Goal: Information Seeking & Learning: Learn about a topic

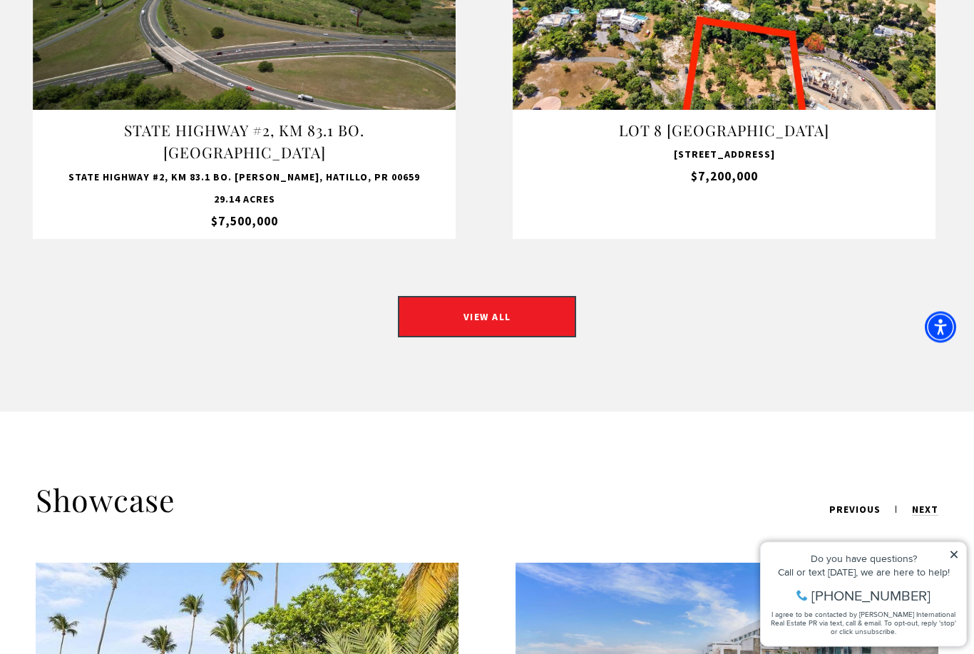
scroll to position [1380, 0]
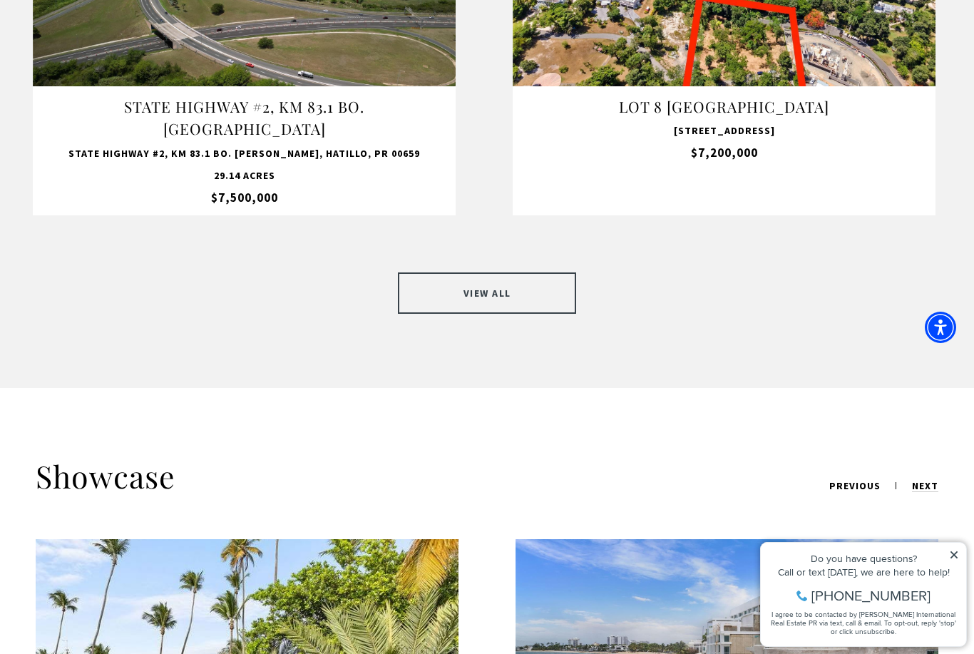
click at [556, 272] on link "VIEW ALL" at bounding box center [487, 292] width 178 height 41
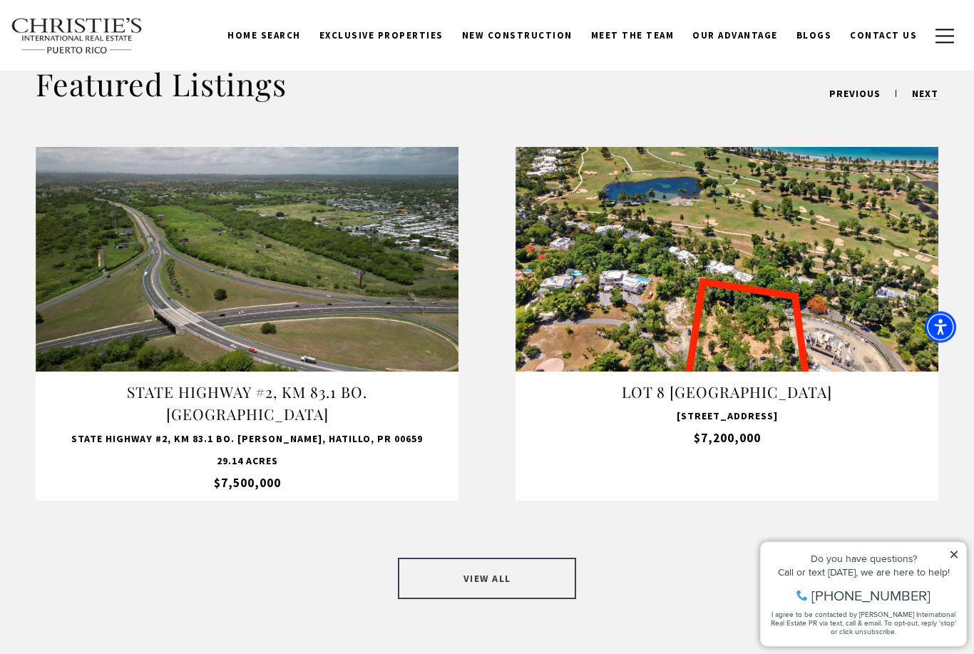
scroll to position [1089, 0]
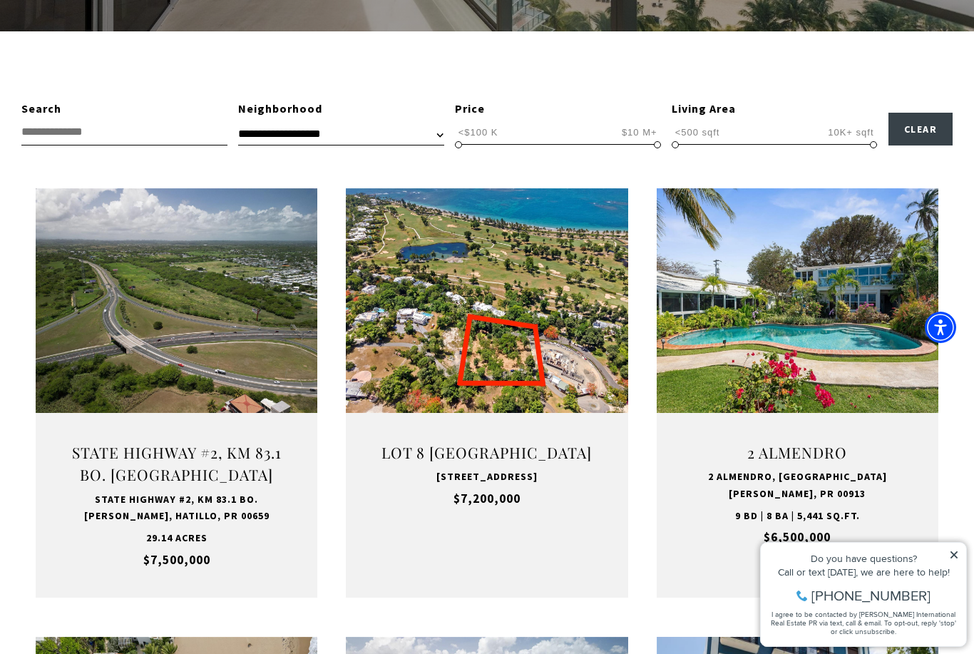
scroll to position [399, 0]
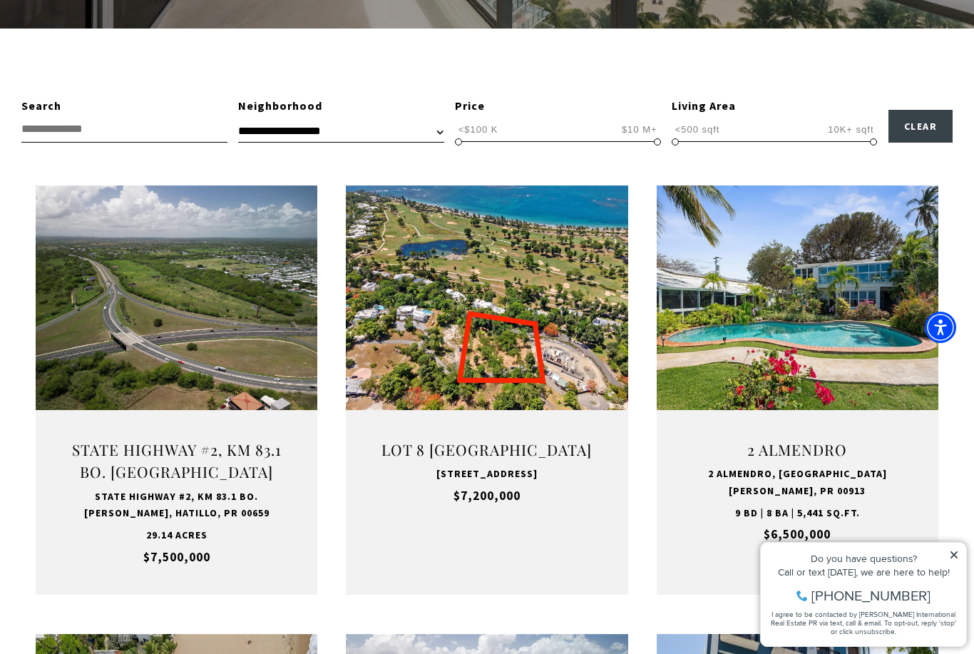
click at [955, 555] on icon at bounding box center [954, 555] width 10 height 10
click at [958, 555] on icon at bounding box center [954, 555] width 10 height 10
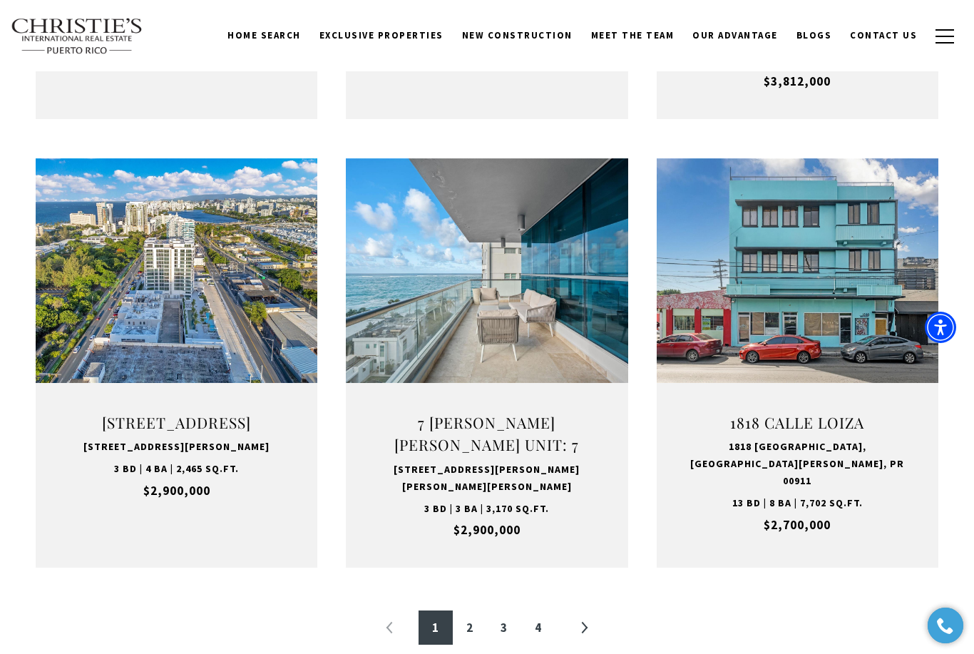
scroll to position [1323, 0]
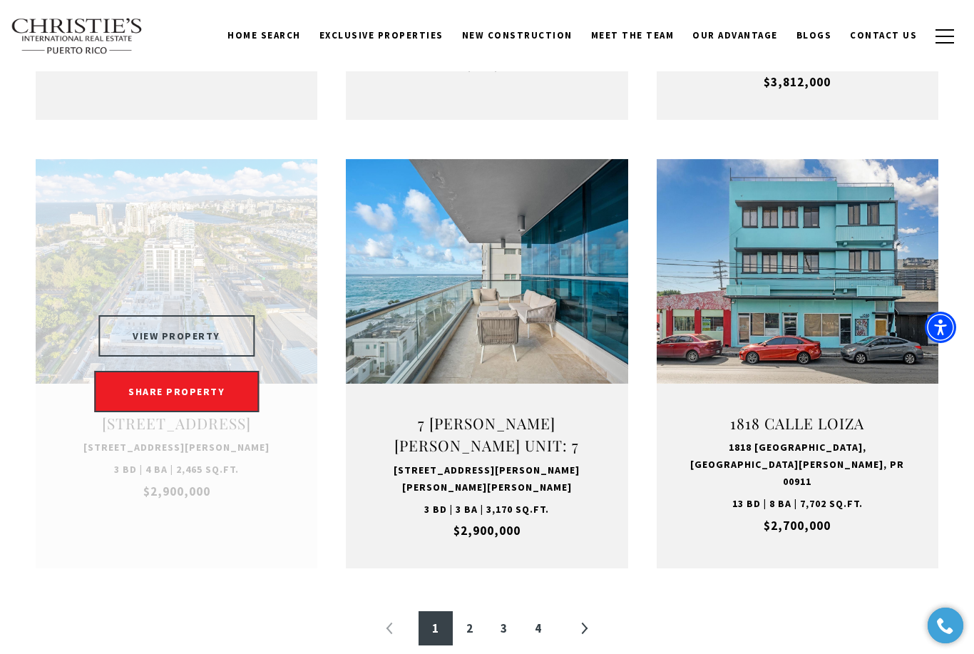
click at [205, 334] on button "VIEW PROPERTY" at bounding box center [176, 335] width 156 height 41
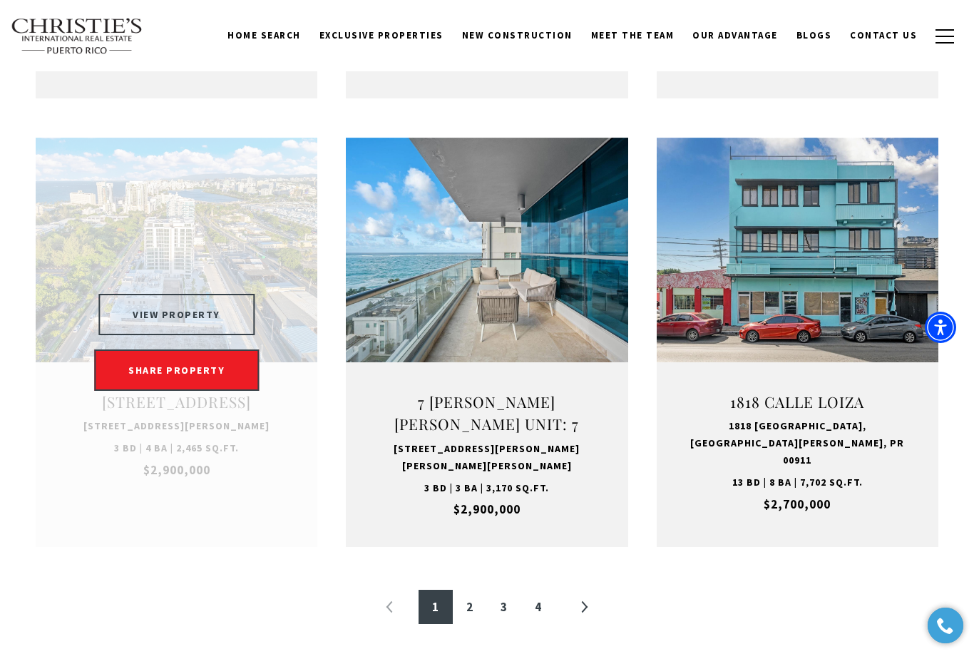
scroll to position [1343, 0]
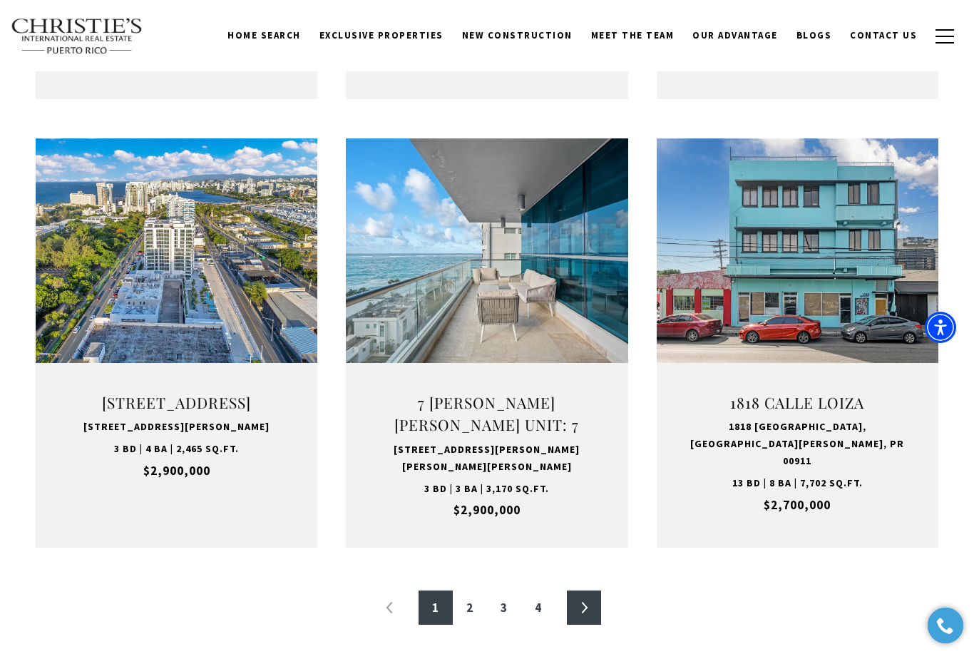
click at [592, 601] on link "»" at bounding box center [584, 607] width 34 height 34
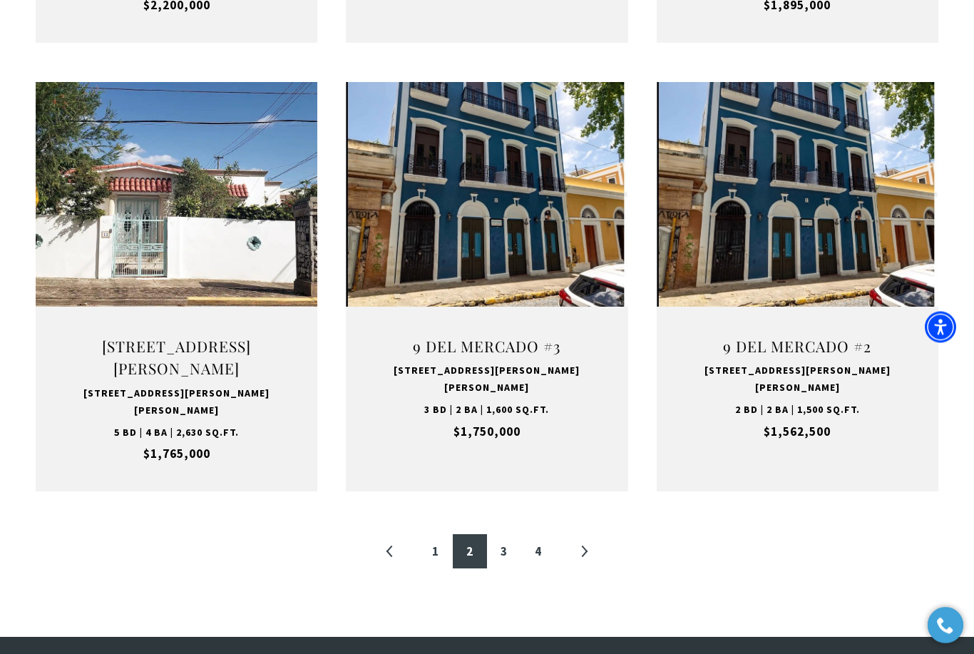
scroll to position [1402, 0]
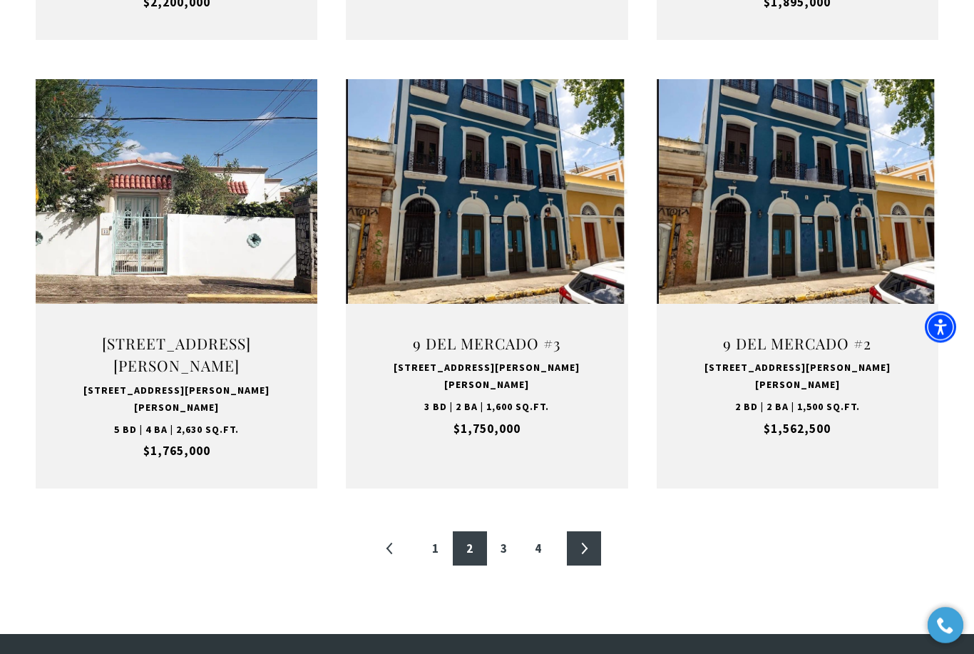
click at [588, 532] on link "»" at bounding box center [584, 549] width 34 height 34
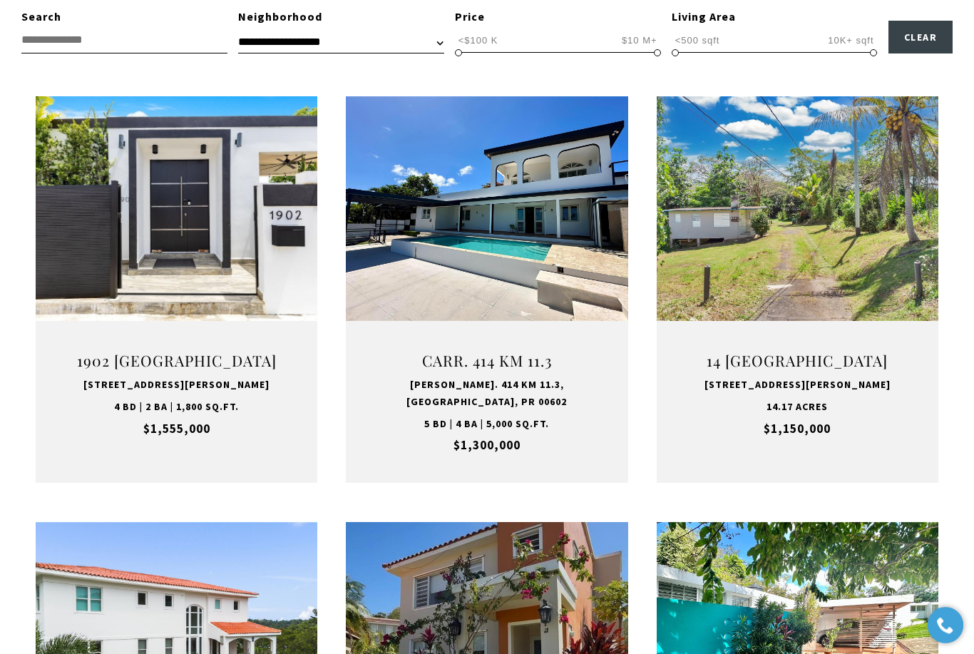
scroll to position [489, 0]
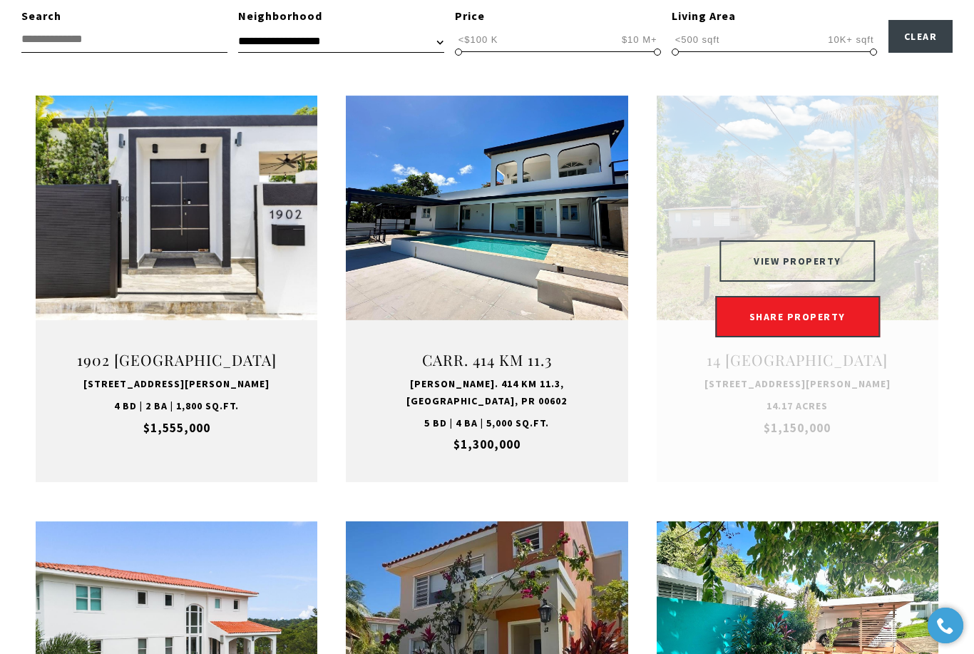
click at [840, 258] on button "VIEW PROPERTY" at bounding box center [797, 260] width 156 height 41
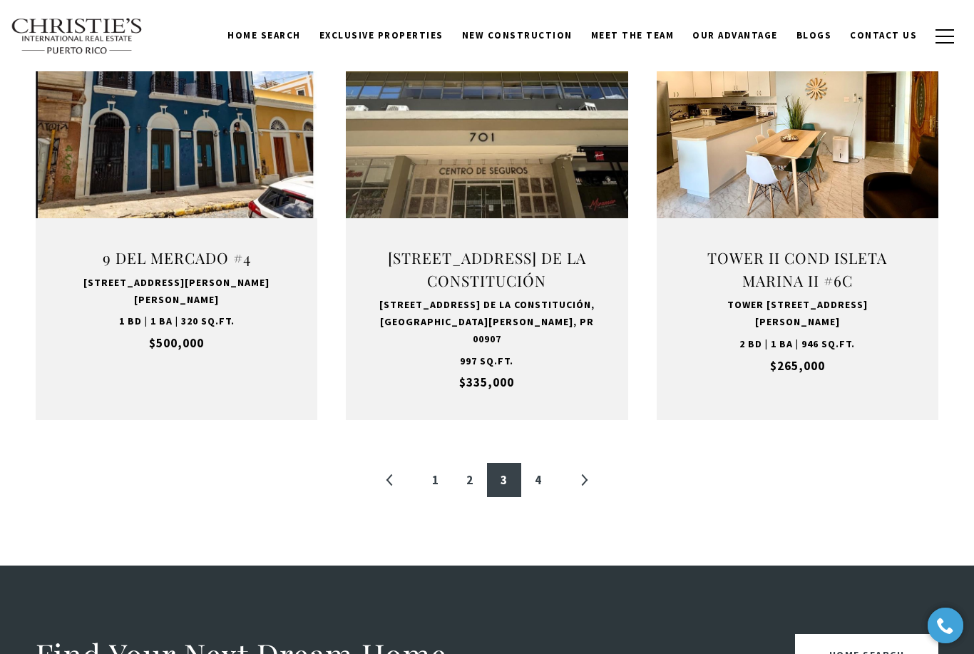
scroll to position [1482, 0]
click at [592, 463] on link "»" at bounding box center [584, 480] width 34 height 34
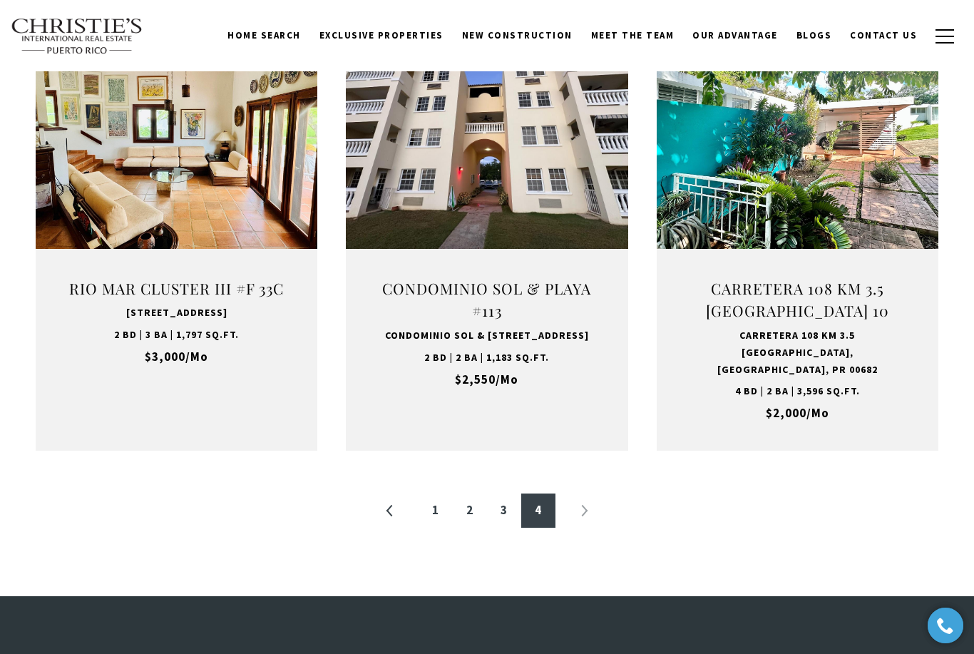
scroll to position [1458, 0]
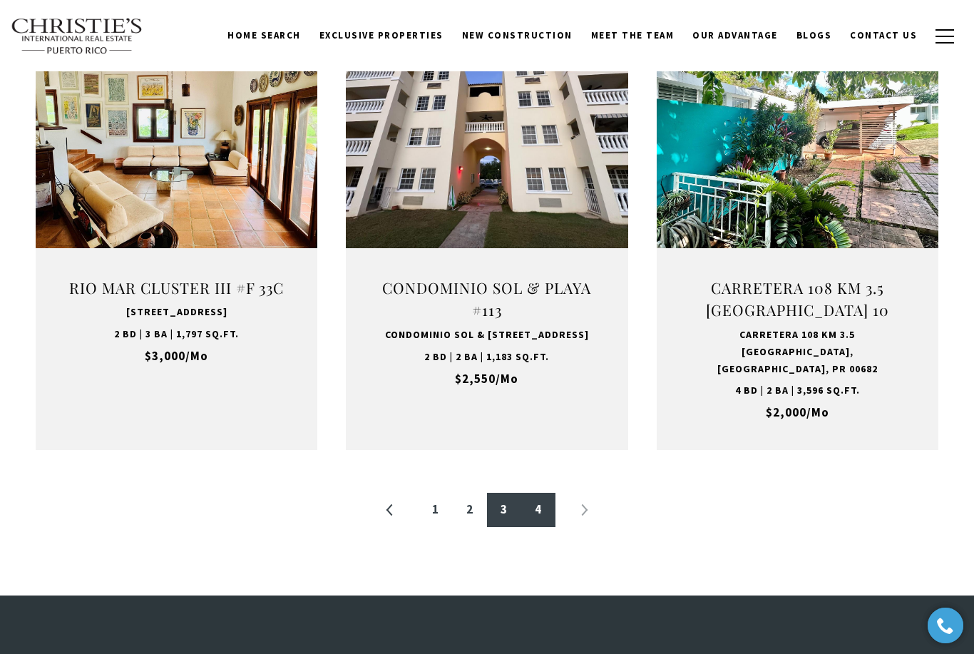
click at [511, 493] on link "3" at bounding box center [504, 510] width 34 height 34
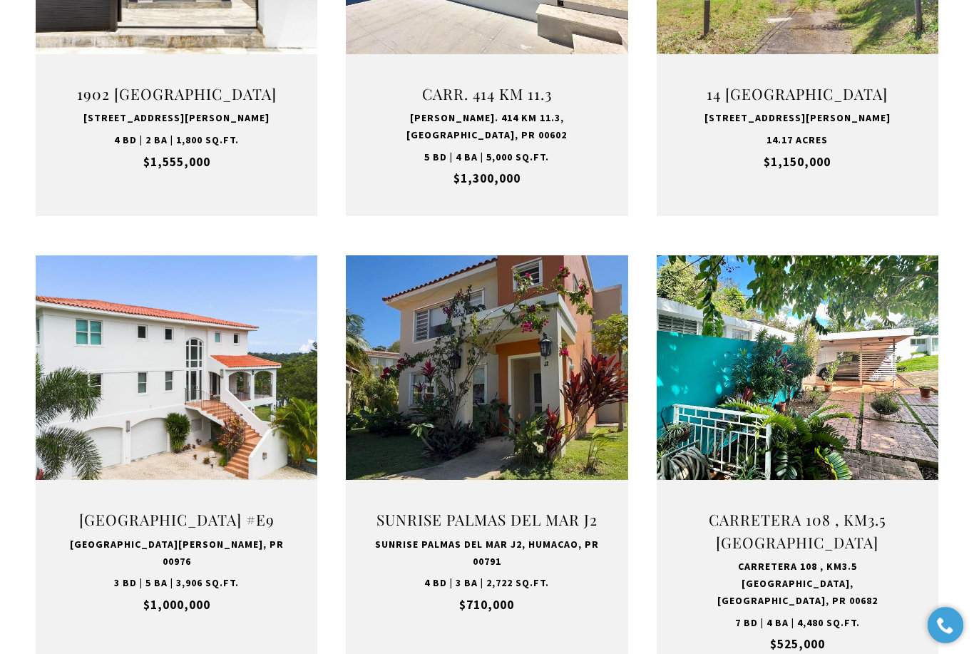
scroll to position [757, 0]
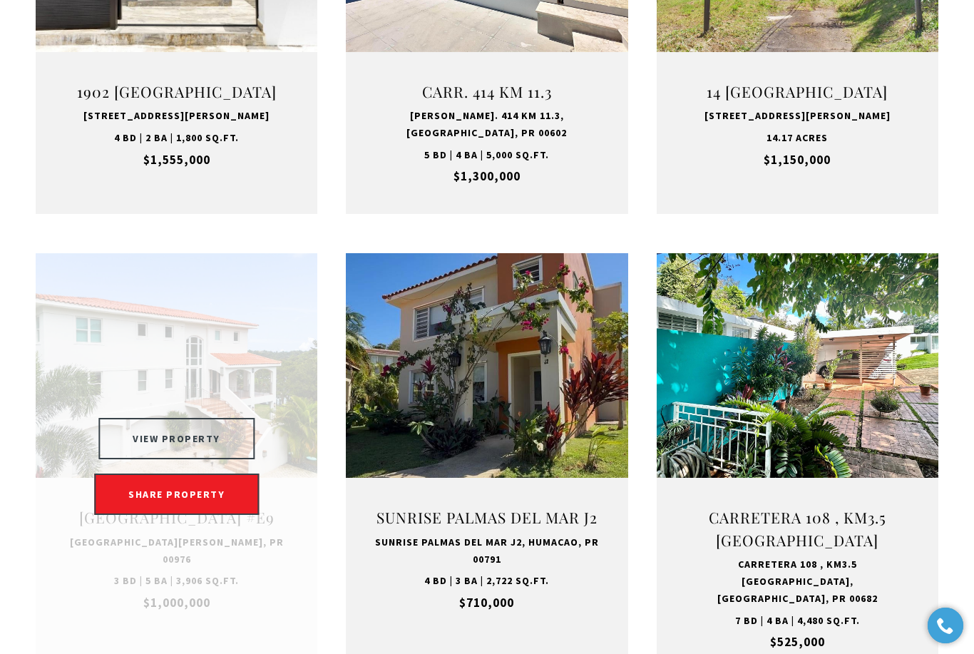
click at [215, 456] on button "VIEW PROPERTY" at bounding box center [176, 438] width 156 height 41
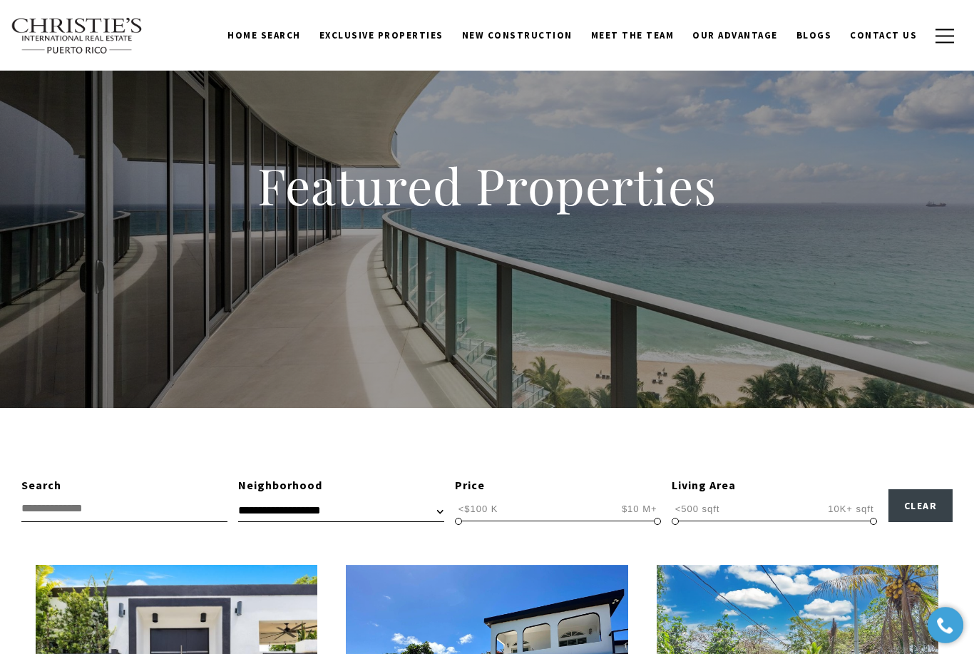
scroll to position [0, 0]
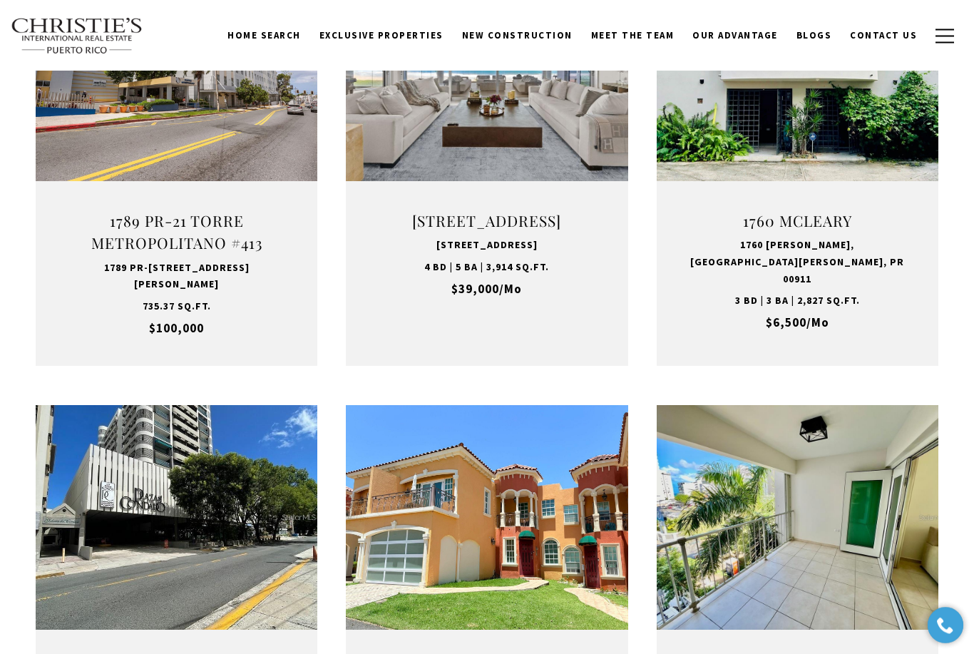
scroll to position [428, 0]
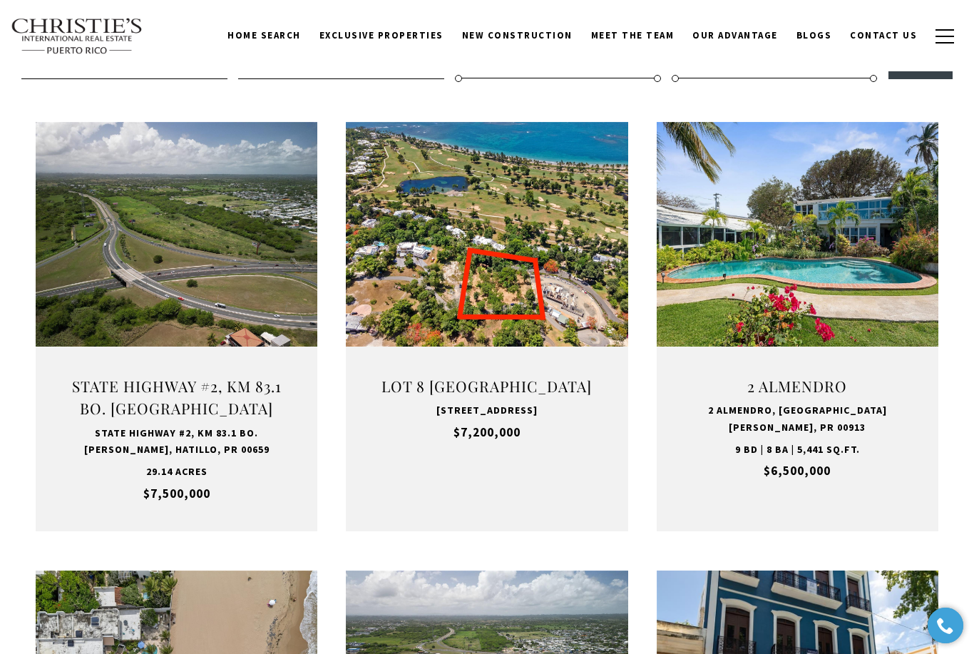
scroll to position [428, 0]
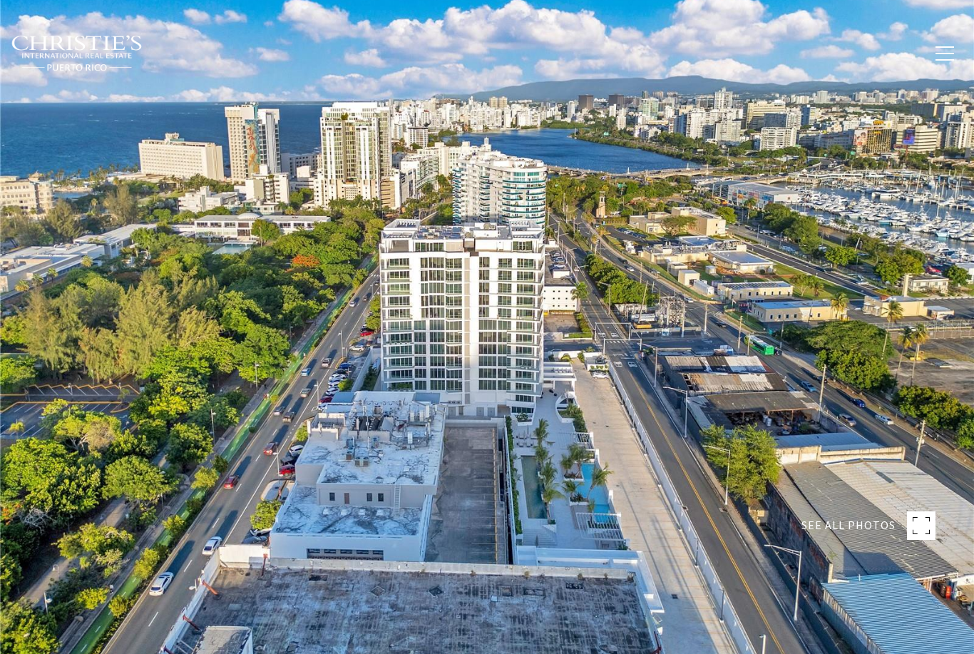
type input "**********"
type input "********"
type input "***"
type input "**********"
type input "**"
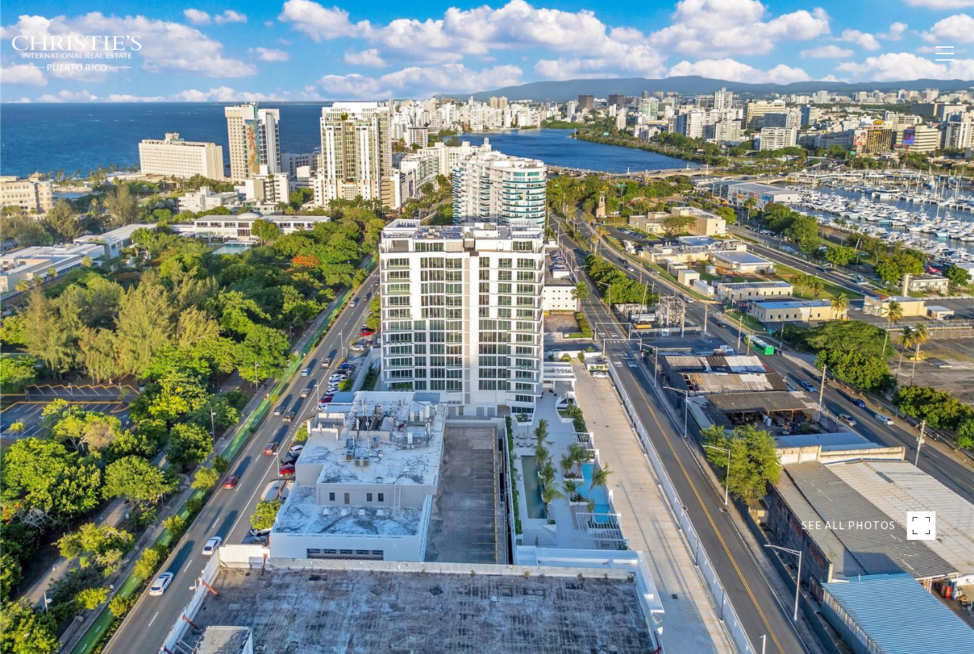
type input "**********"
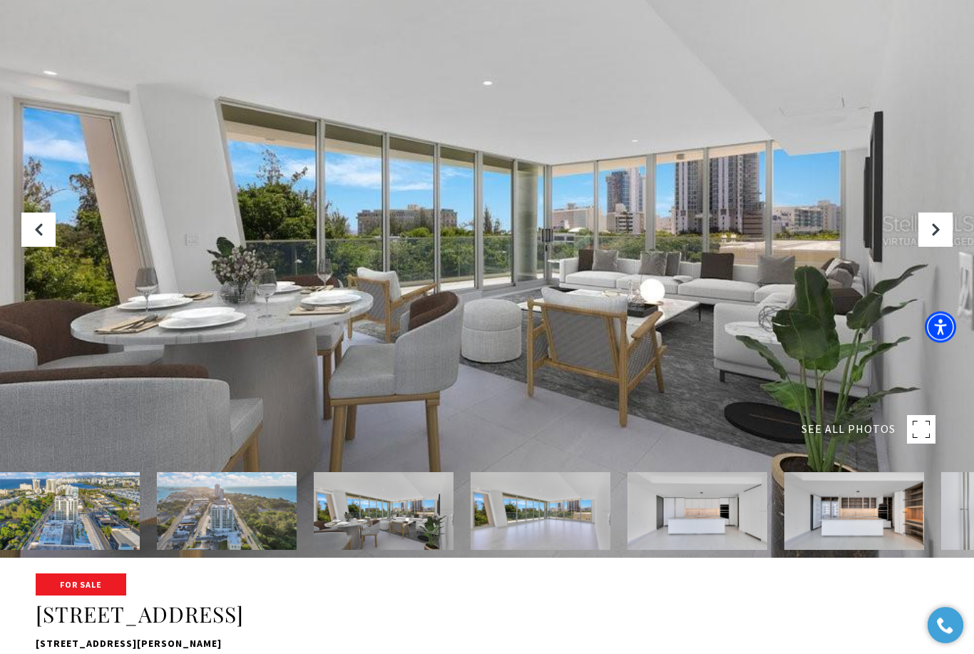
scroll to position [96, 0]
click at [930, 237] on icon "Next Slide" at bounding box center [935, 229] width 14 height 14
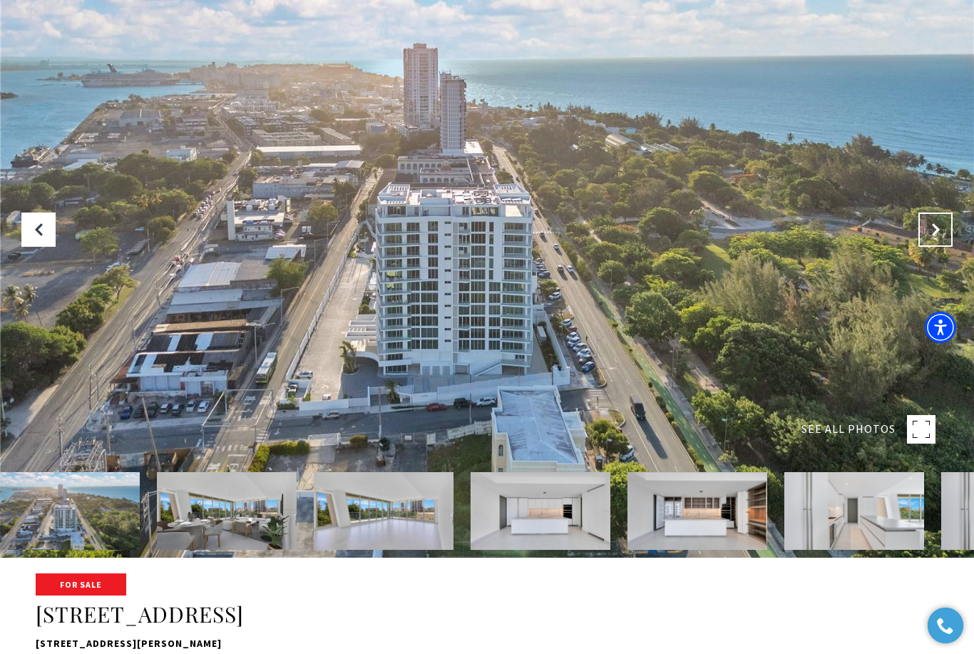
click at [929, 237] on icon "Next Slide" at bounding box center [935, 229] width 14 height 14
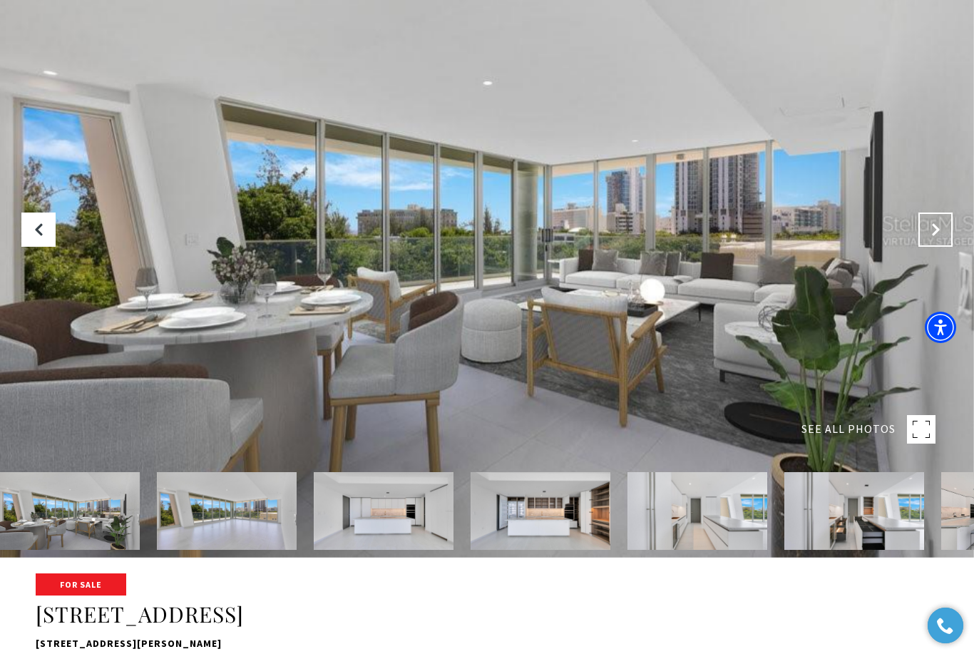
click at [932, 247] on button "Next Slide" at bounding box center [935, 229] width 34 height 34
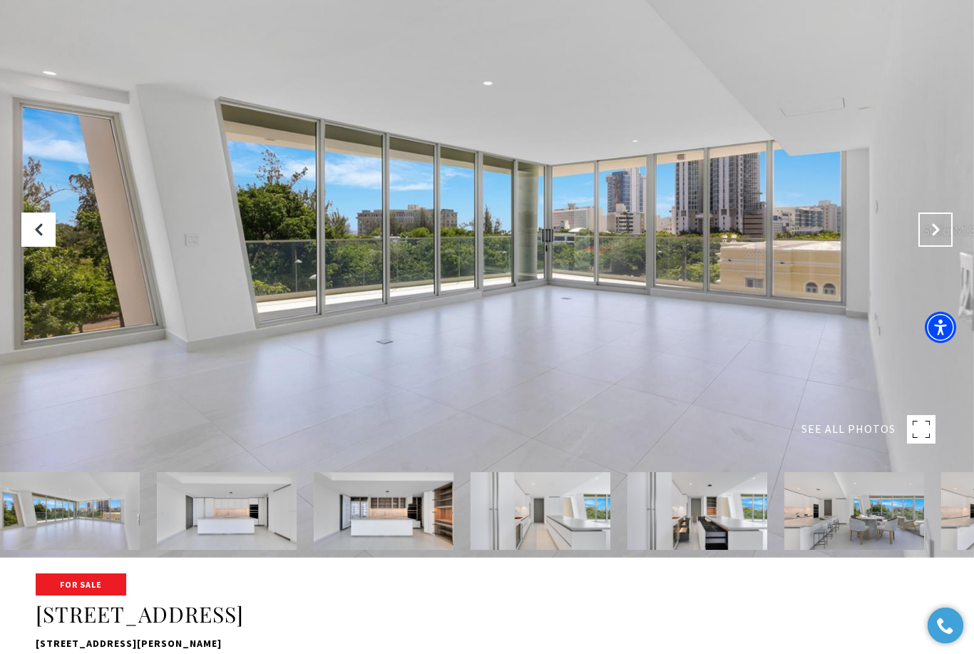
click at [933, 247] on button "Next Slide" at bounding box center [935, 229] width 34 height 34
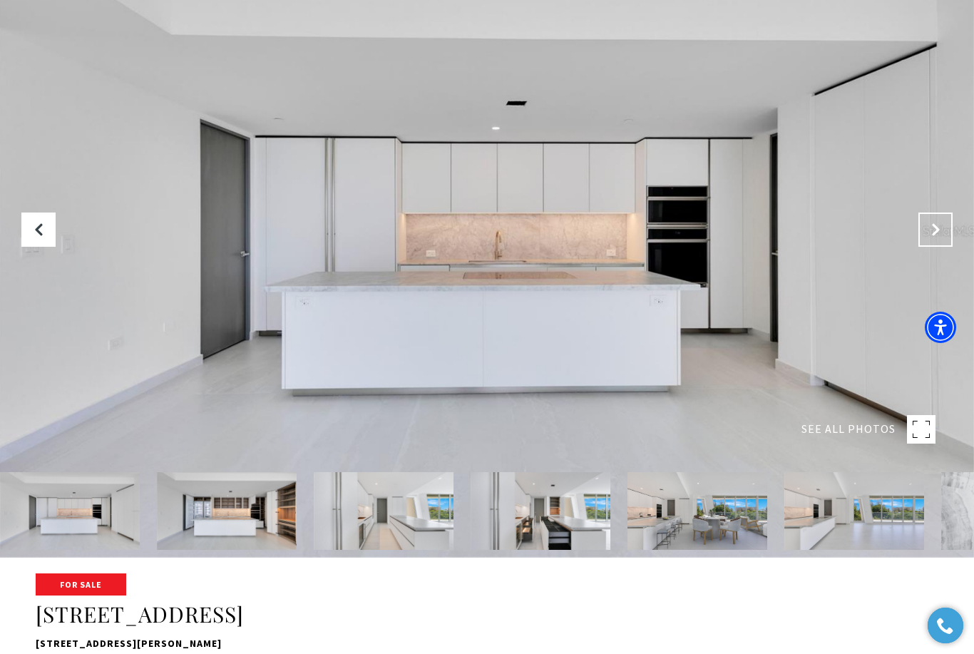
click at [934, 237] on icon "Next Slide" at bounding box center [935, 229] width 14 height 14
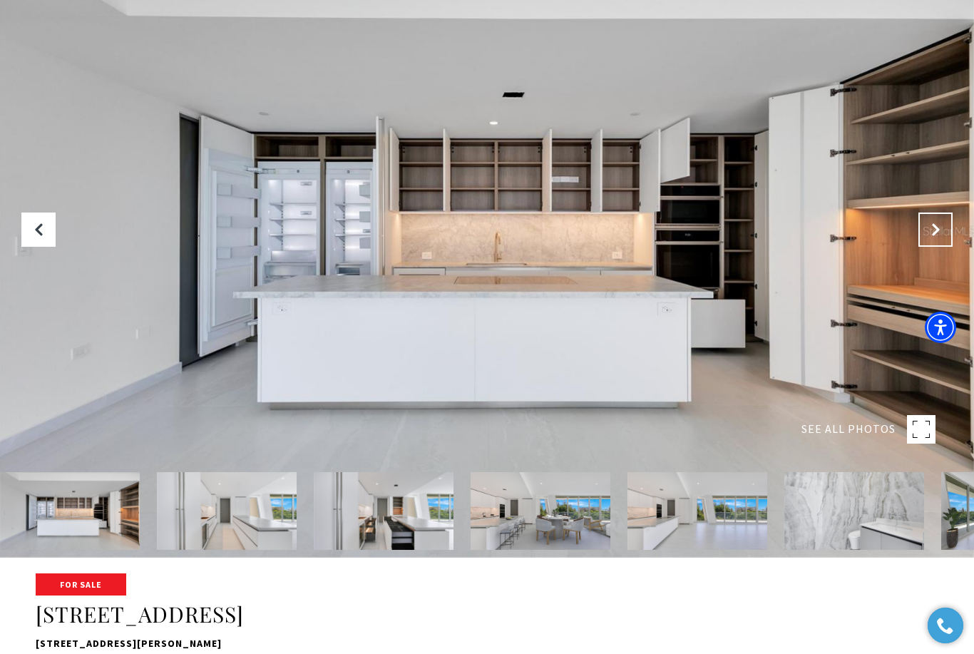
click at [942, 237] on icon "Next Slide" at bounding box center [935, 229] width 14 height 14
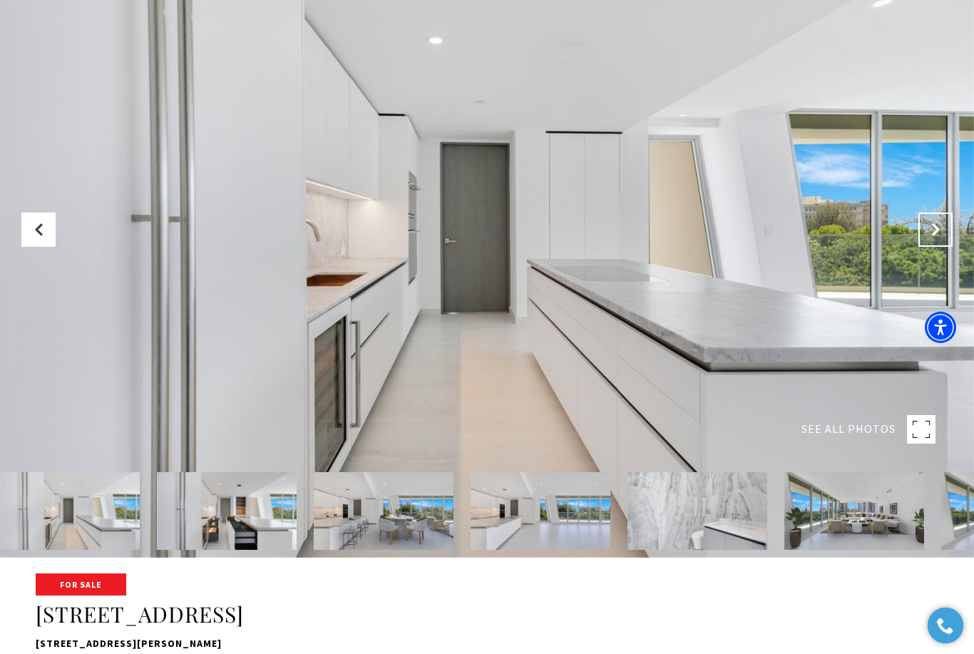
click at [937, 237] on icon "Next Slide" at bounding box center [935, 229] width 14 height 14
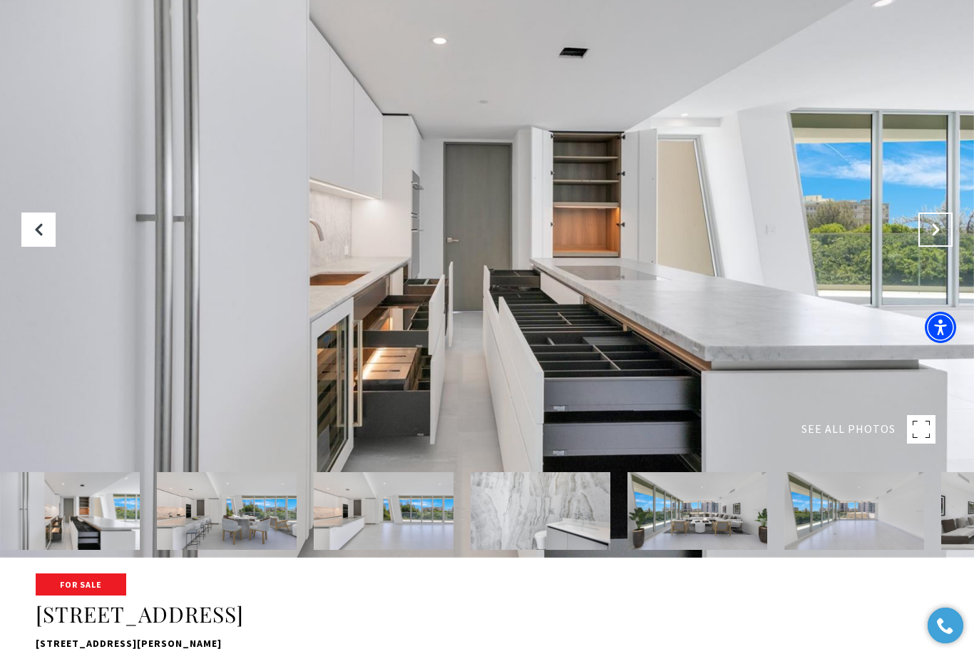
click at [936, 237] on icon "Next Slide" at bounding box center [935, 229] width 14 height 14
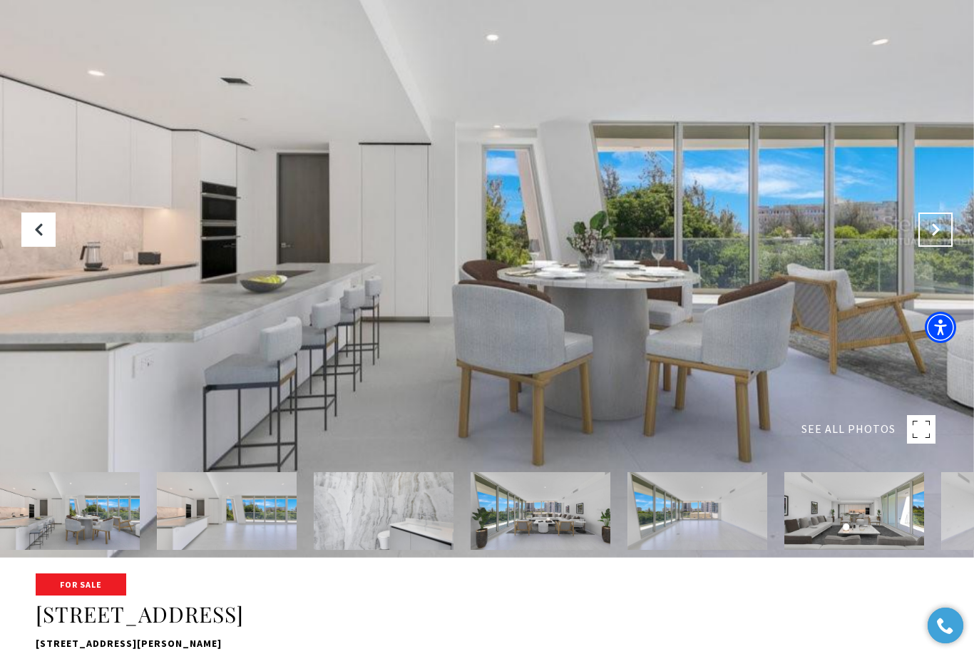
click at [936, 237] on icon "Next Slide" at bounding box center [935, 229] width 14 height 14
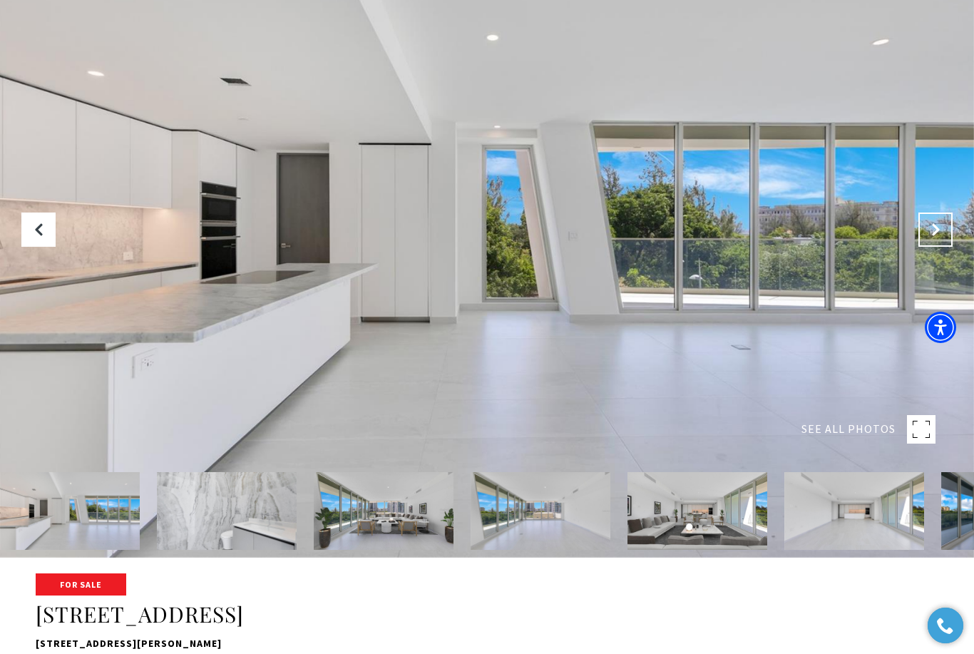
click at [936, 237] on icon "Next Slide" at bounding box center [935, 229] width 14 height 14
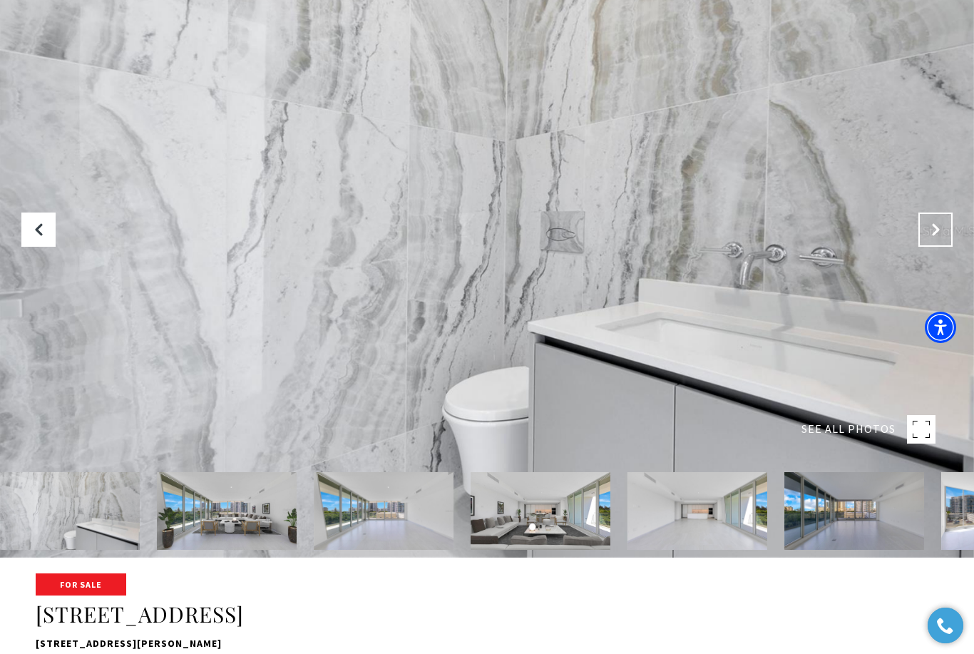
click at [937, 237] on icon "Next Slide" at bounding box center [935, 229] width 14 height 14
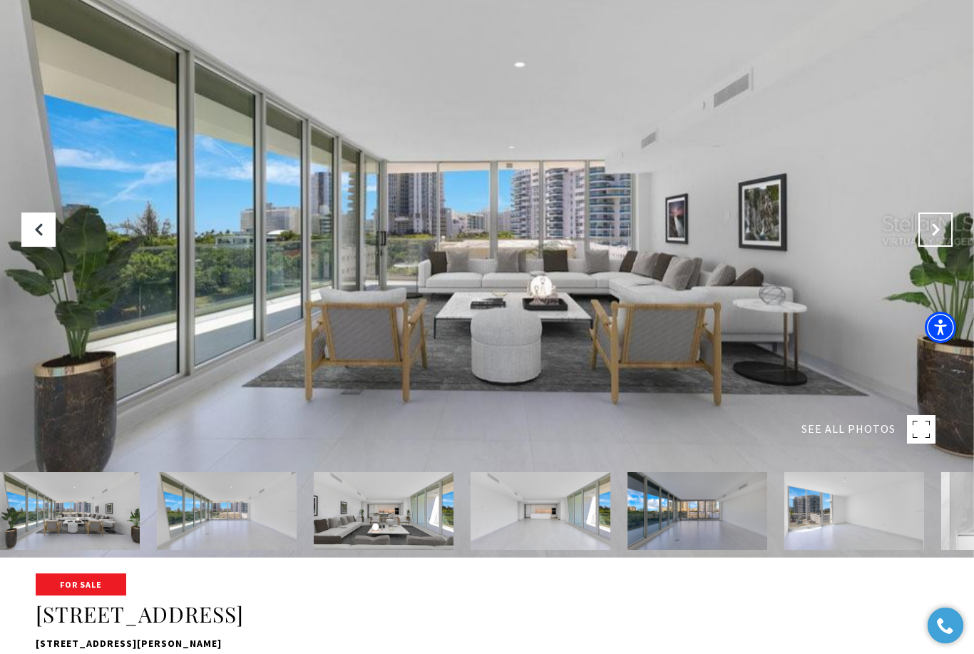
click at [942, 237] on icon "Next Slide" at bounding box center [935, 229] width 14 height 14
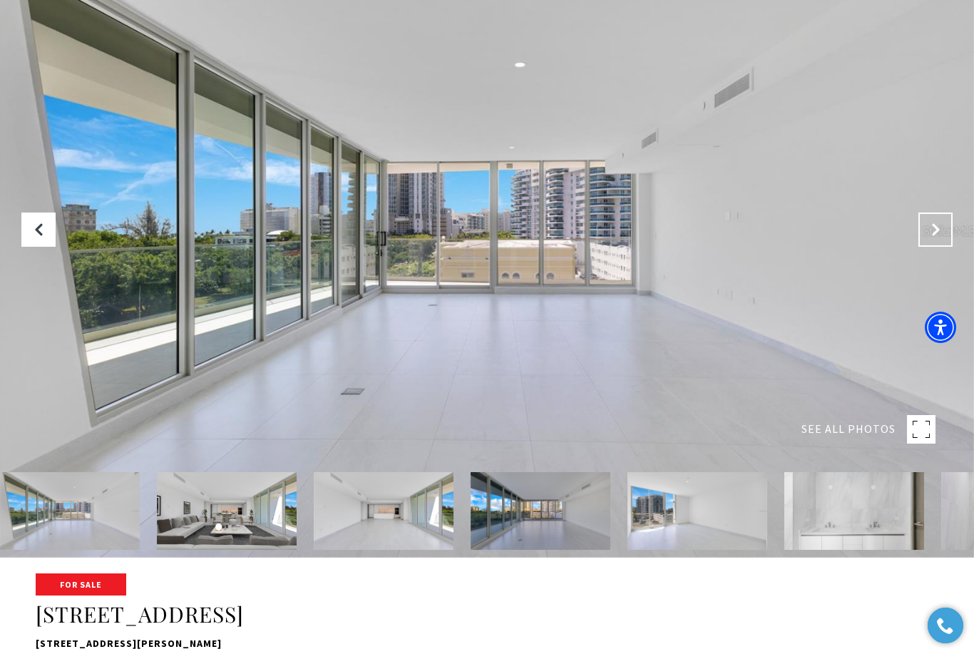
click at [941, 237] on icon "Next Slide" at bounding box center [935, 229] width 14 height 14
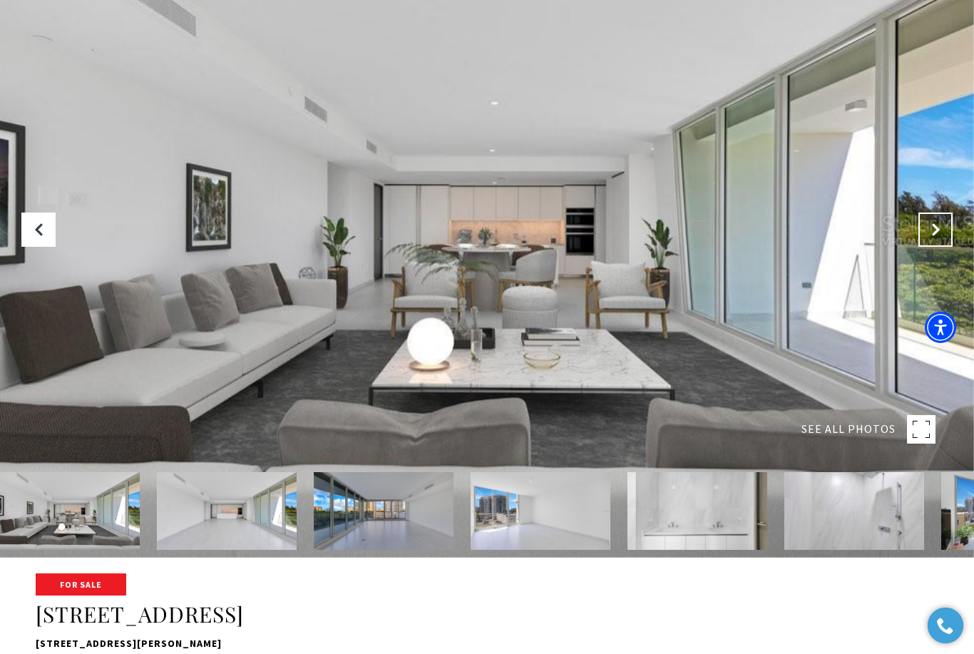
click at [942, 237] on icon "Next Slide" at bounding box center [935, 229] width 14 height 14
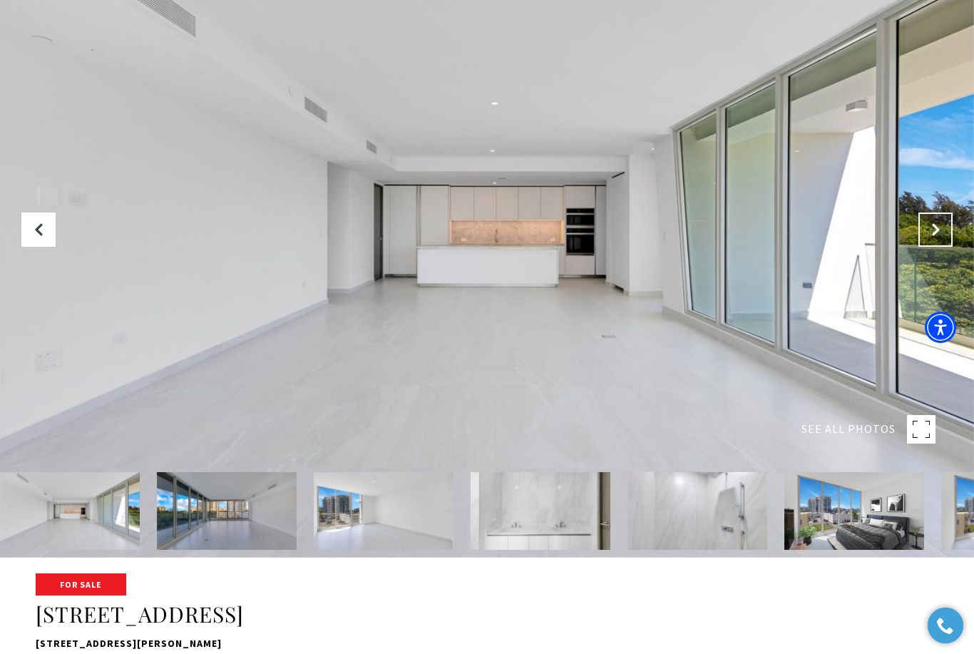
click at [943, 247] on button "Next Slide" at bounding box center [935, 229] width 34 height 34
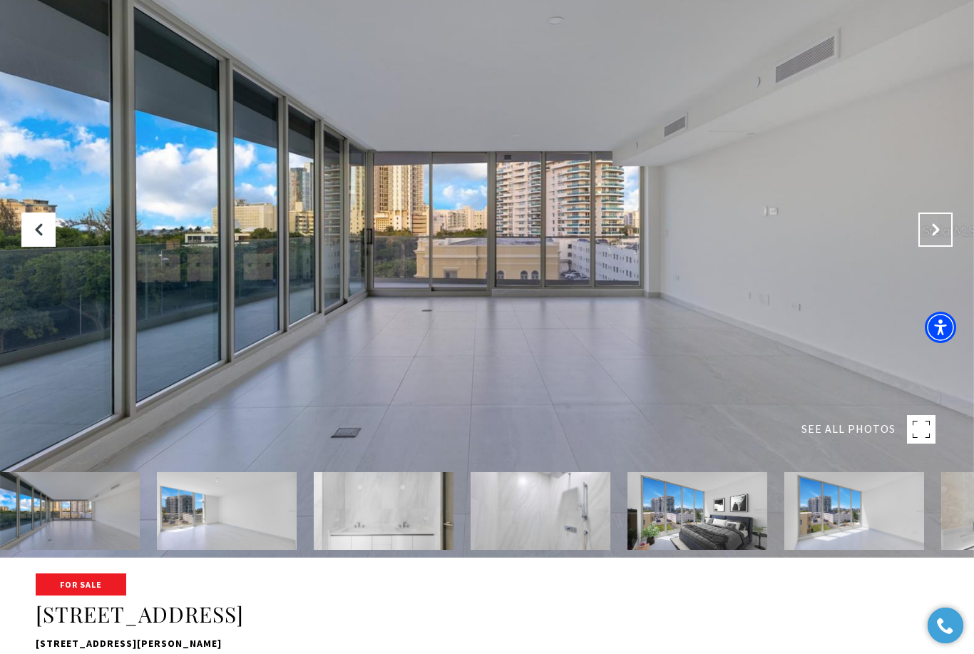
click at [941, 237] on icon "Next Slide" at bounding box center [935, 229] width 14 height 14
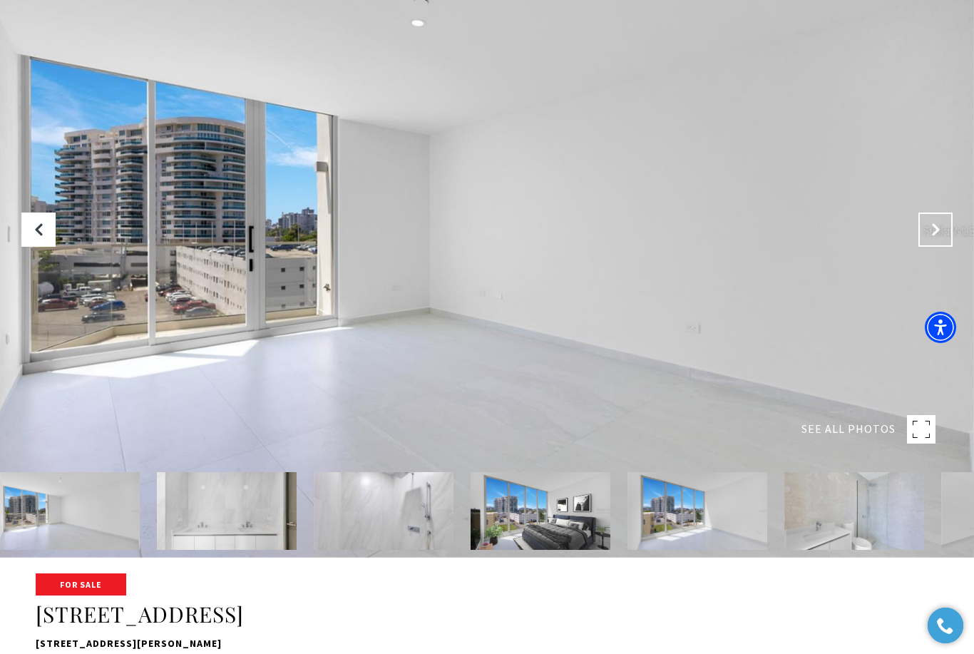
click at [936, 237] on icon "Next Slide" at bounding box center [935, 229] width 14 height 14
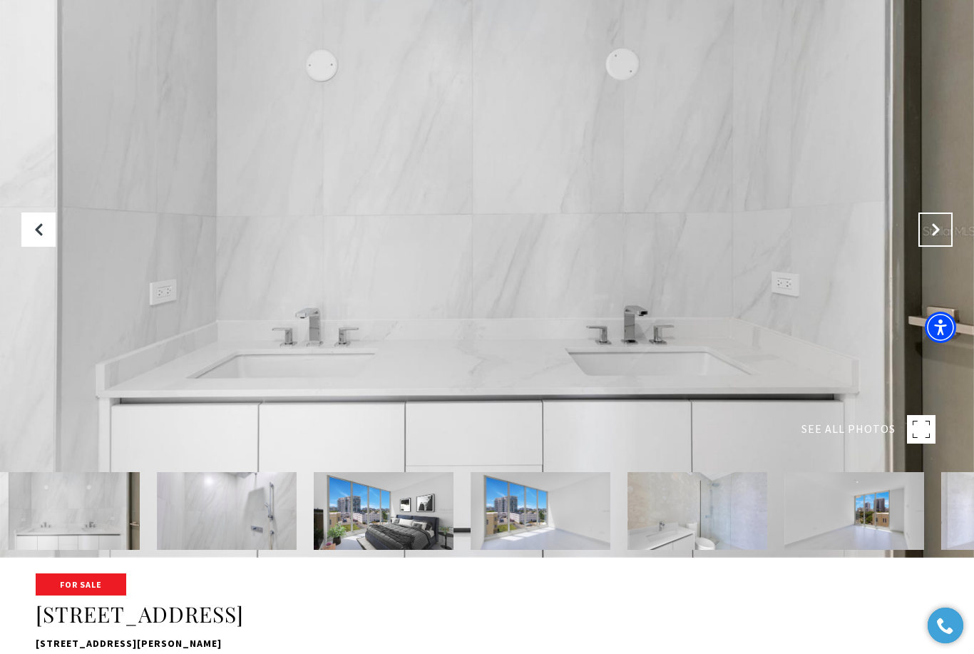
click at [934, 237] on icon "Next Slide" at bounding box center [935, 229] width 14 height 14
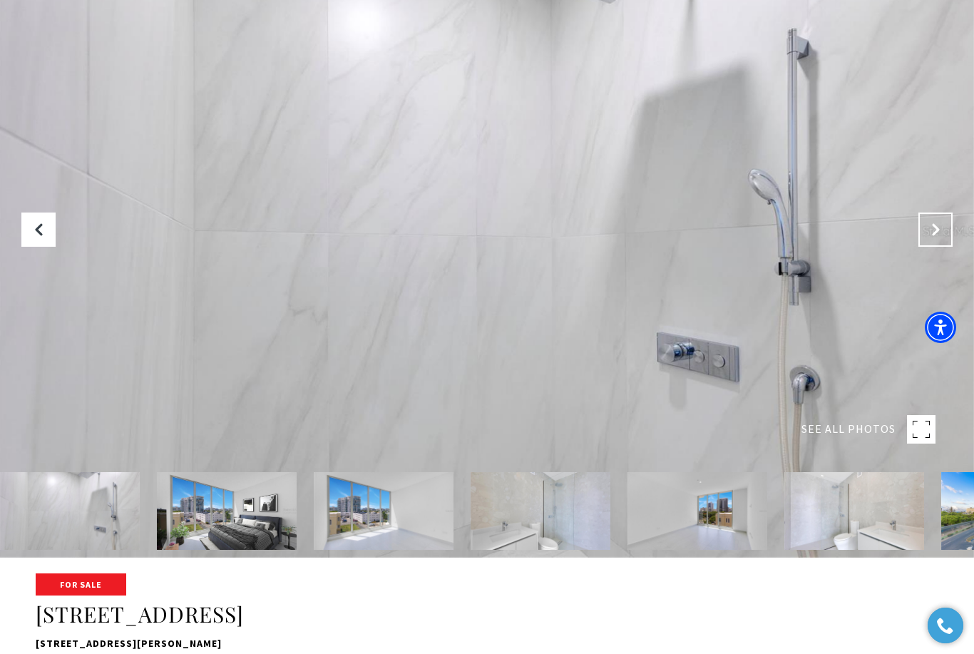
click at [943, 247] on button "Next Slide" at bounding box center [935, 229] width 34 height 34
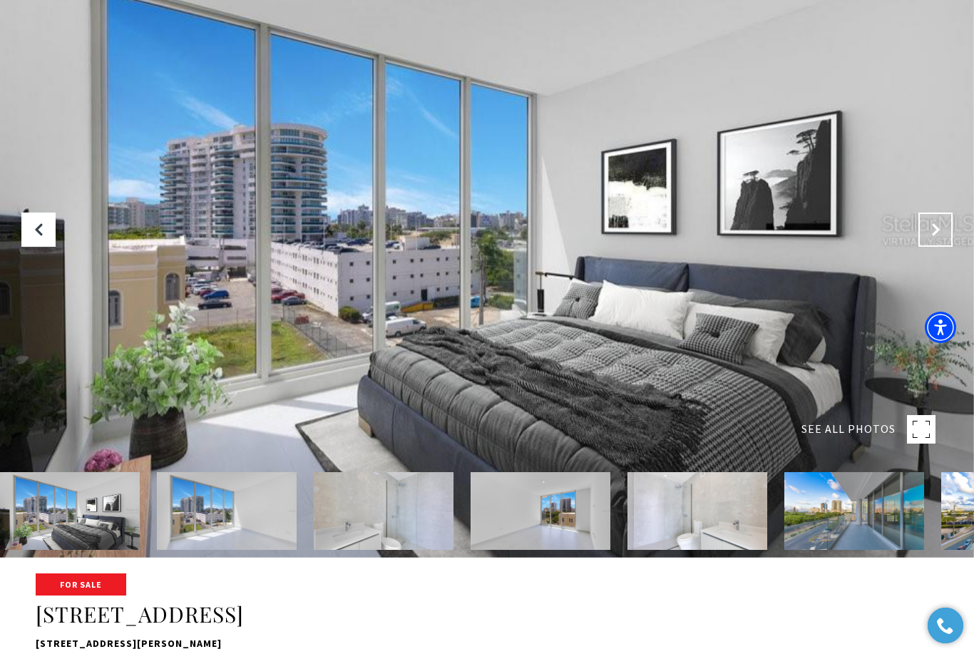
click at [933, 247] on button "Next Slide" at bounding box center [935, 229] width 34 height 34
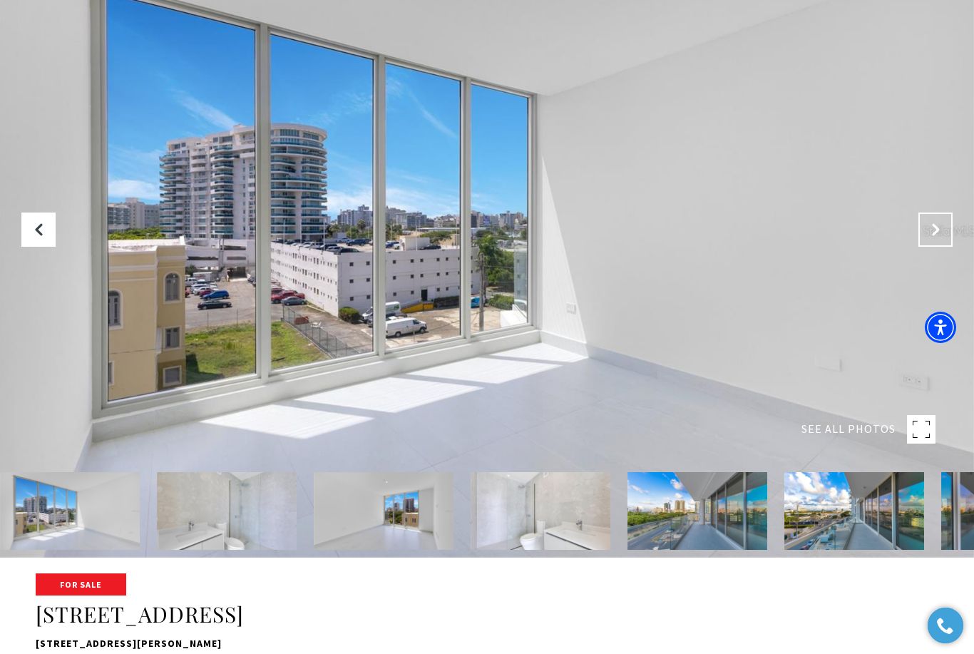
click at [938, 247] on button "Next Slide" at bounding box center [935, 229] width 34 height 34
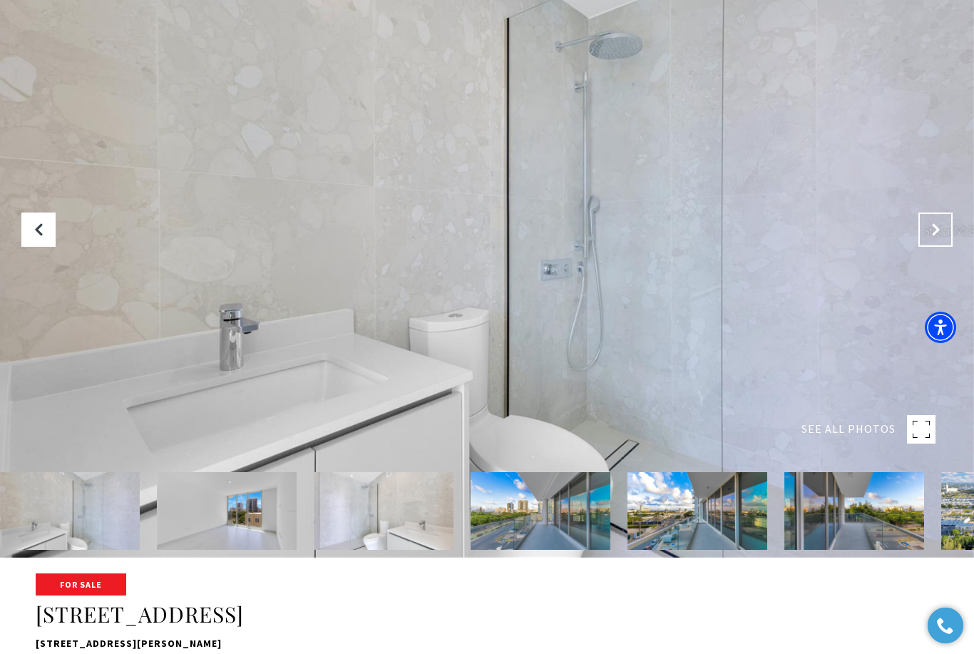
click at [940, 247] on button "Next Slide" at bounding box center [935, 229] width 34 height 34
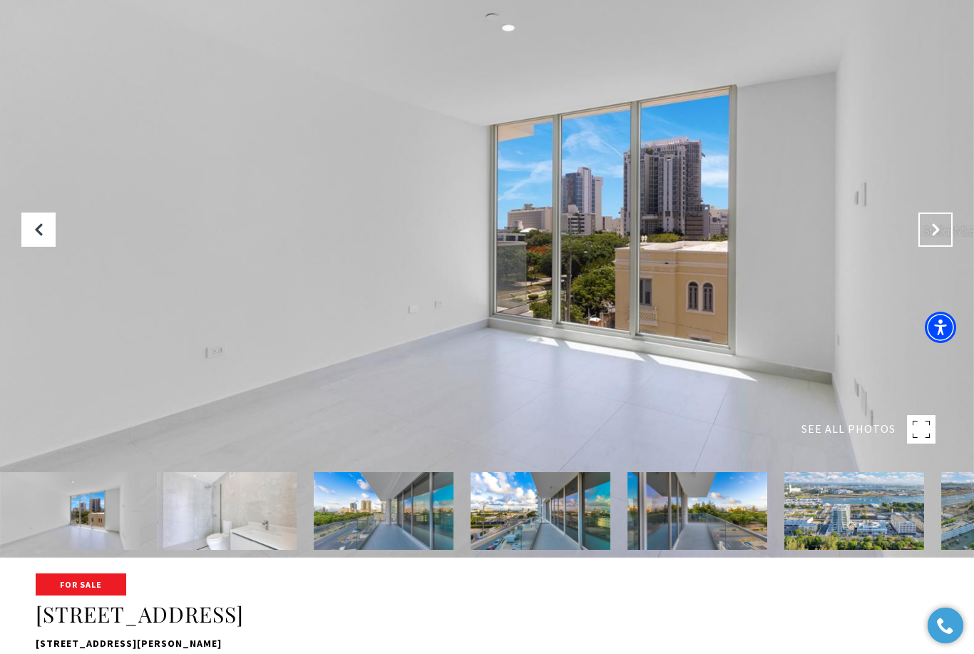
click at [935, 237] on icon "Next Slide" at bounding box center [935, 229] width 14 height 14
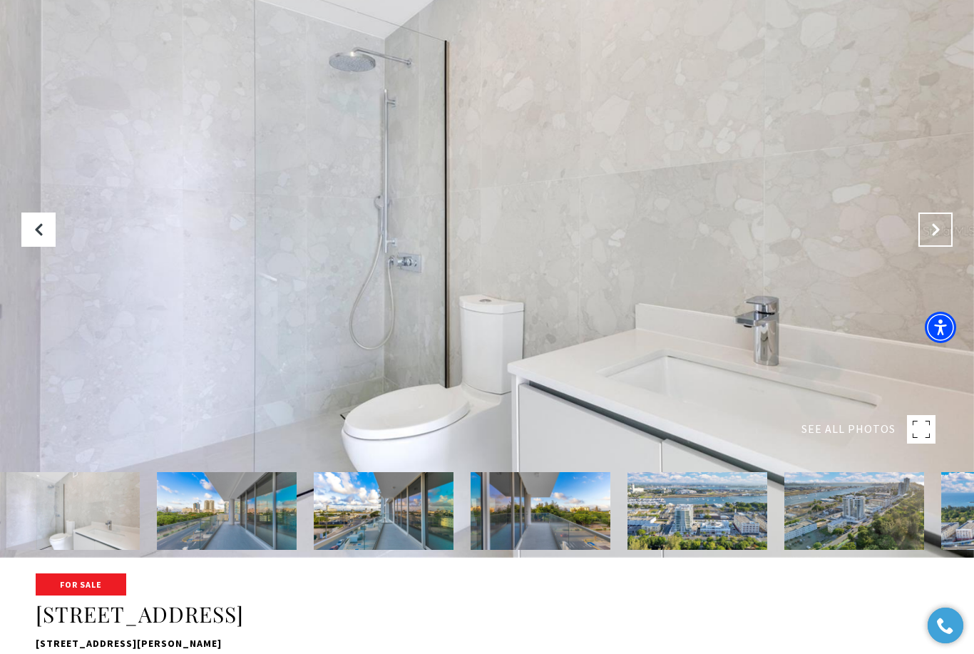
click at [943, 247] on button "Next Slide" at bounding box center [935, 229] width 34 height 34
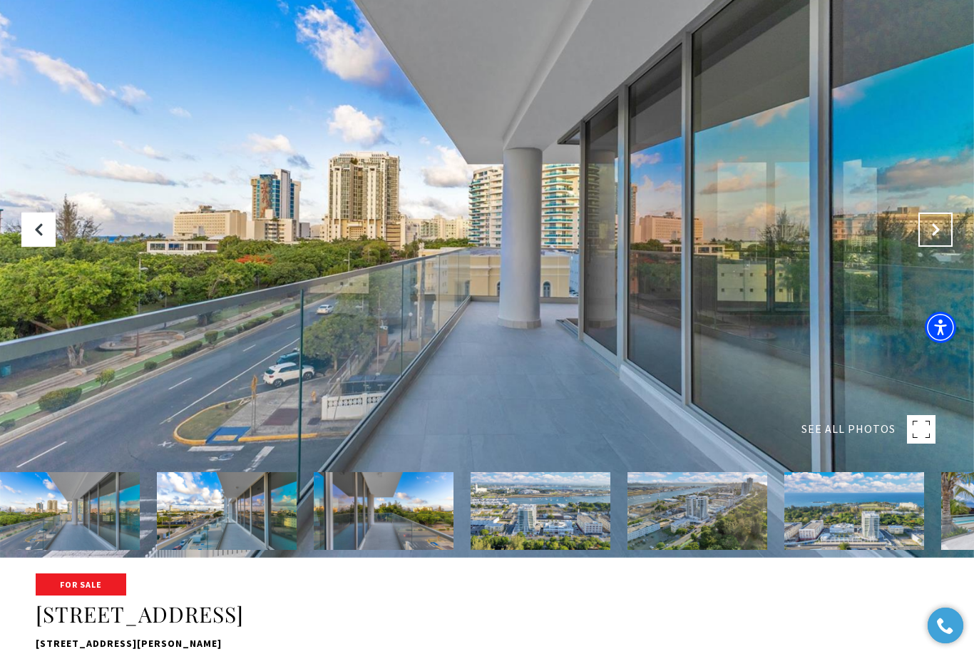
click at [922, 247] on button "Next Slide" at bounding box center [935, 229] width 34 height 34
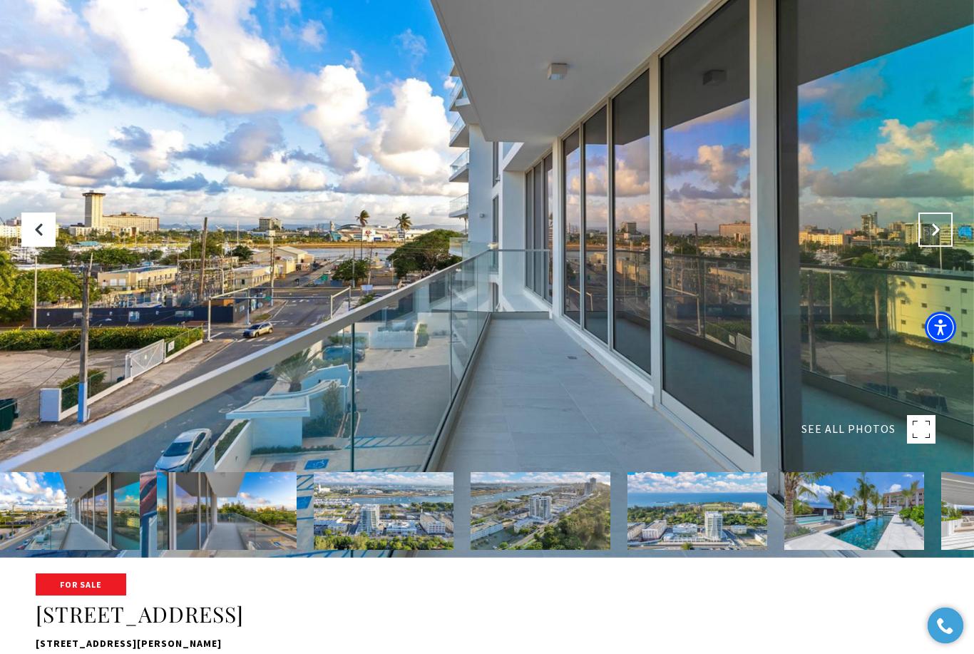
click at [931, 237] on icon "Next Slide" at bounding box center [935, 229] width 14 height 14
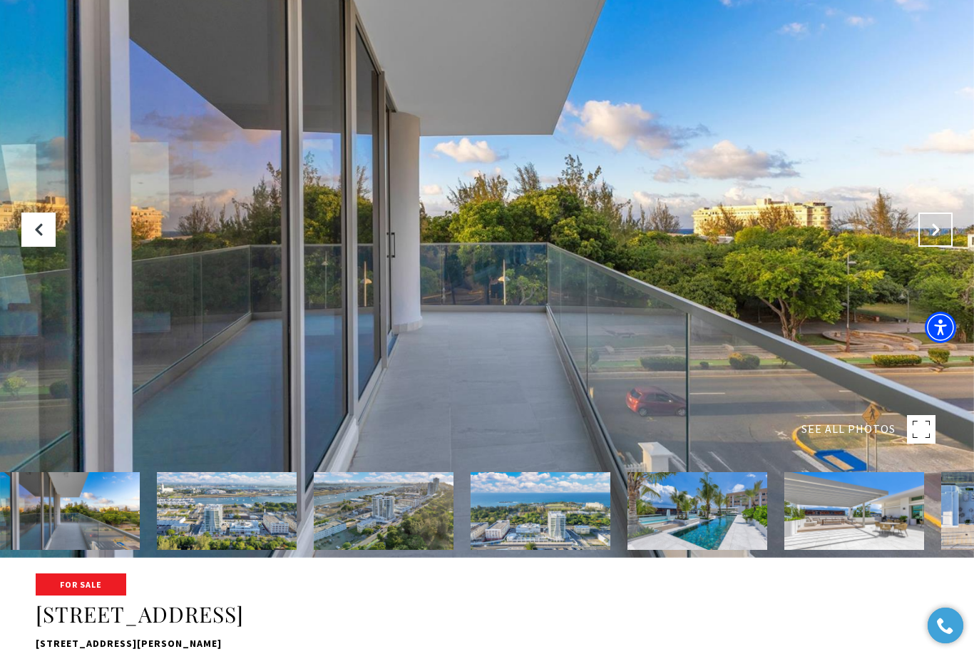
click at [930, 237] on icon "Next Slide" at bounding box center [935, 229] width 14 height 14
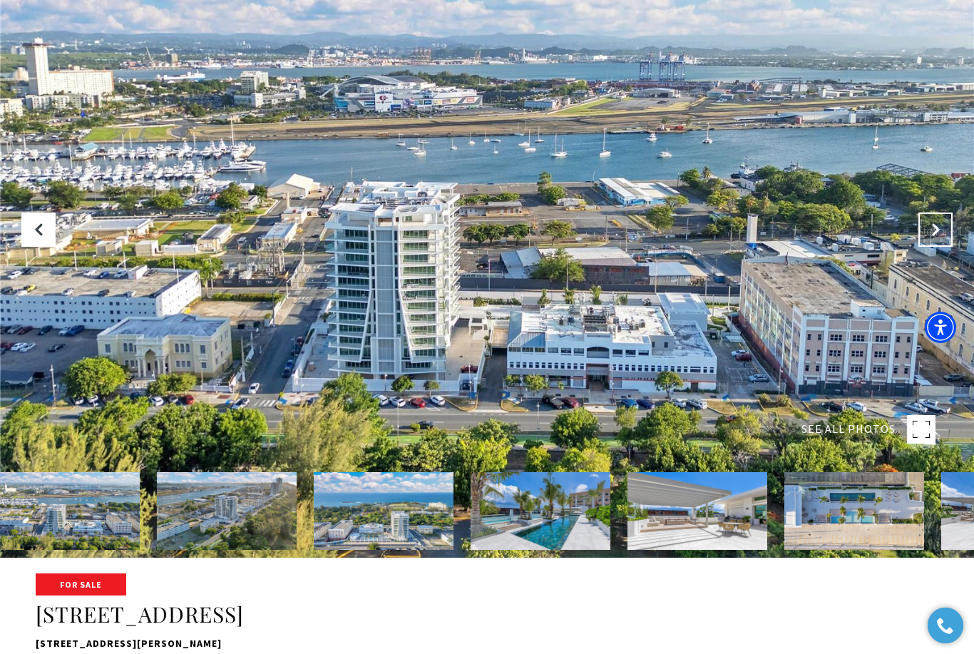
click at [930, 237] on icon "Next Slide" at bounding box center [935, 229] width 14 height 14
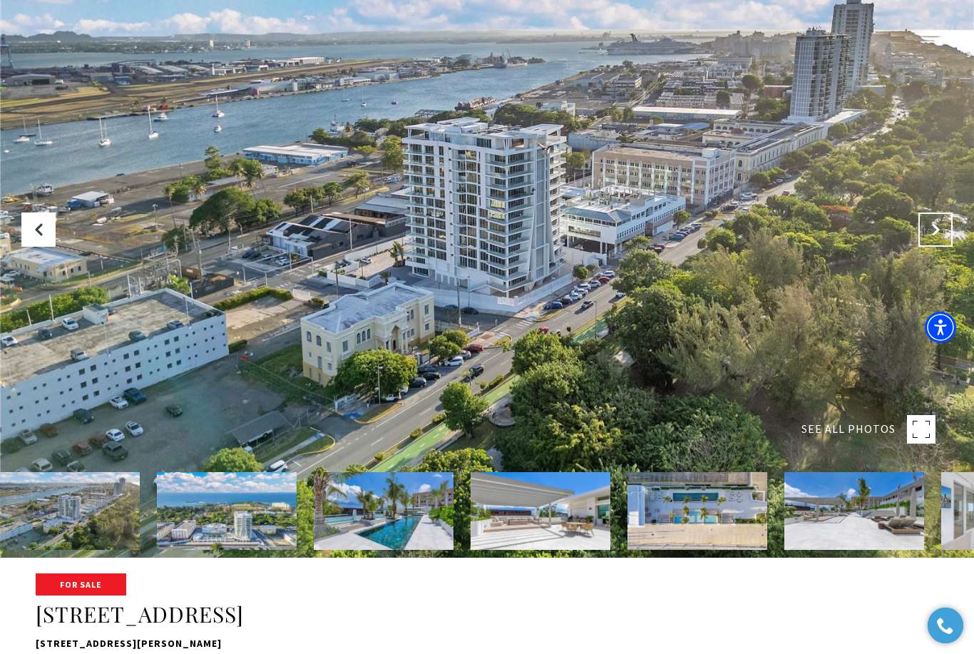
click at [943, 247] on button "Next Slide" at bounding box center [935, 229] width 34 height 34
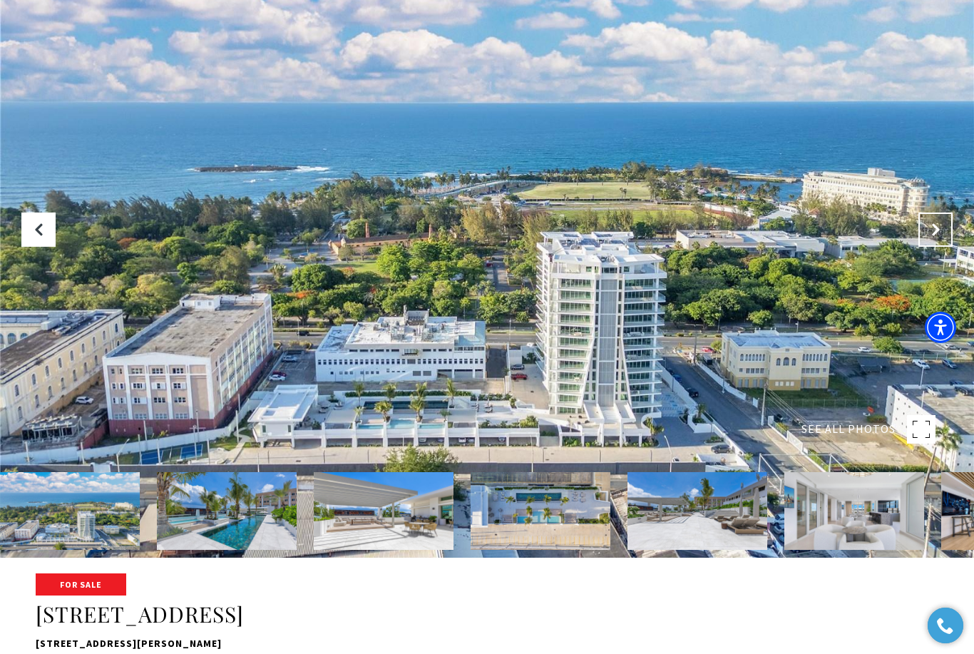
click at [943, 247] on button "Next Slide" at bounding box center [935, 229] width 34 height 34
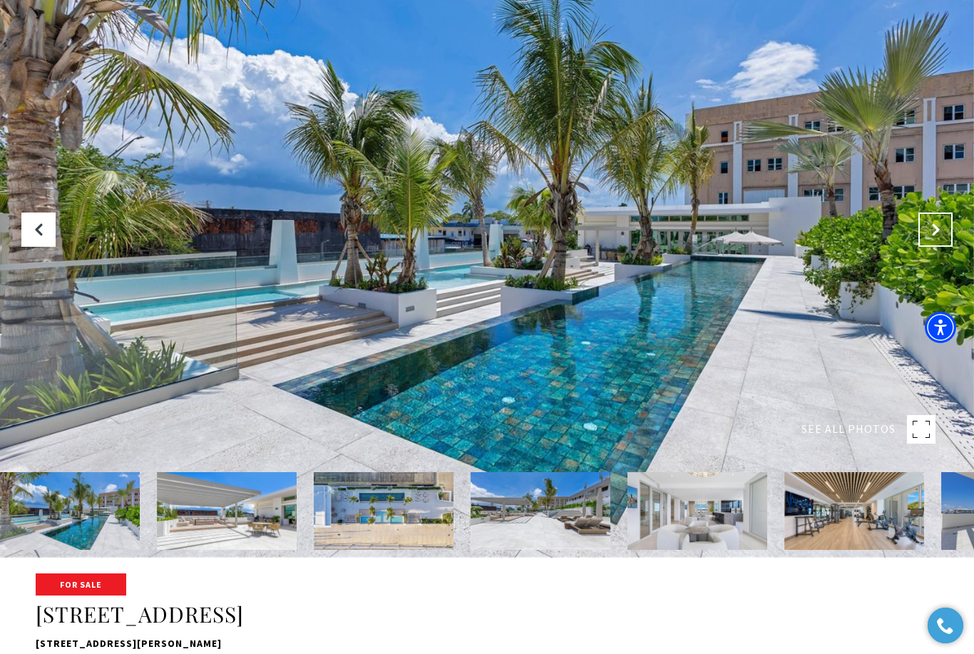
click at [925, 247] on button "Next Slide" at bounding box center [935, 229] width 34 height 34
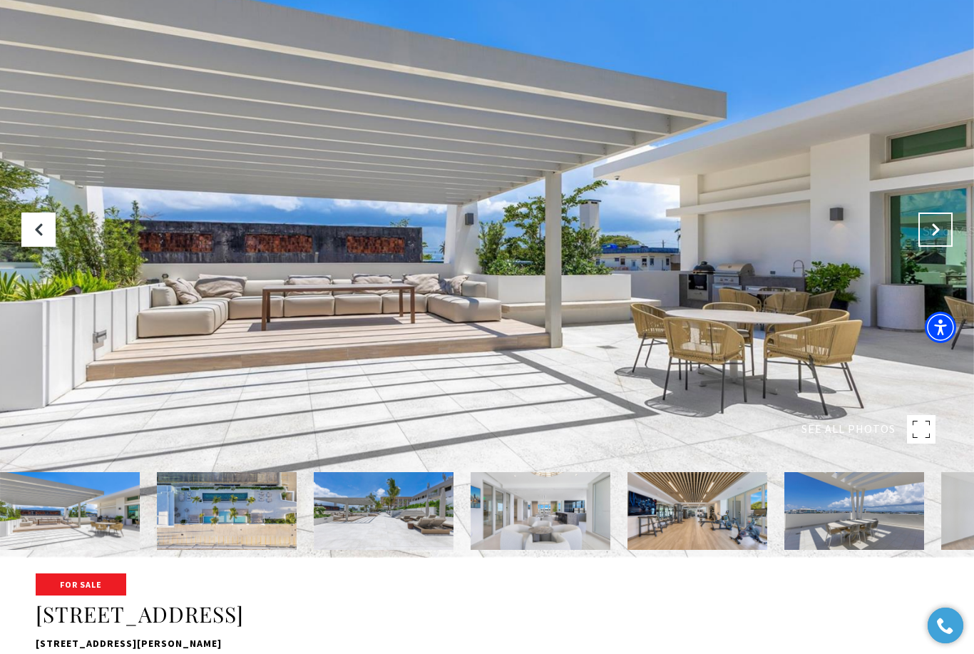
click at [933, 237] on icon "Next Slide" at bounding box center [935, 229] width 14 height 14
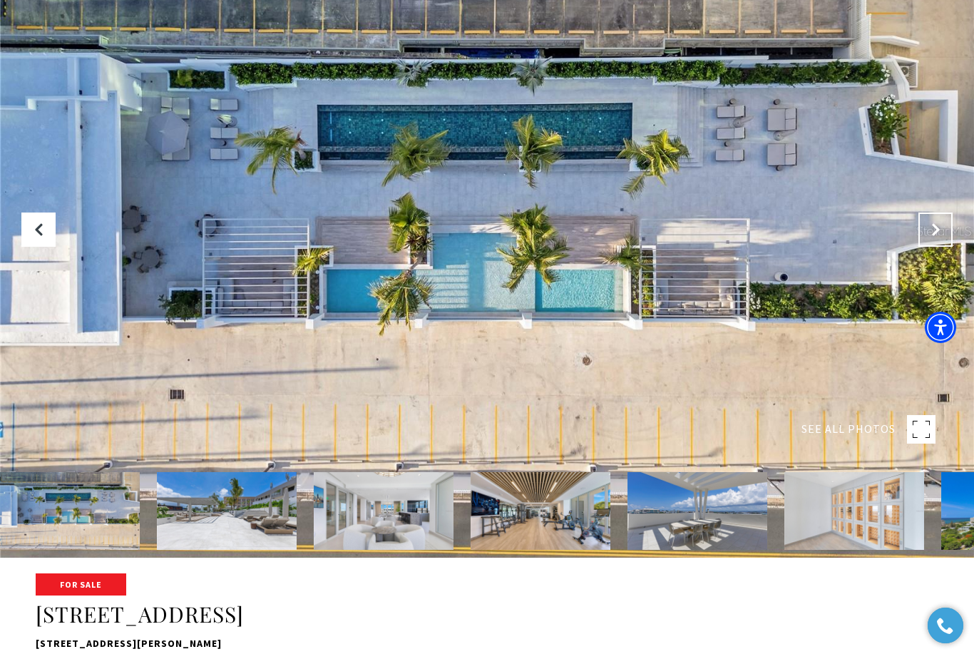
click at [931, 237] on icon "Next Slide" at bounding box center [935, 229] width 14 height 14
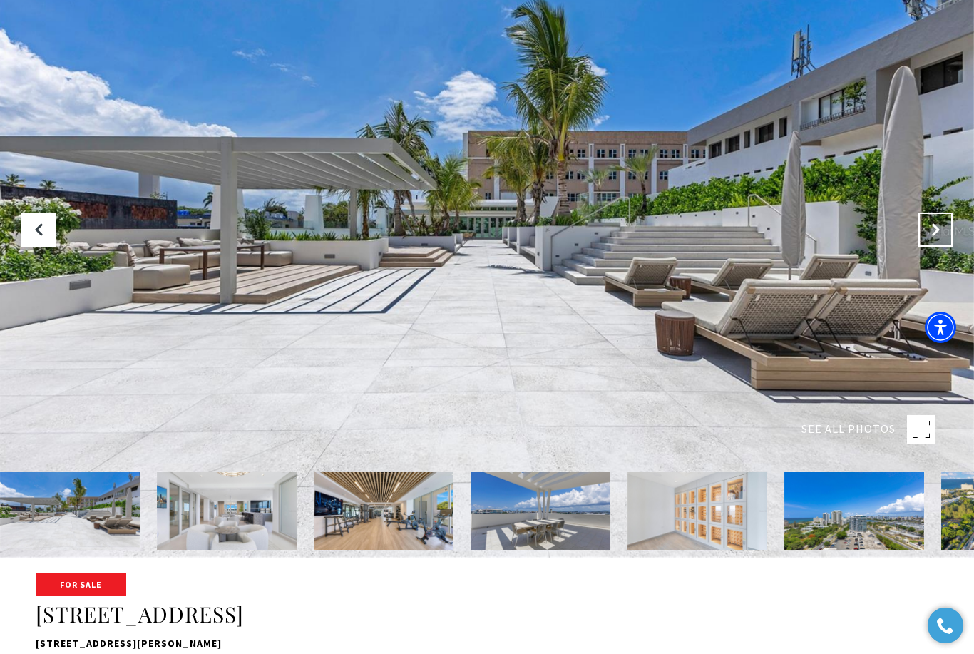
click at [930, 237] on icon "Next Slide" at bounding box center [935, 229] width 14 height 14
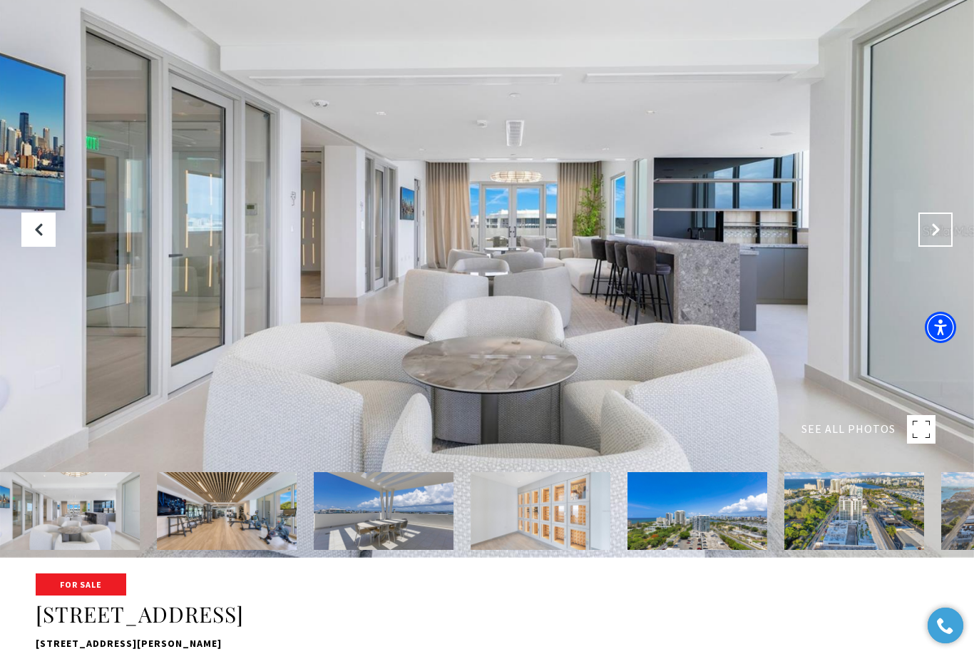
scroll to position [0, 0]
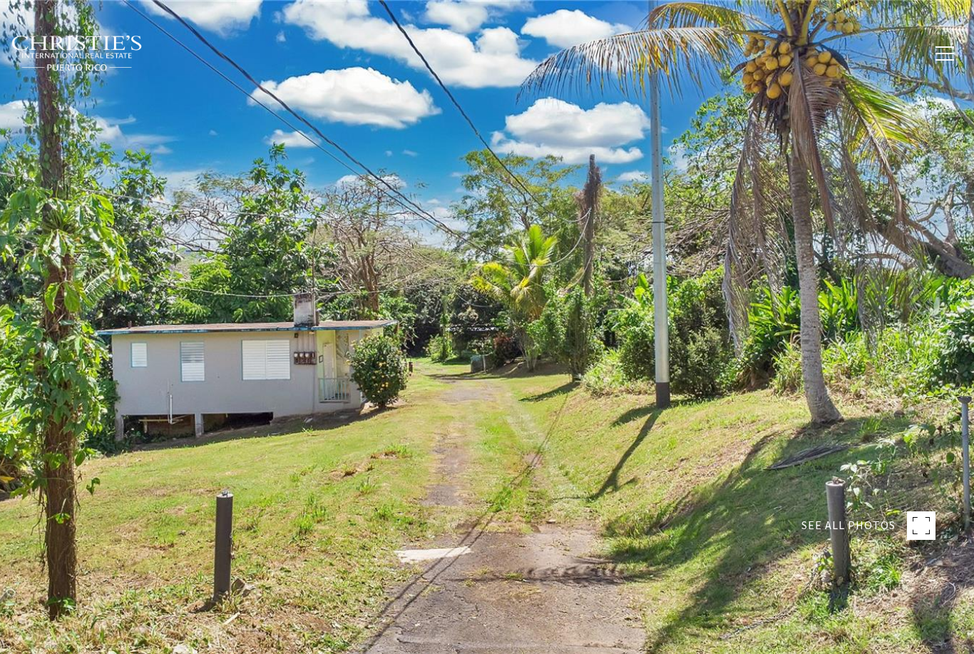
type input "**********"
type input "********"
type input "***"
type input "**********"
type input "**"
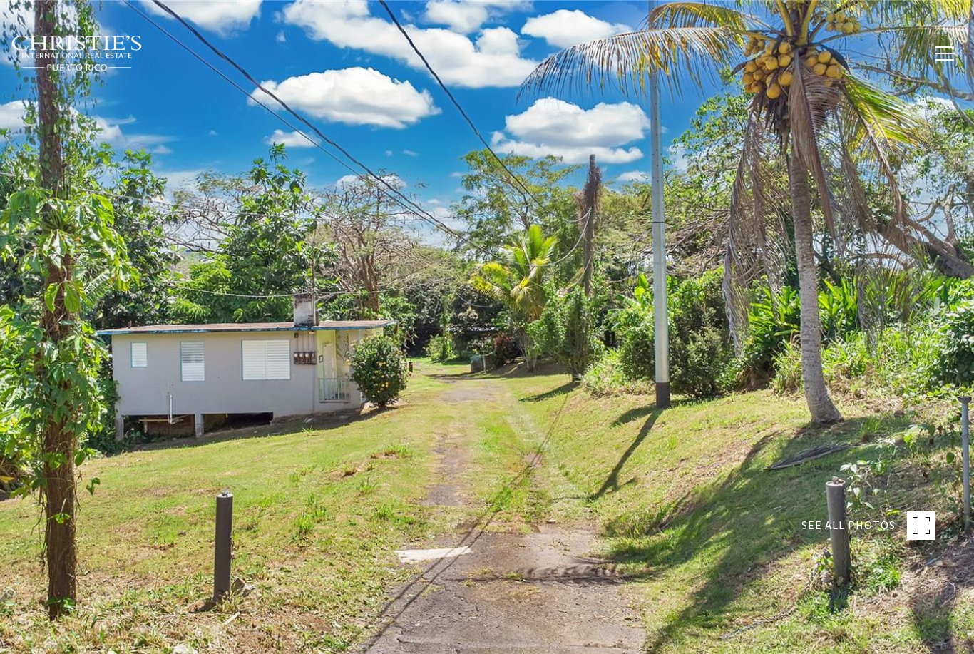
type input "********"
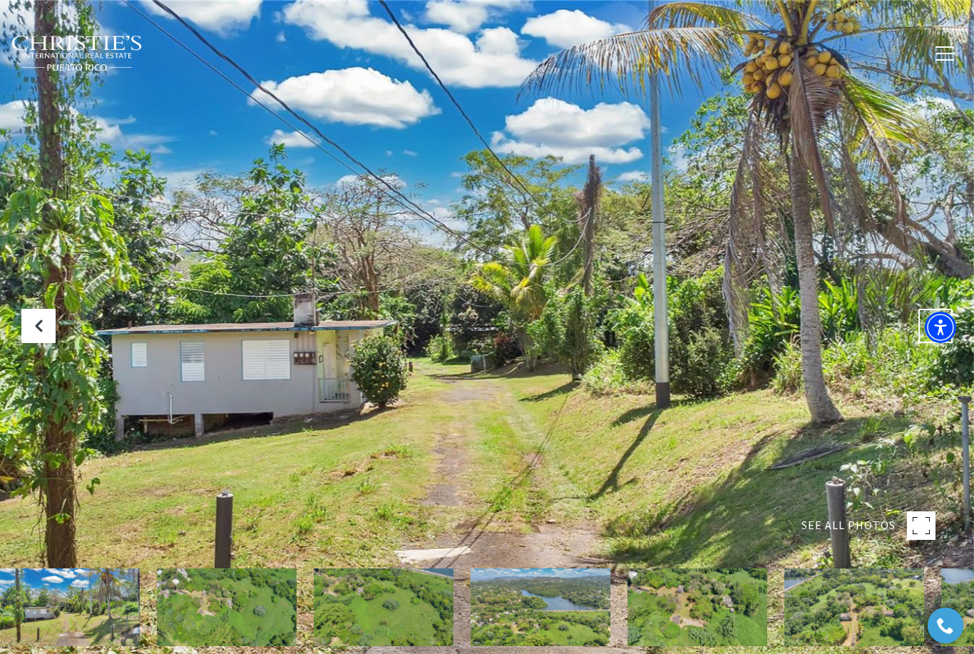
click at [938, 333] on icon at bounding box center [935, 326] width 14 height 14
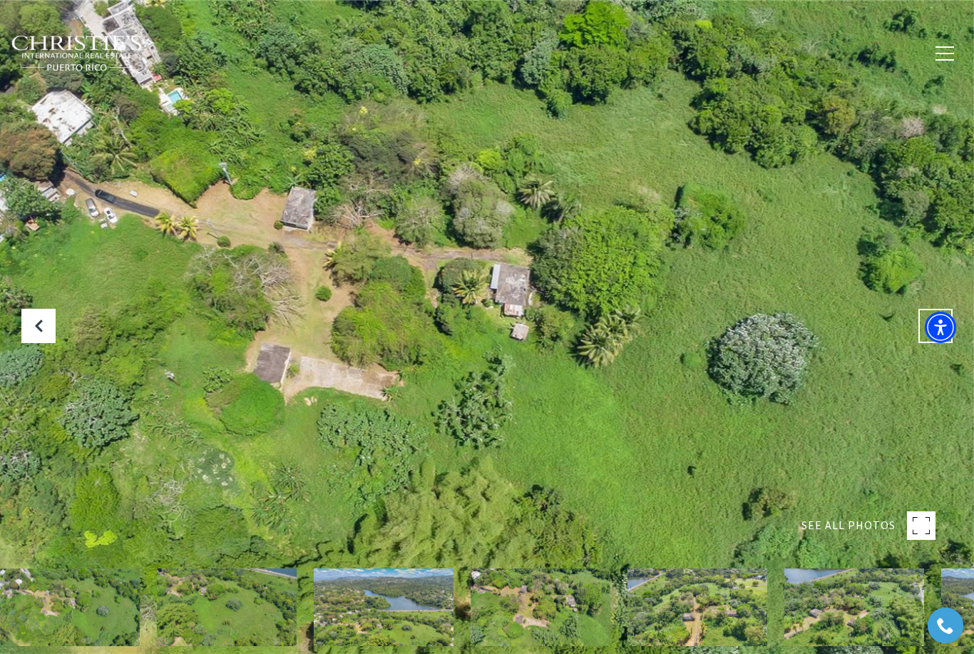
click at [933, 343] on button "Next Slide" at bounding box center [935, 326] width 34 height 34
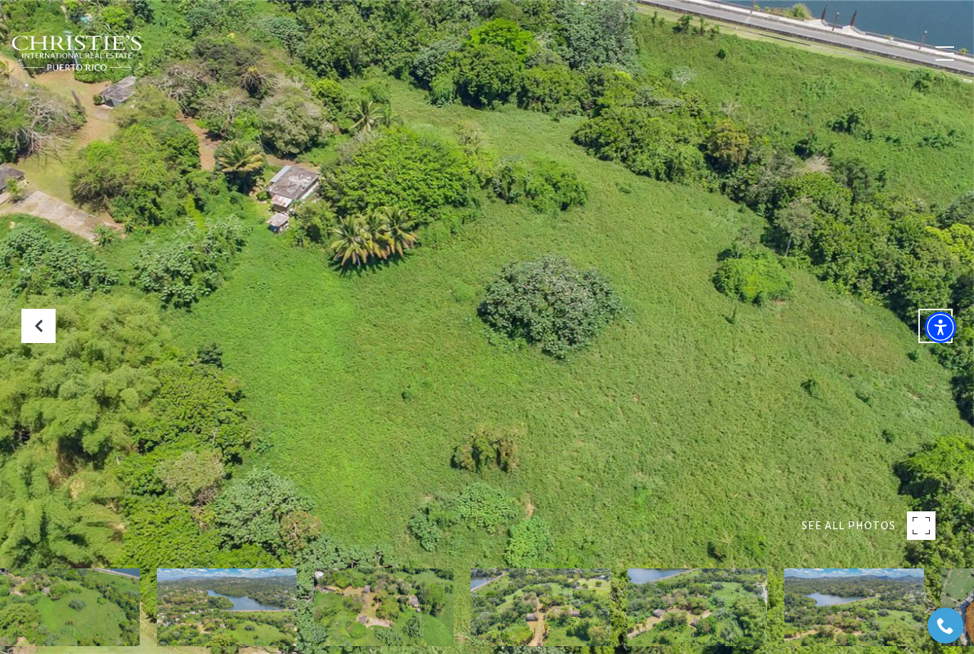
click at [939, 333] on icon "Next Slide" at bounding box center [935, 326] width 14 height 14
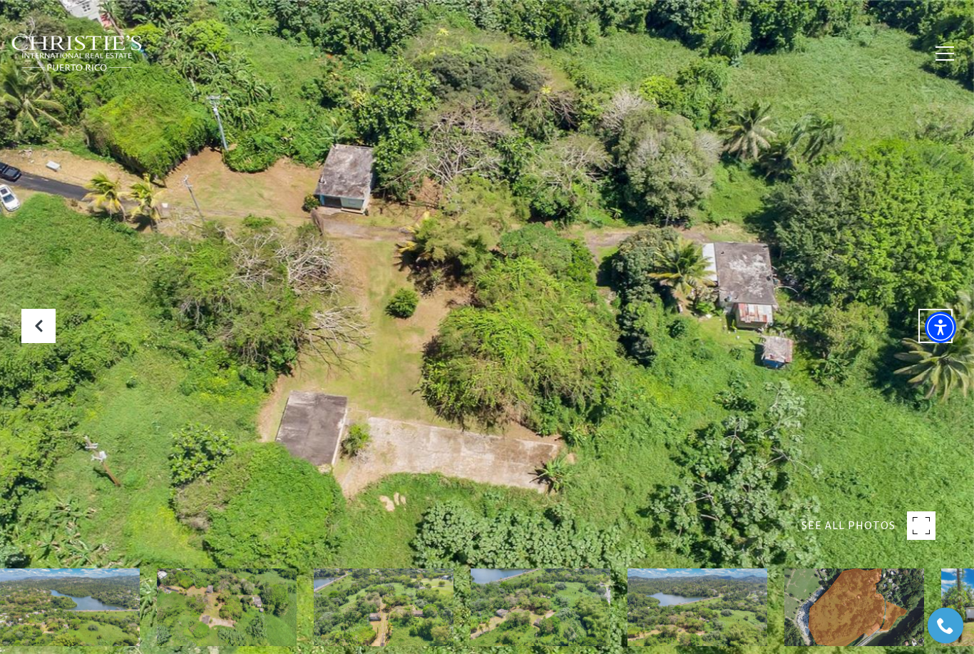
click at [929, 333] on icon "Next Slide" at bounding box center [935, 326] width 14 height 14
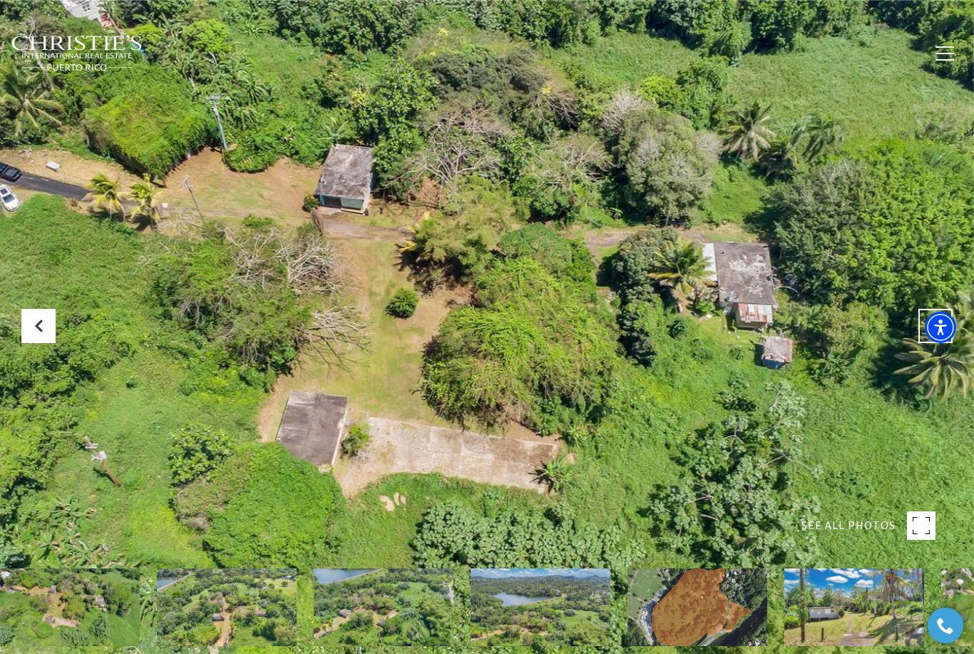
click at [933, 333] on icon "Next Slide" at bounding box center [935, 326] width 14 height 14
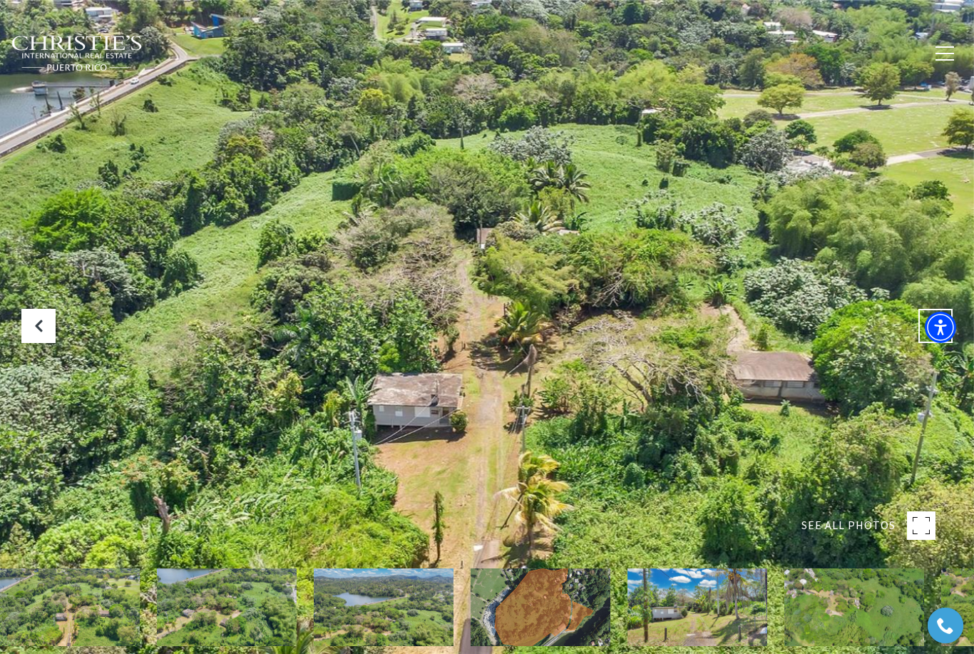
click at [935, 333] on icon "Next Slide" at bounding box center [935, 326] width 14 height 14
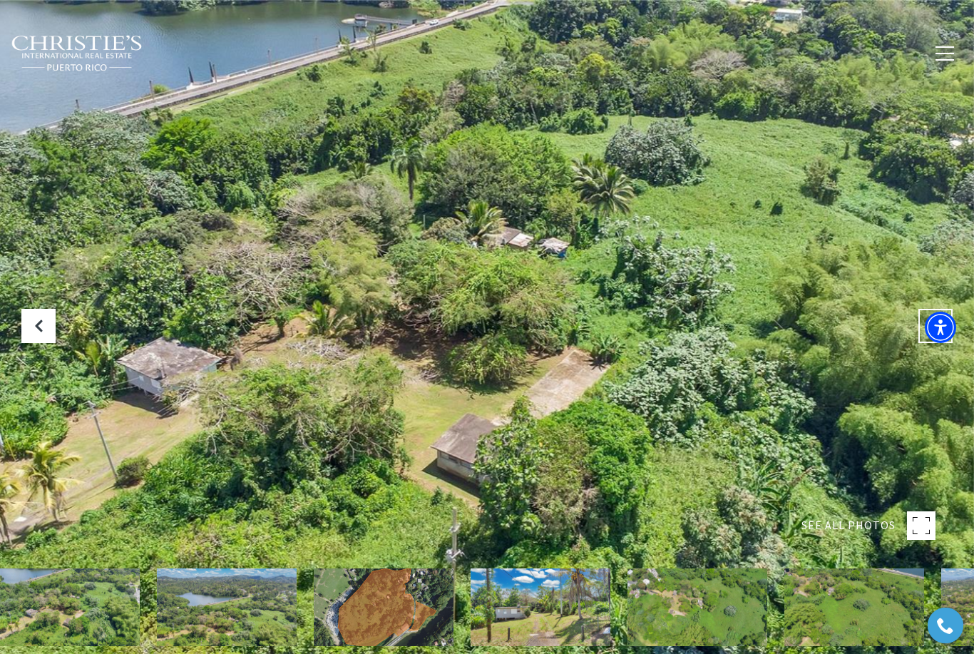
click at [933, 333] on icon "Next Slide" at bounding box center [935, 326] width 14 height 14
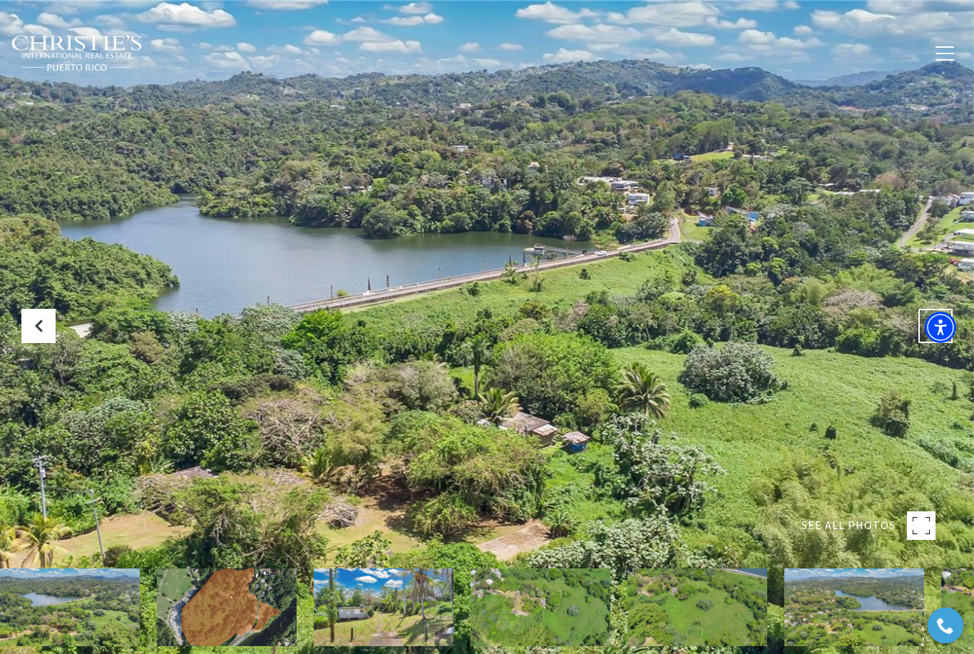
click at [930, 333] on icon "Next Slide" at bounding box center [935, 326] width 14 height 14
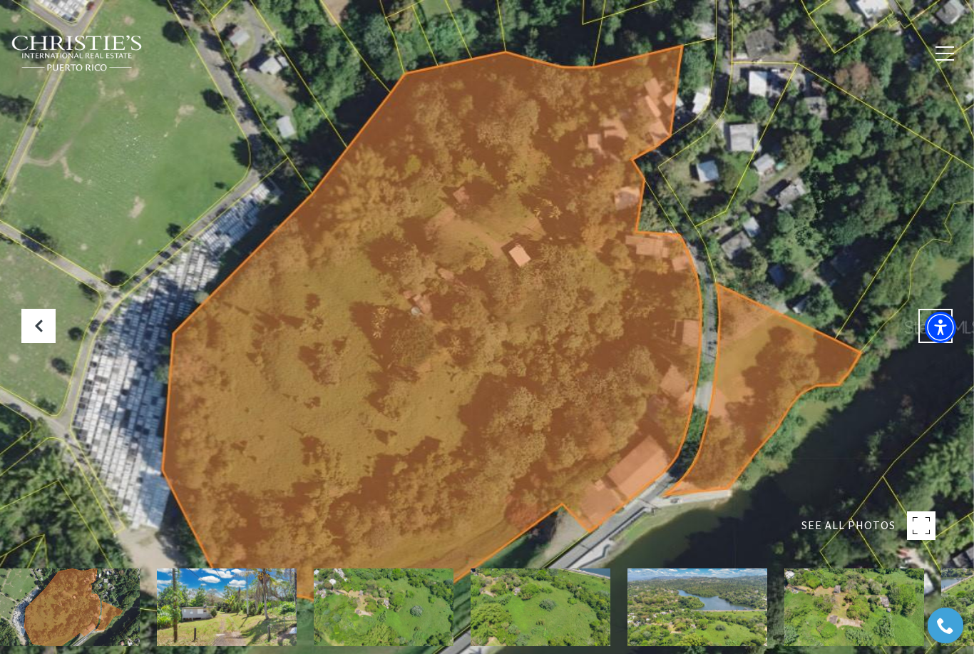
click at [928, 343] on button "Next Slide" at bounding box center [935, 326] width 34 height 34
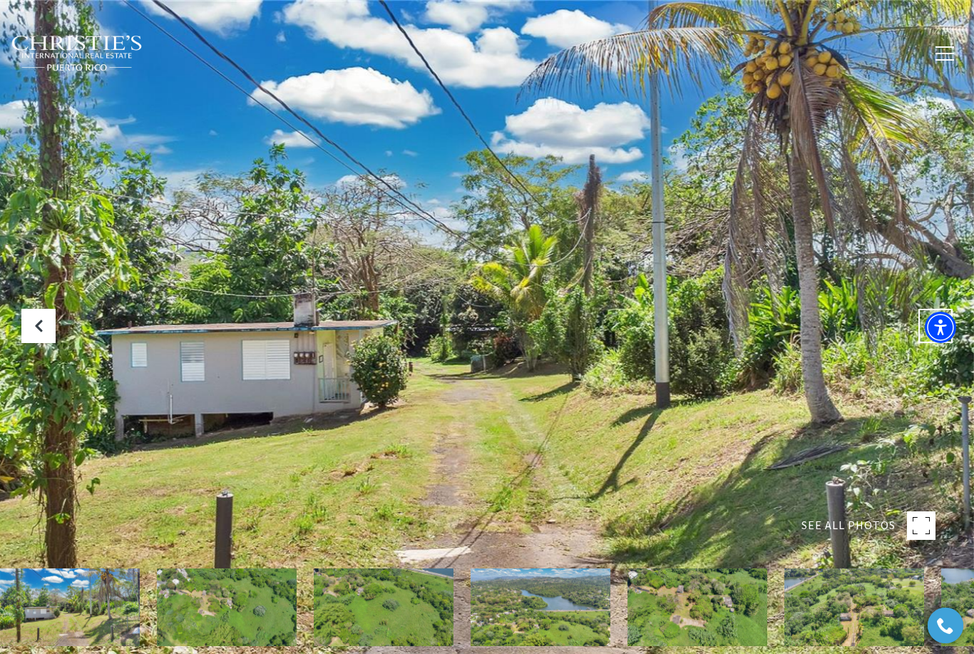
click at [933, 333] on icon "Next Slide" at bounding box center [935, 326] width 14 height 14
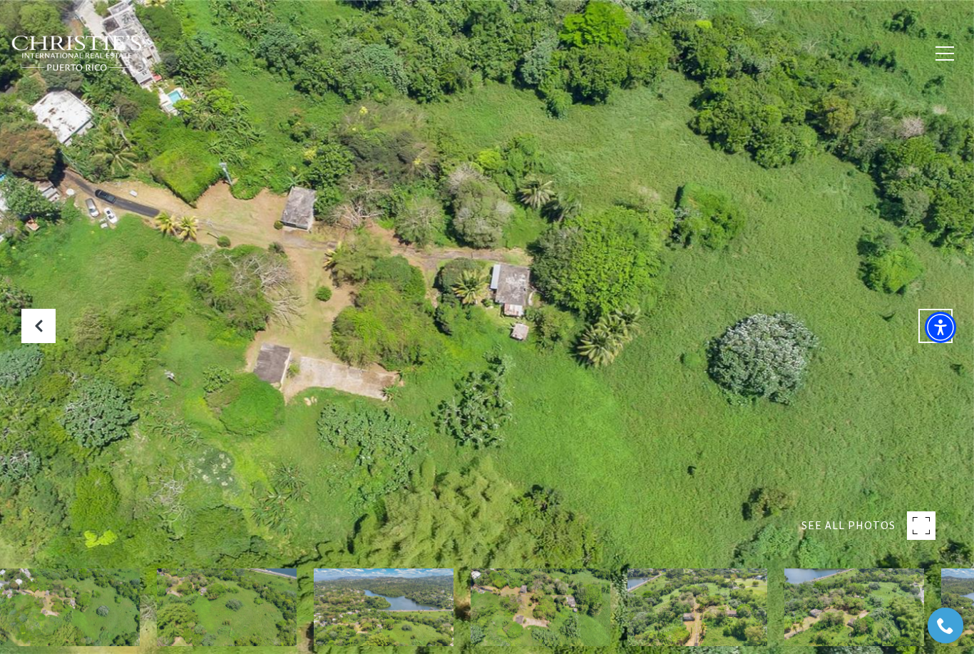
click at [929, 343] on button "Next Slide" at bounding box center [935, 326] width 34 height 34
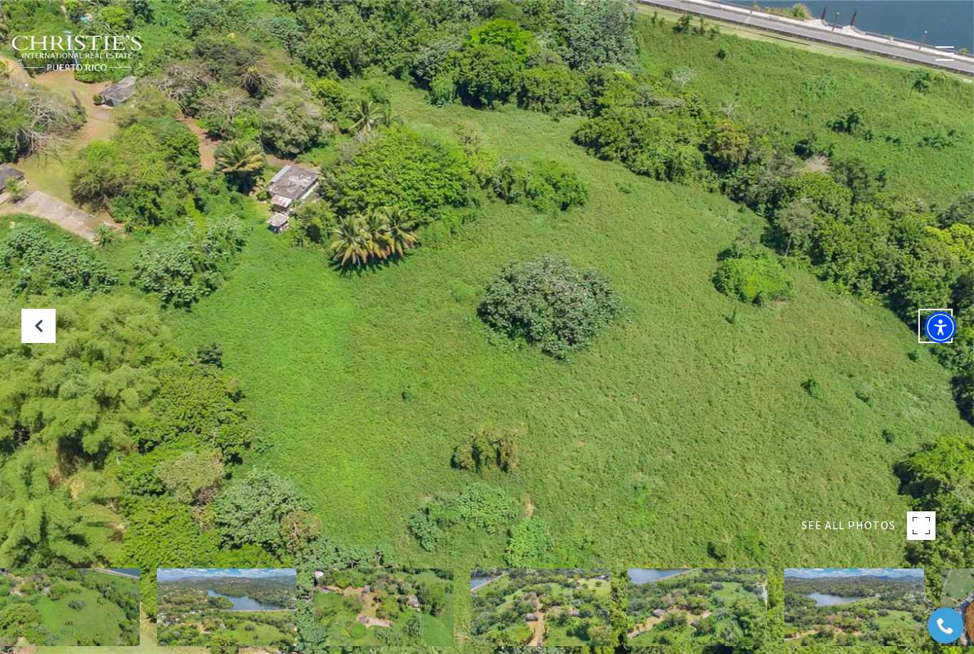
click at [930, 333] on icon "Next Slide" at bounding box center [935, 326] width 14 height 14
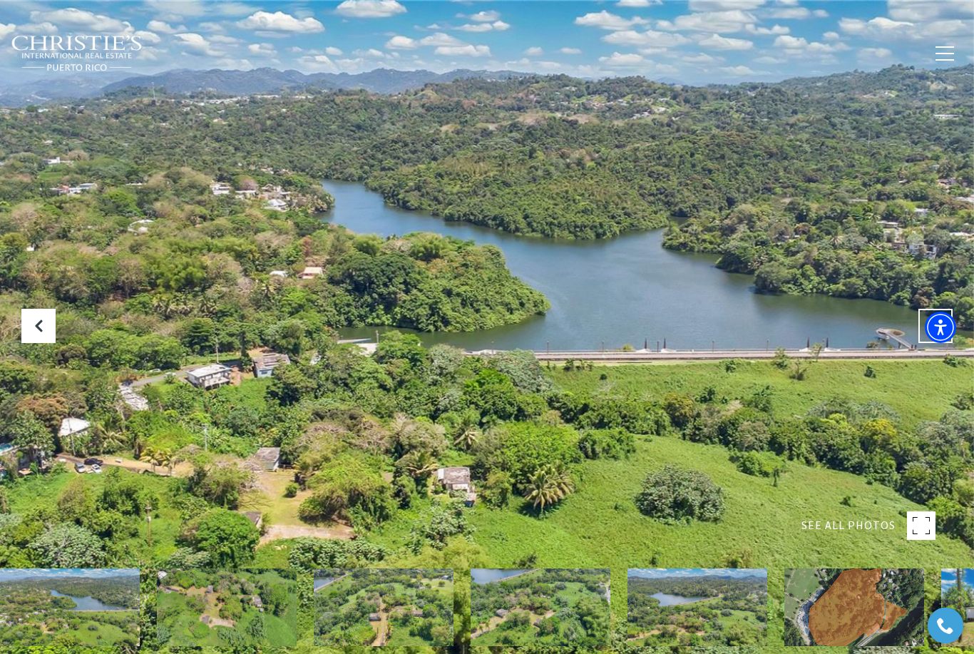
click at [933, 333] on icon "Next Slide" at bounding box center [935, 326] width 14 height 14
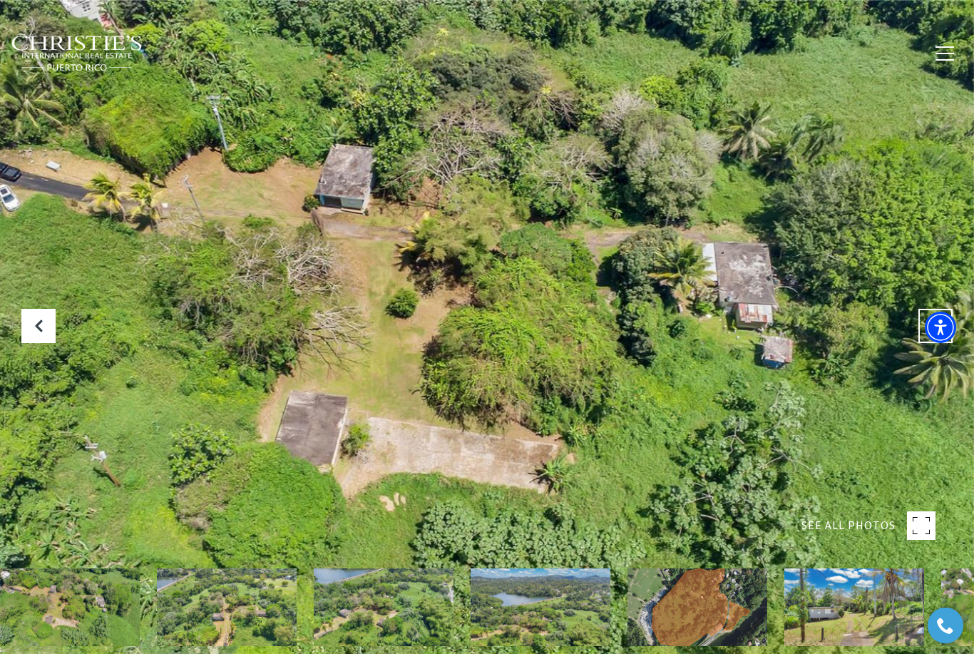
click at [933, 333] on icon "Next Slide" at bounding box center [935, 326] width 14 height 14
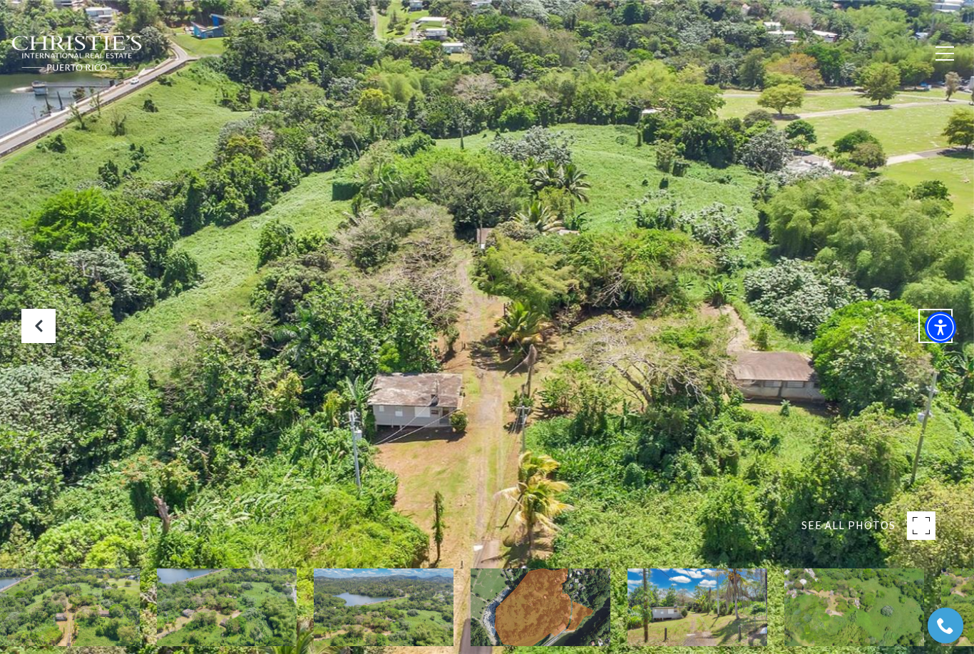
click at [933, 333] on icon "Next Slide" at bounding box center [935, 326] width 14 height 14
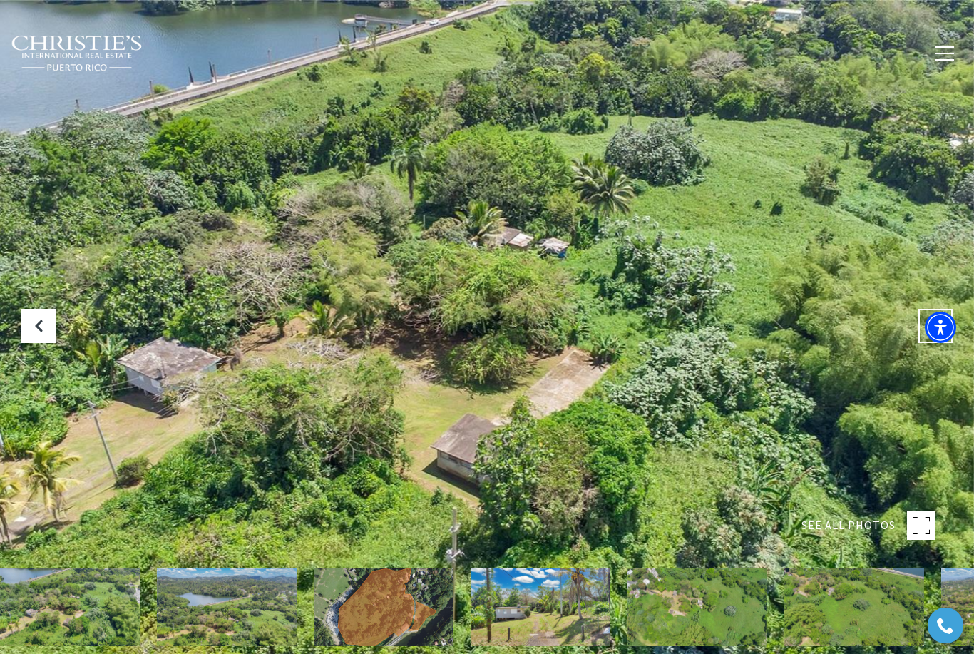
click at [940, 333] on icon "Next Slide" at bounding box center [935, 326] width 14 height 14
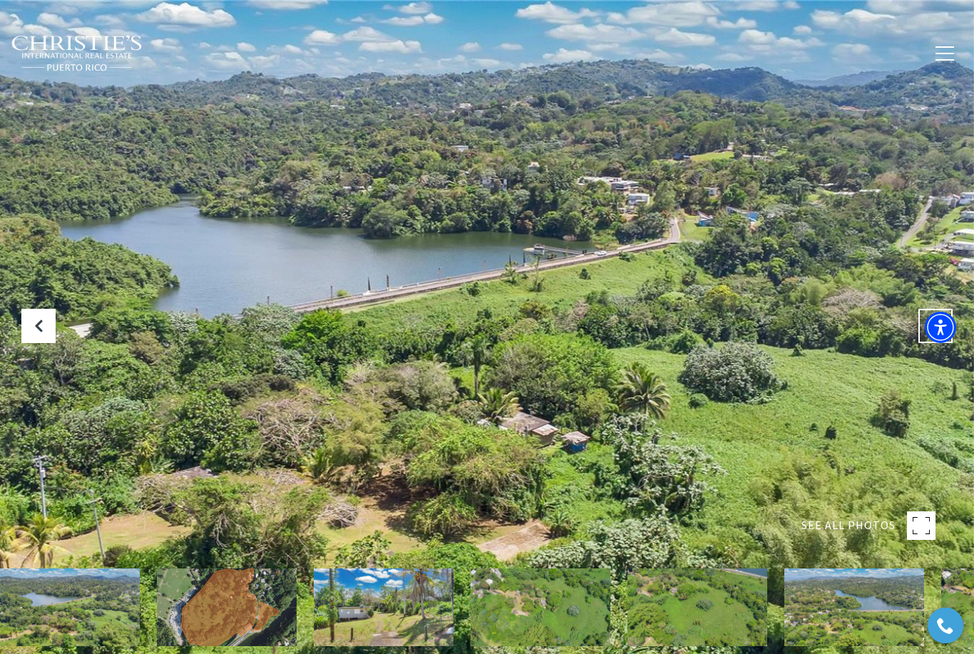
click at [936, 333] on icon "Next Slide" at bounding box center [935, 326] width 14 height 14
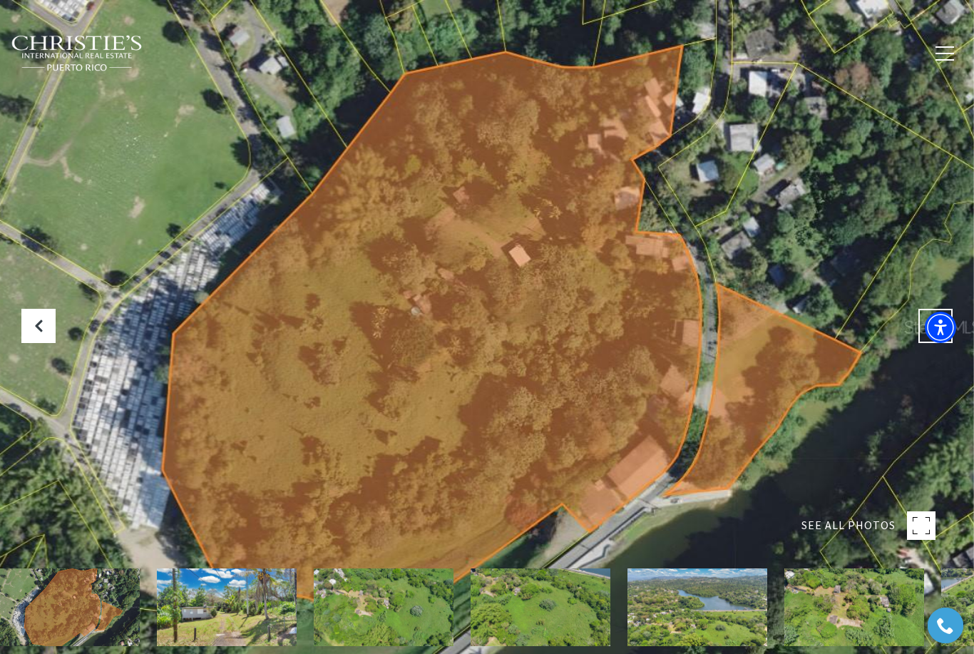
click at [928, 333] on icon "Next Slide" at bounding box center [935, 326] width 14 height 14
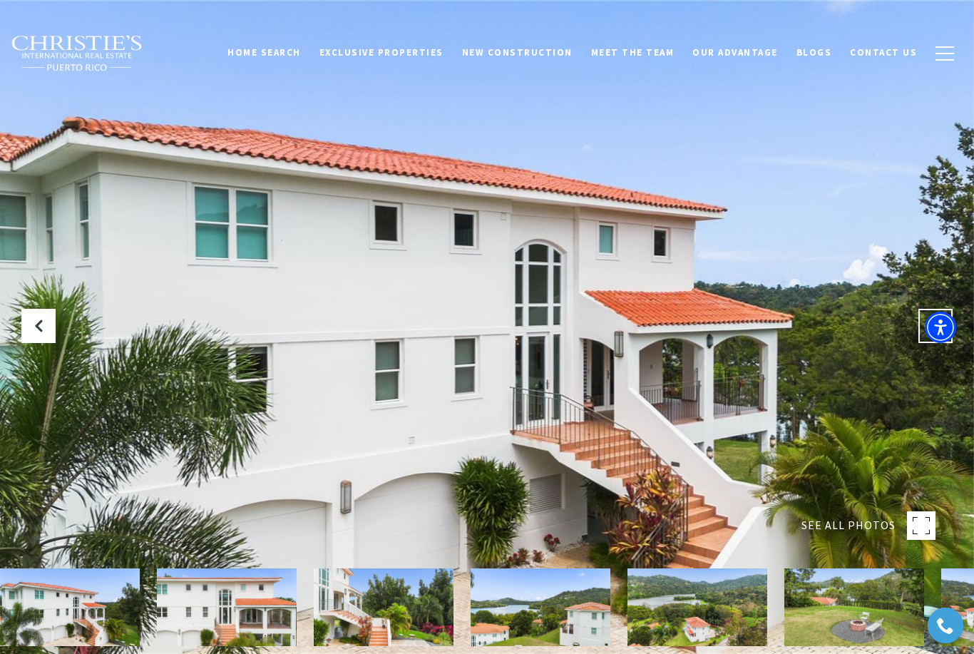
click at [930, 333] on icon "Next Slide" at bounding box center [935, 326] width 14 height 14
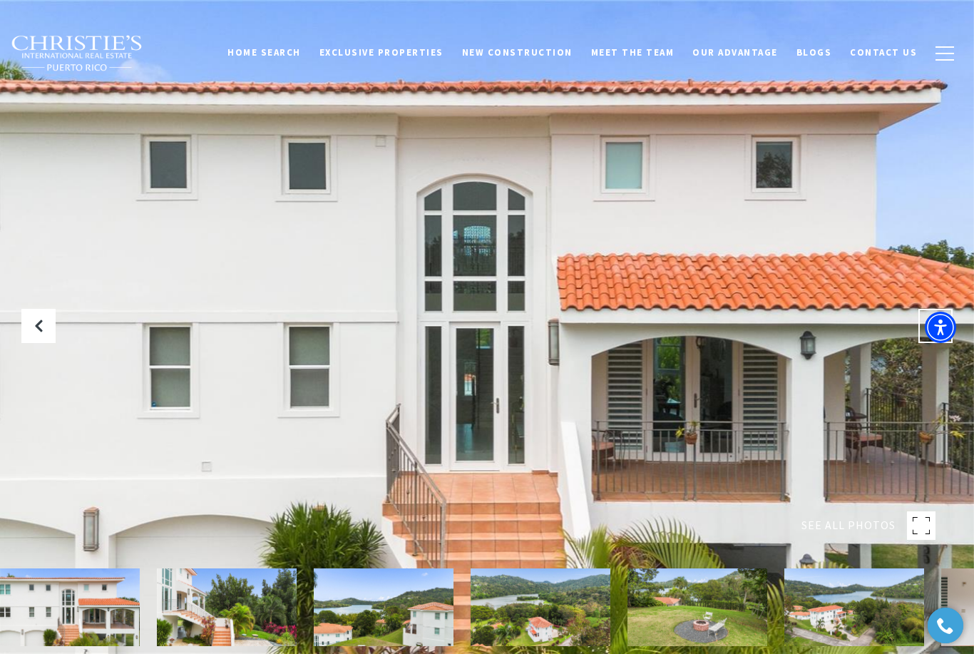
click at [931, 343] on button "Next Slide" at bounding box center [935, 326] width 34 height 34
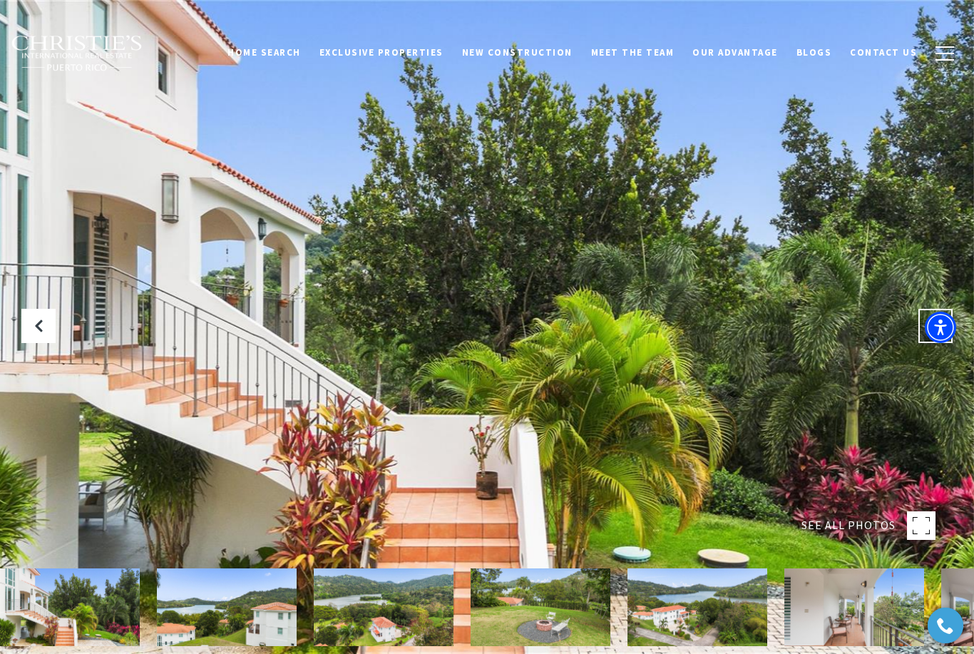
click at [930, 333] on icon "Next Slide" at bounding box center [935, 326] width 14 height 14
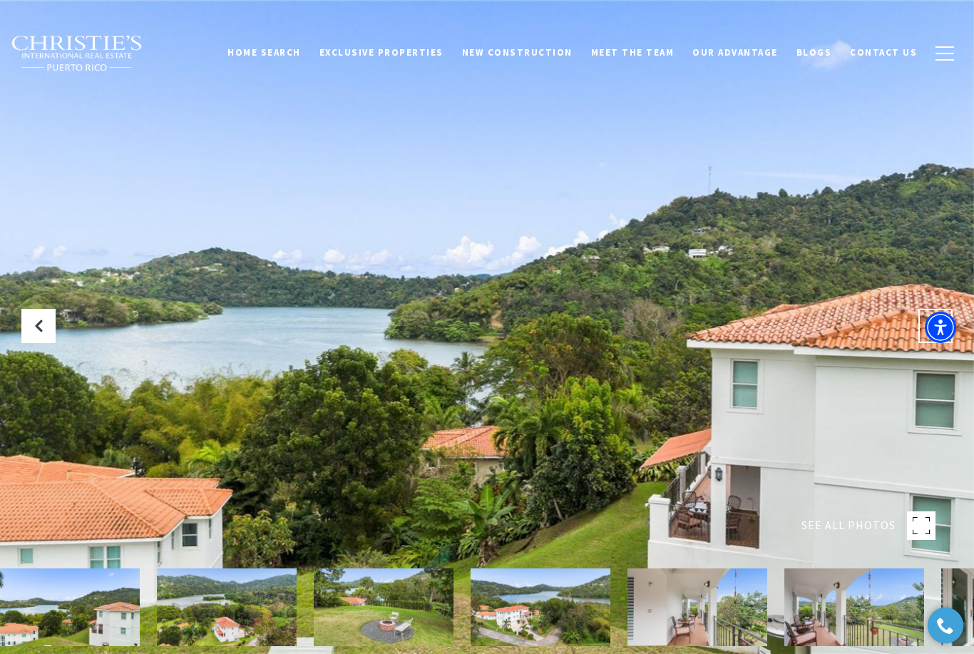
click at [934, 333] on icon "Next Slide" at bounding box center [935, 326] width 14 height 14
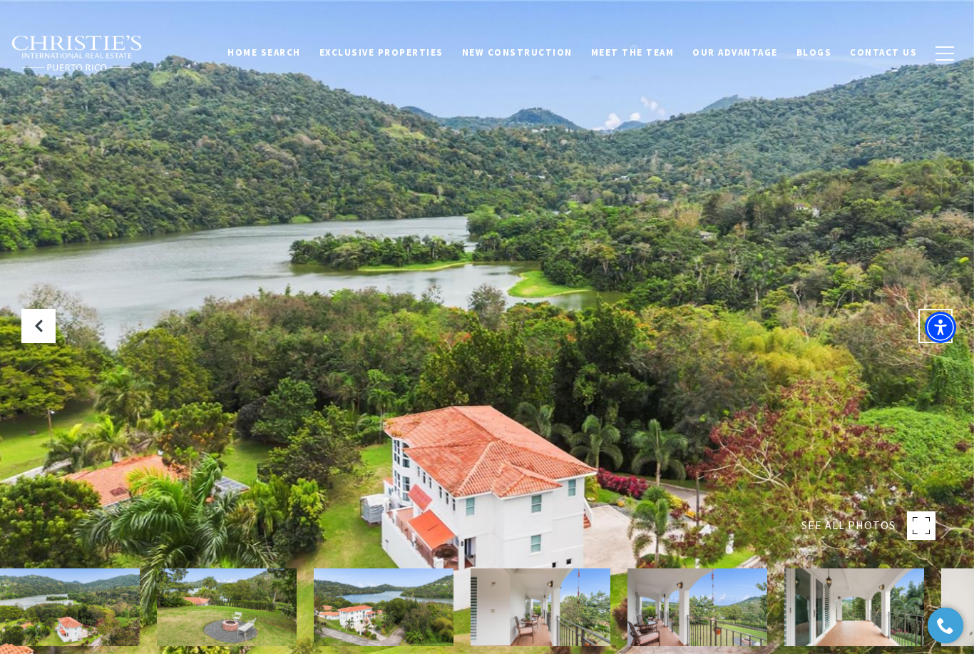
click at [935, 333] on icon "Next Slide" at bounding box center [935, 326] width 14 height 14
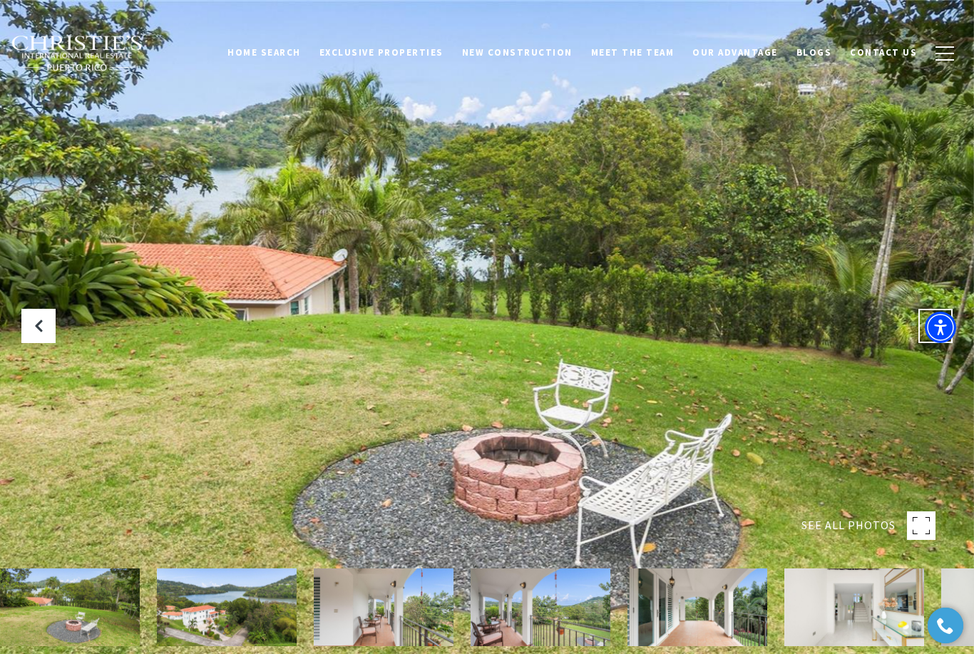
click at [933, 333] on icon "Next Slide" at bounding box center [935, 326] width 14 height 14
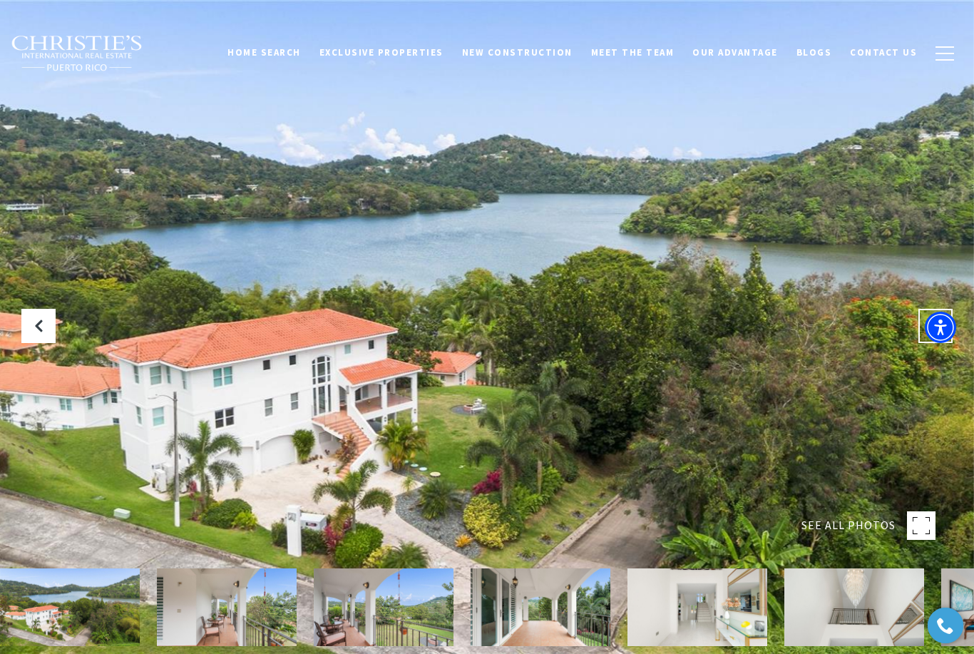
click at [935, 333] on icon "Next Slide" at bounding box center [935, 326] width 14 height 14
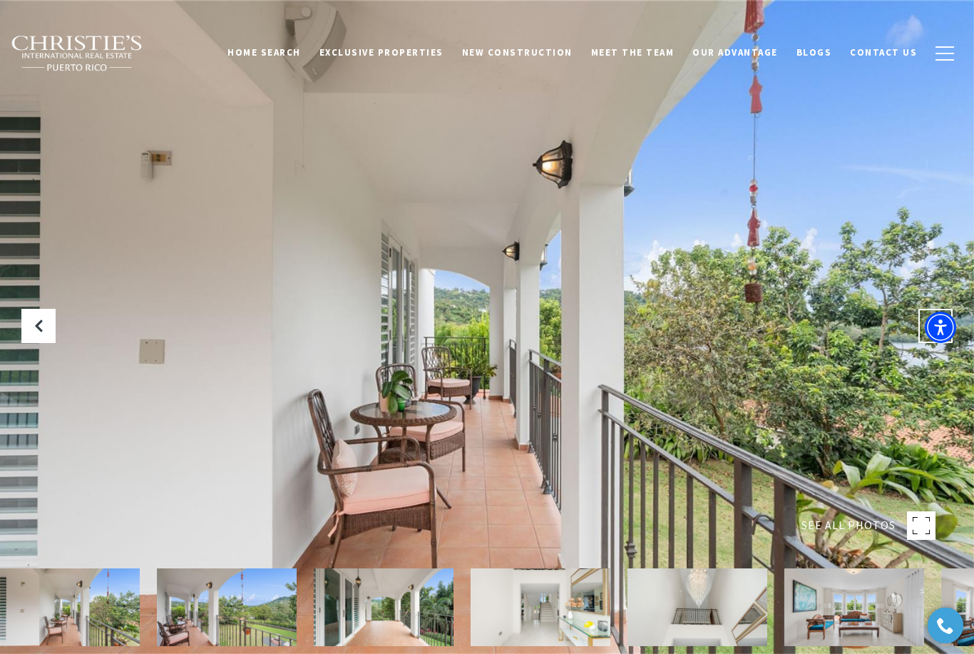
click at [933, 333] on icon "Next Slide" at bounding box center [935, 326] width 14 height 14
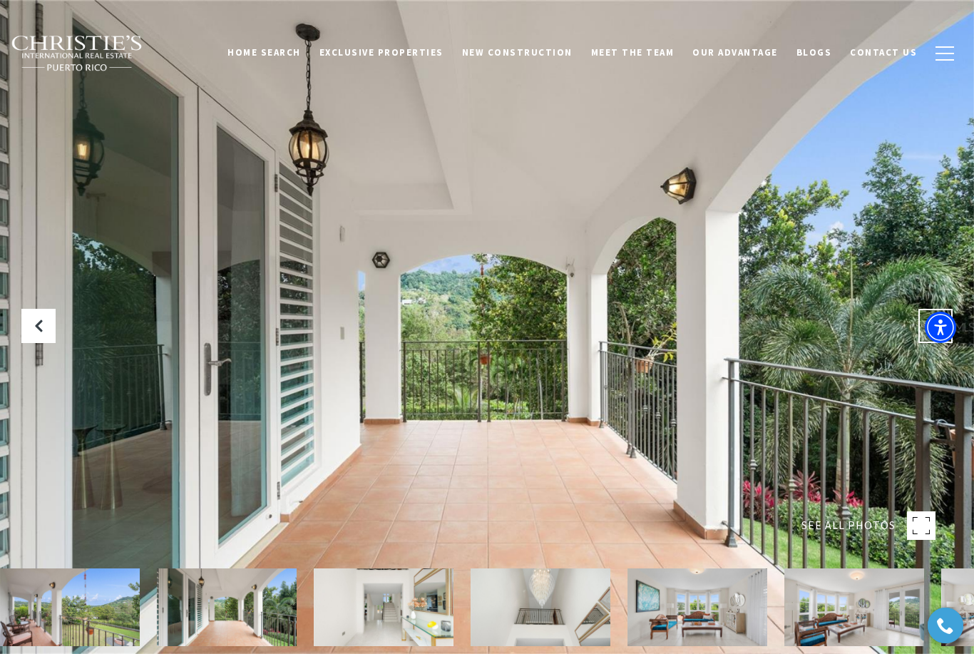
click at [928, 333] on icon "Next Slide" at bounding box center [935, 326] width 14 height 14
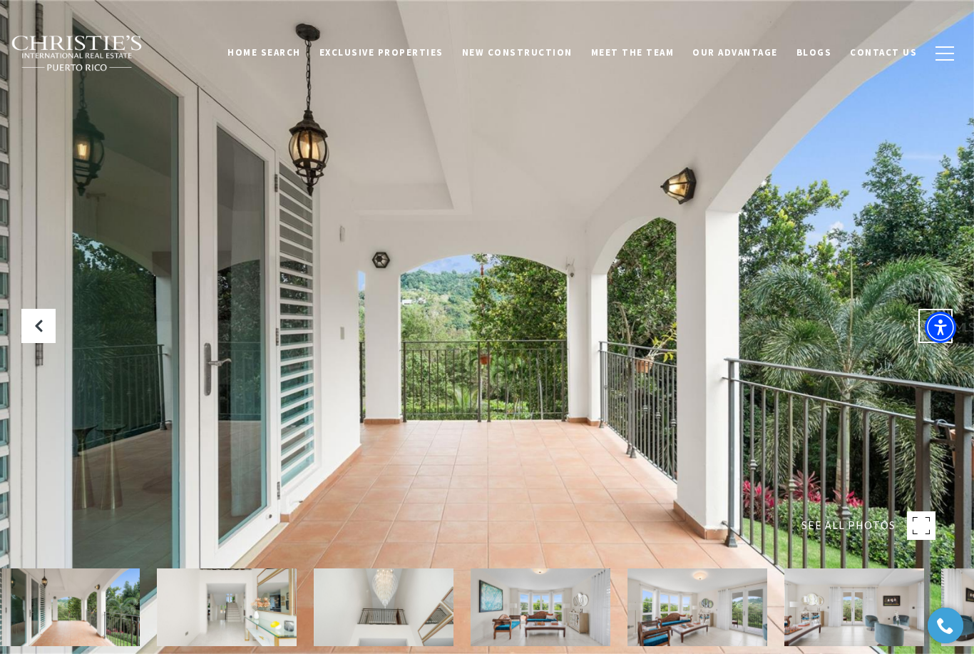
click at [933, 333] on icon "Next Slide" at bounding box center [935, 326] width 14 height 14
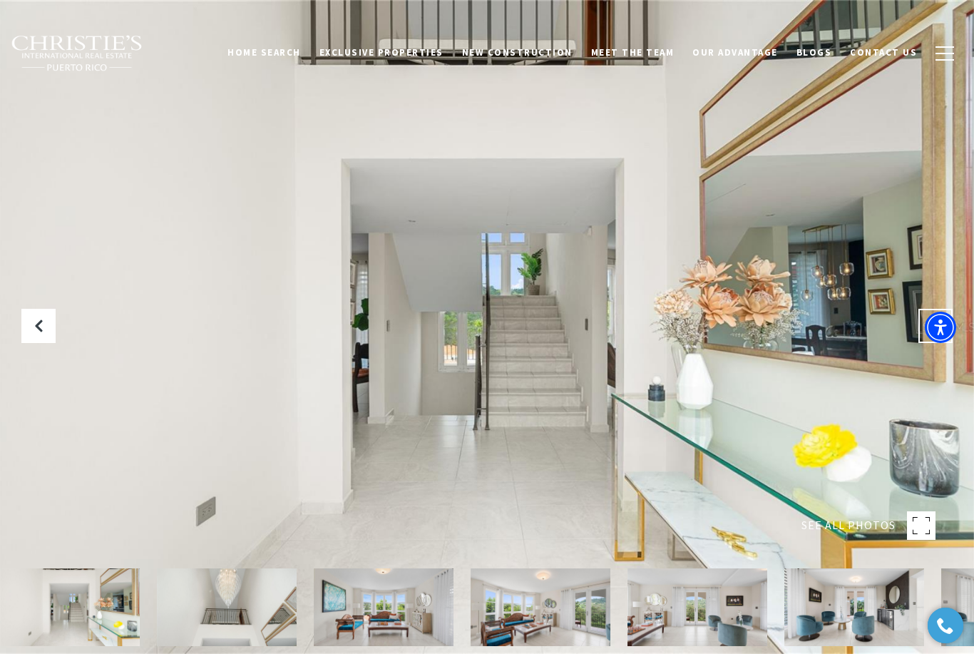
click at [932, 343] on button "Next Slide" at bounding box center [935, 326] width 34 height 34
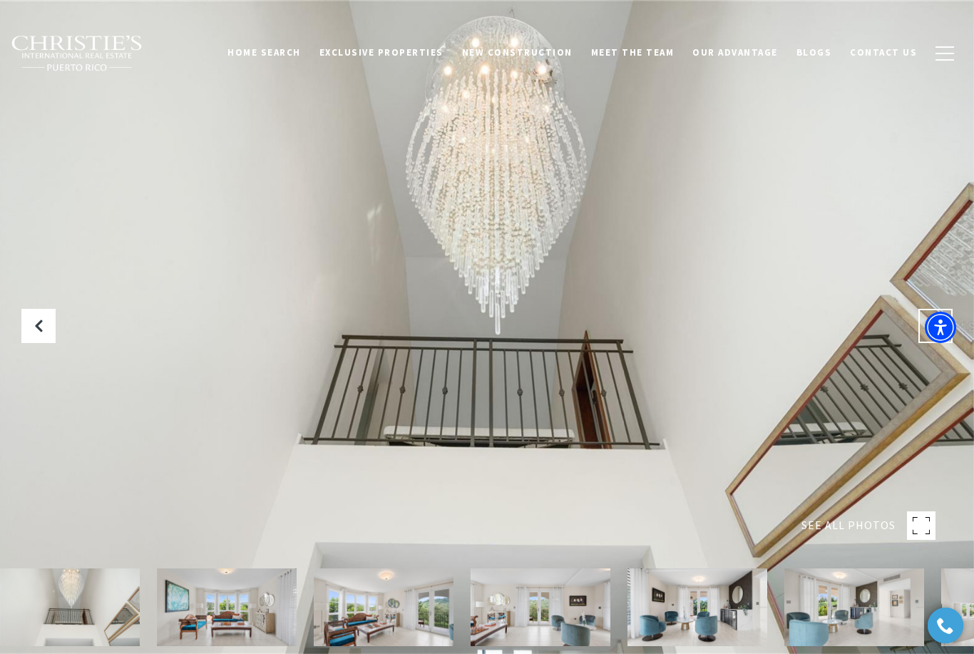
click at [935, 333] on icon "Next Slide" at bounding box center [935, 326] width 14 height 14
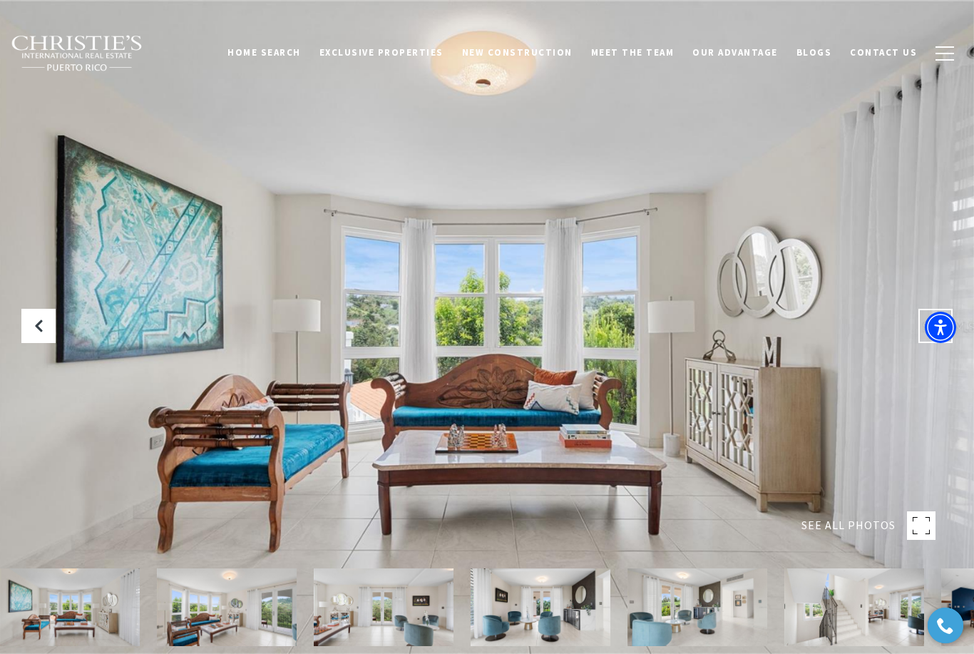
click at [935, 333] on icon "Next Slide" at bounding box center [935, 326] width 14 height 14
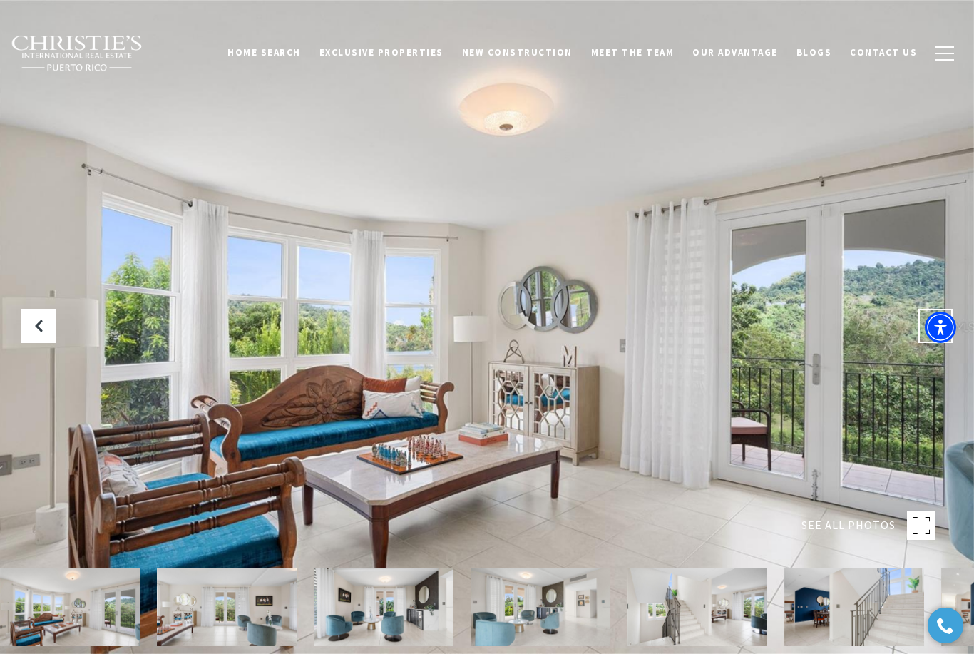
click at [935, 333] on icon "Next Slide" at bounding box center [935, 326] width 14 height 14
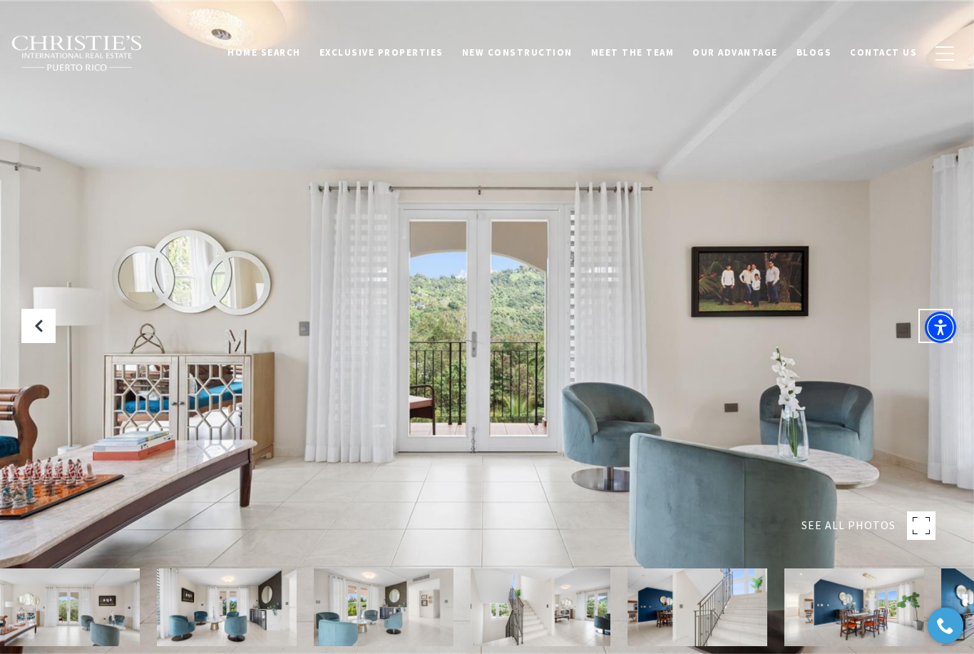
click at [935, 333] on icon "Next Slide" at bounding box center [935, 326] width 14 height 14
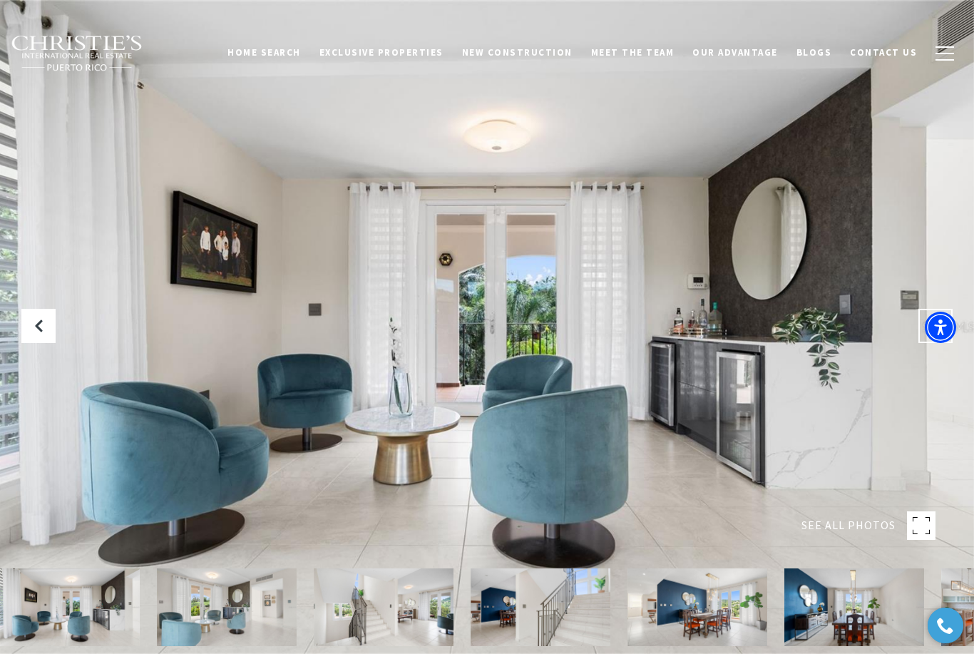
click at [933, 333] on icon "Next Slide" at bounding box center [935, 326] width 14 height 14
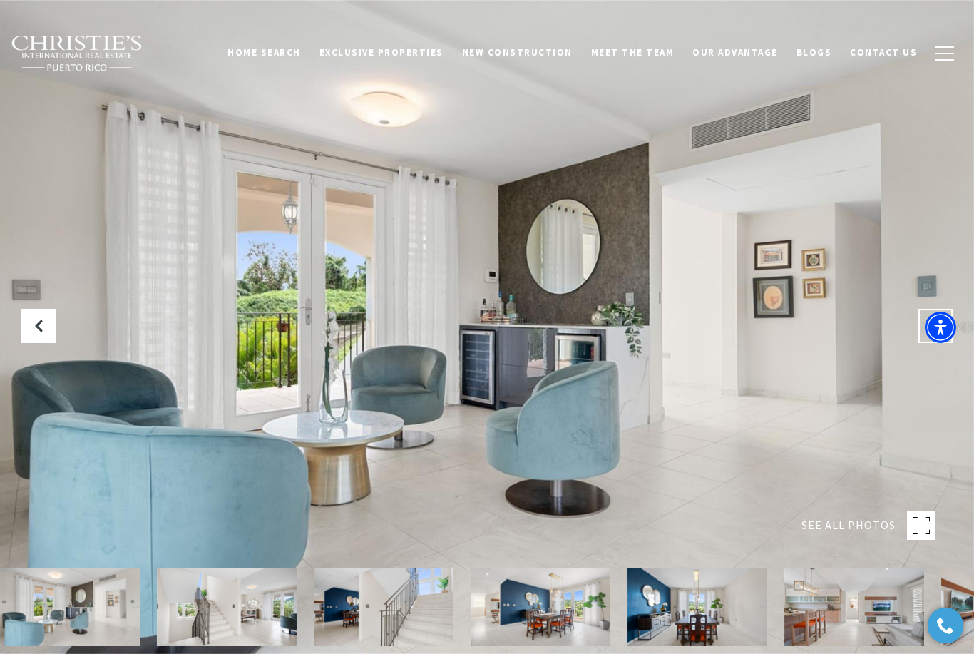
click at [932, 333] on icon "Next Slide" at bounding box center [935, 326] width 14 height 14
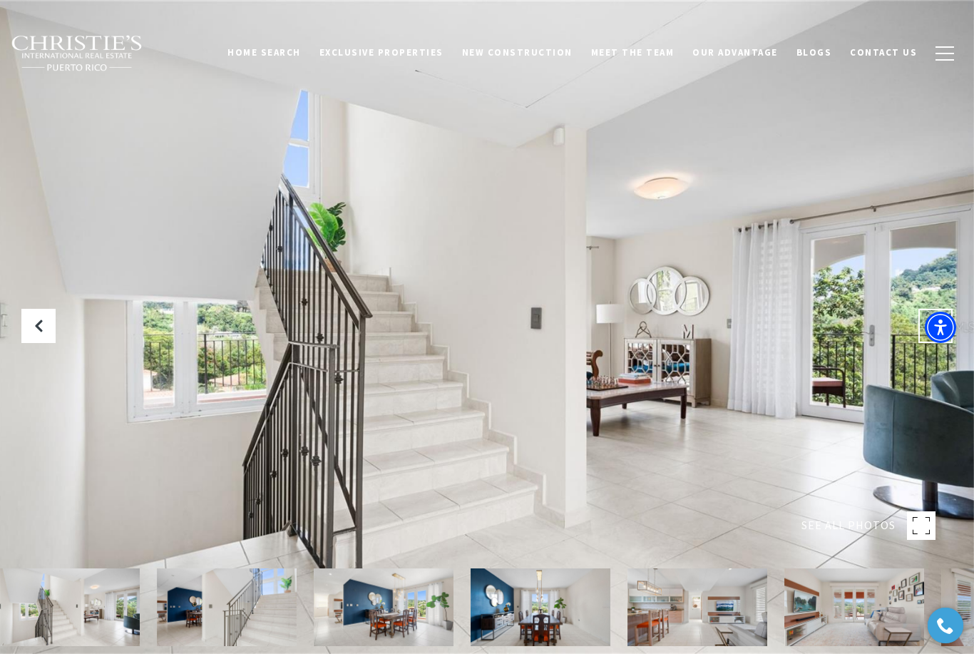
click at [934, 333] on icon "Next Slide" at bounding box center [935, 326] width 14 height 14
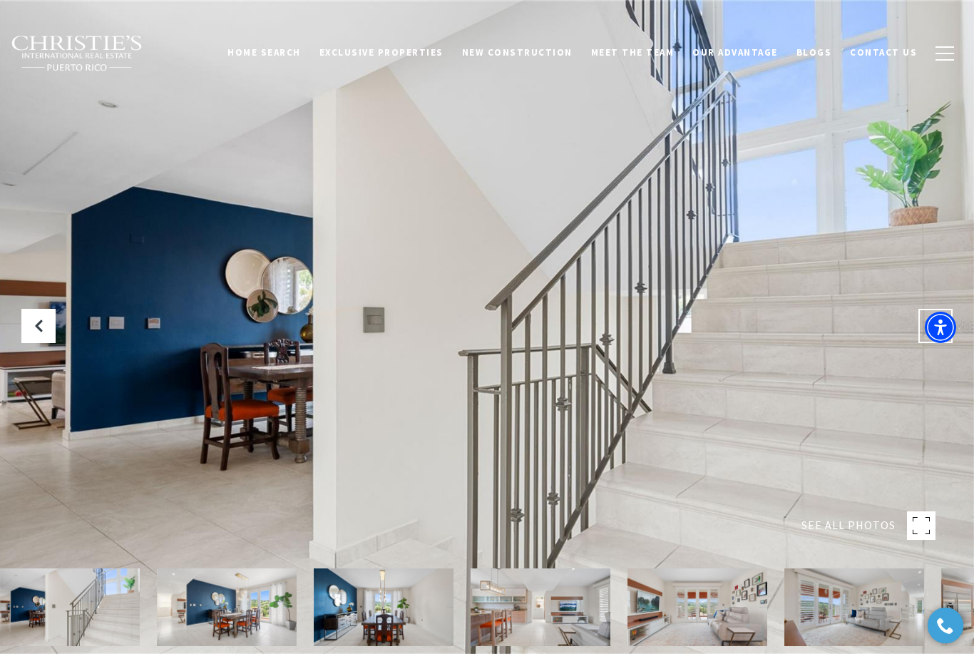
click at [934, 343] on button "Next Slide" at bounding box center [935, 326] width 34 height 34
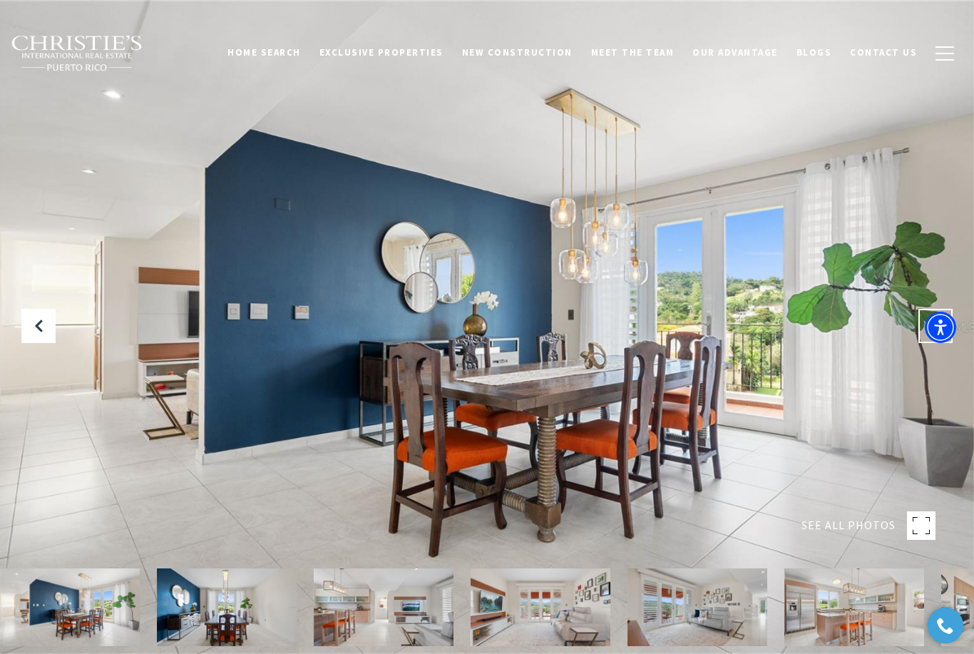
click at [928, 343] on button "Next Slide" at bounding box center [935, 326] width 34 height 34
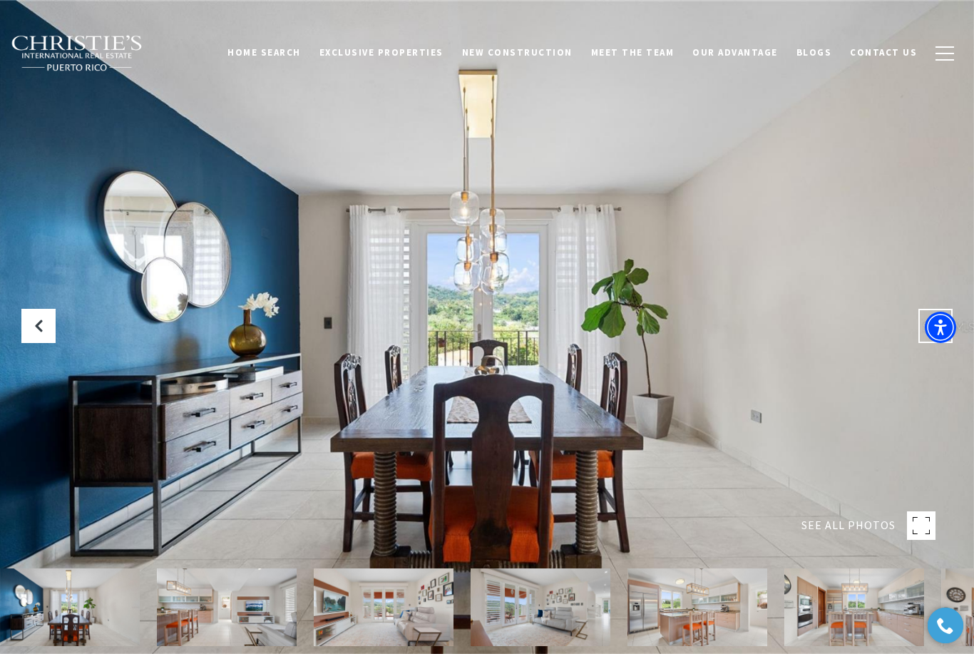
click at [932, 333] on icon "Next Slide" at bounding box center [935, 326] width 14 height 14
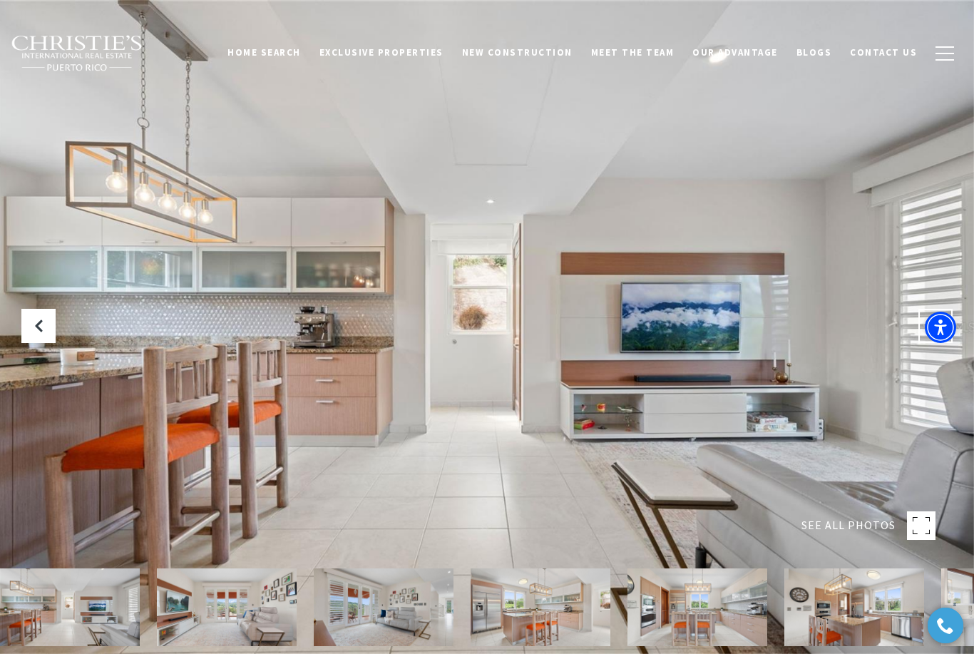
click at [933, 333] on icon "Next Slide" at bounding box center [935, 326] width 14 height 14
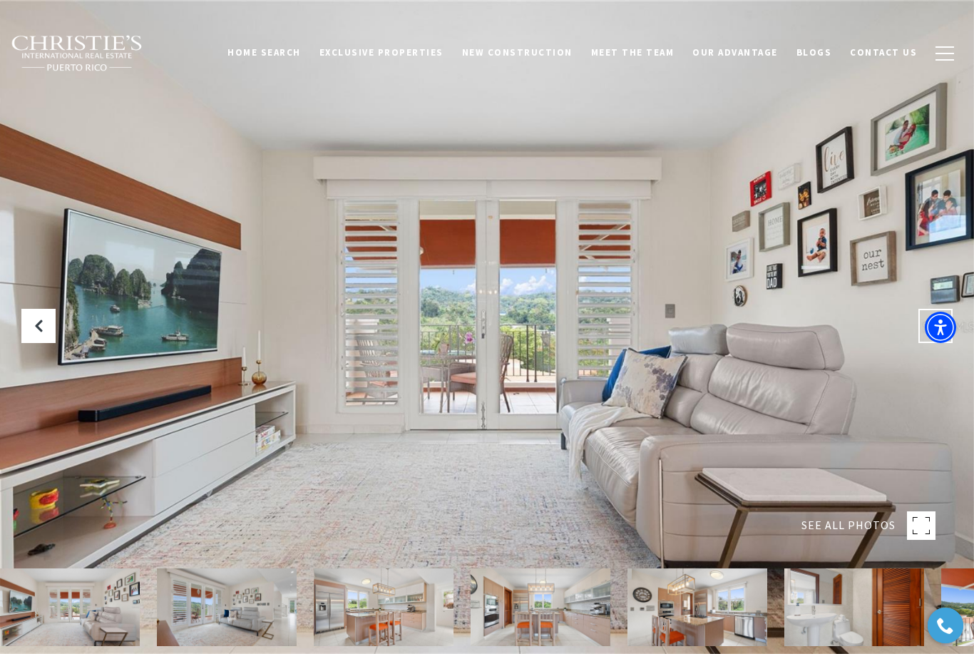
click at [933, 343] on button "Next Slide" at bounding box center [935, 326] width 34 height 34
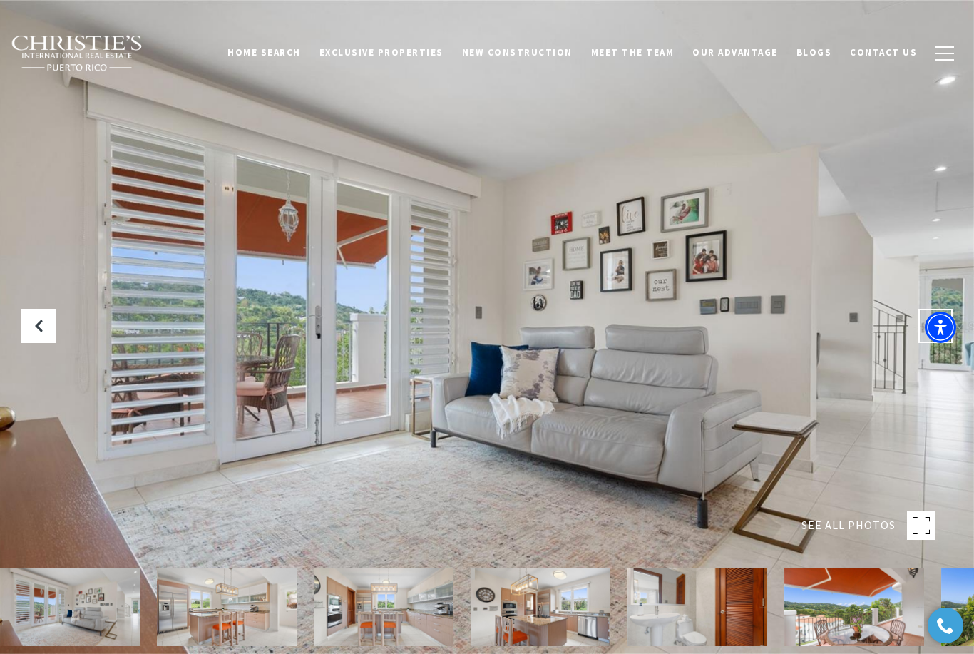
click at [938, 333] on icon "Next Slide" at bounding box center [935, 326] width 14 height 14
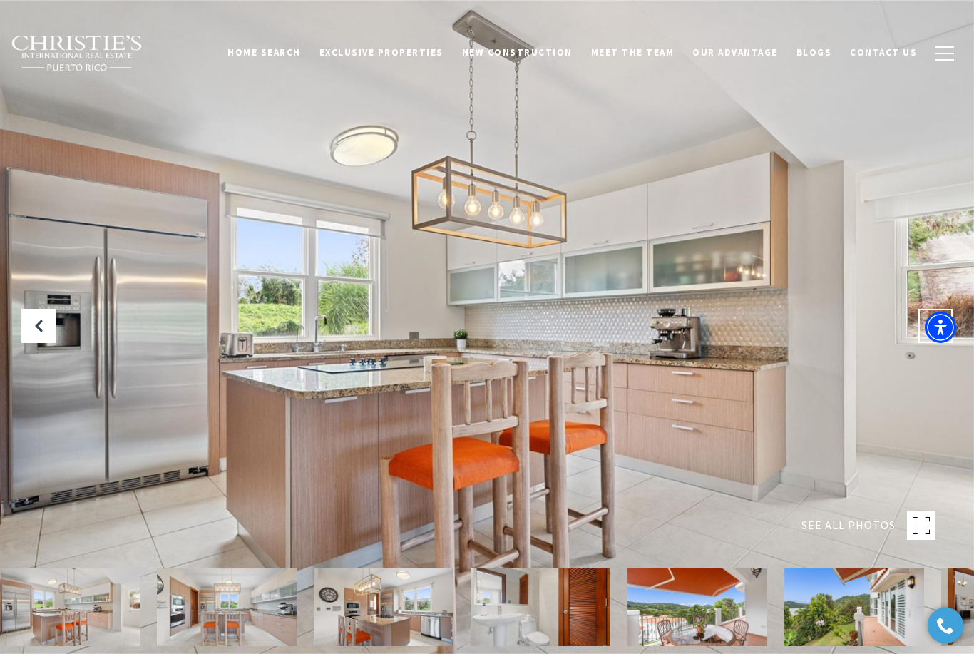
click at [930, 343] on button "Next Slide" at bounding box center [935, 326] width 34 height 34
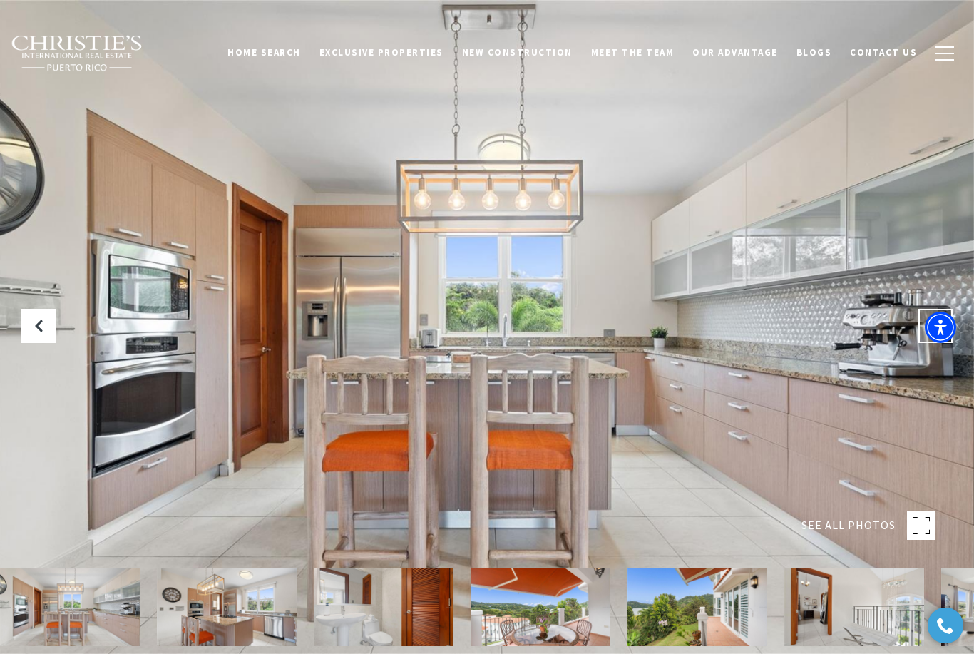
click at [938, 333] on icon "Next Slide" at bounding box center [935, 326] width 14 height 14
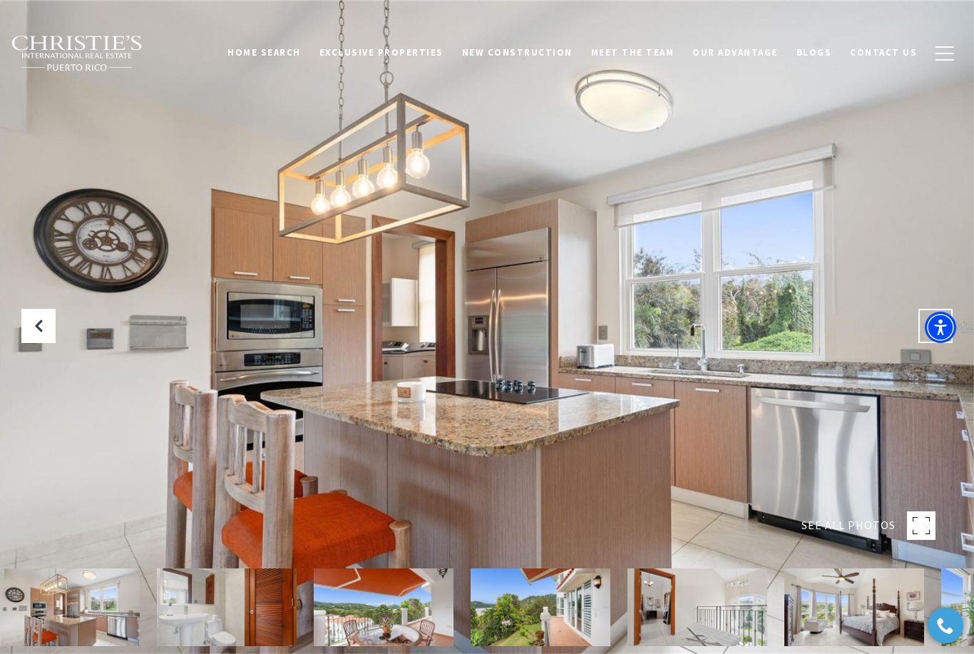
click at [935, 343] on button "Next Slide" at bounding box center [935, 326] width 34 height 34
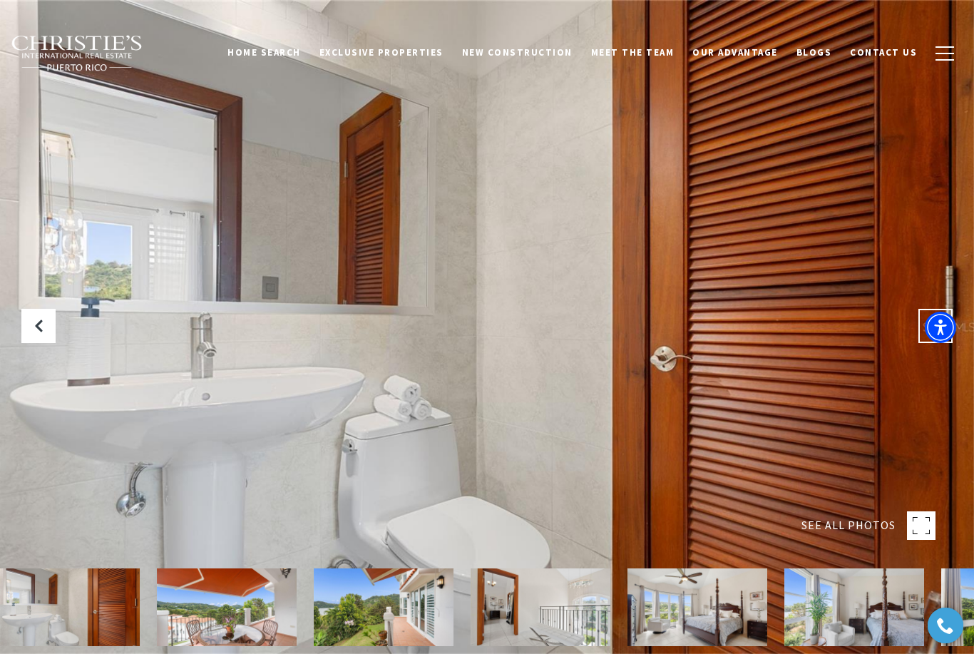
click at [933, 343] on button "Next Slide" at bounding box center [935, 326] width 34 height 34
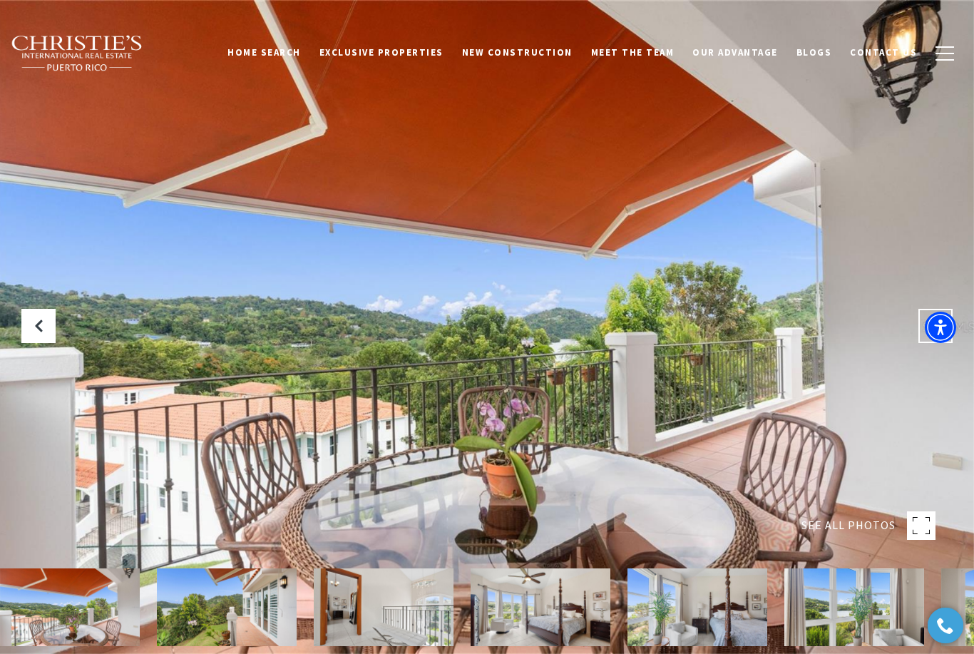
click at [936, 343] on button "Next Slide" at bounding box center [935, 326] width 34 height 34
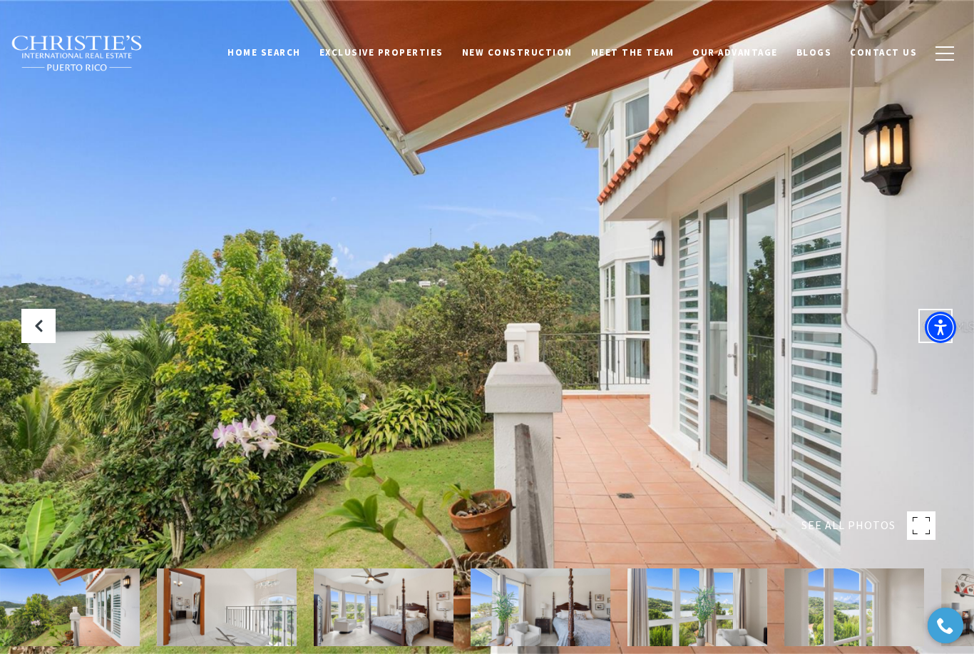
click at [933, 343] on button "Next Slide" at bounding box center [935, 326] width 34 height 34
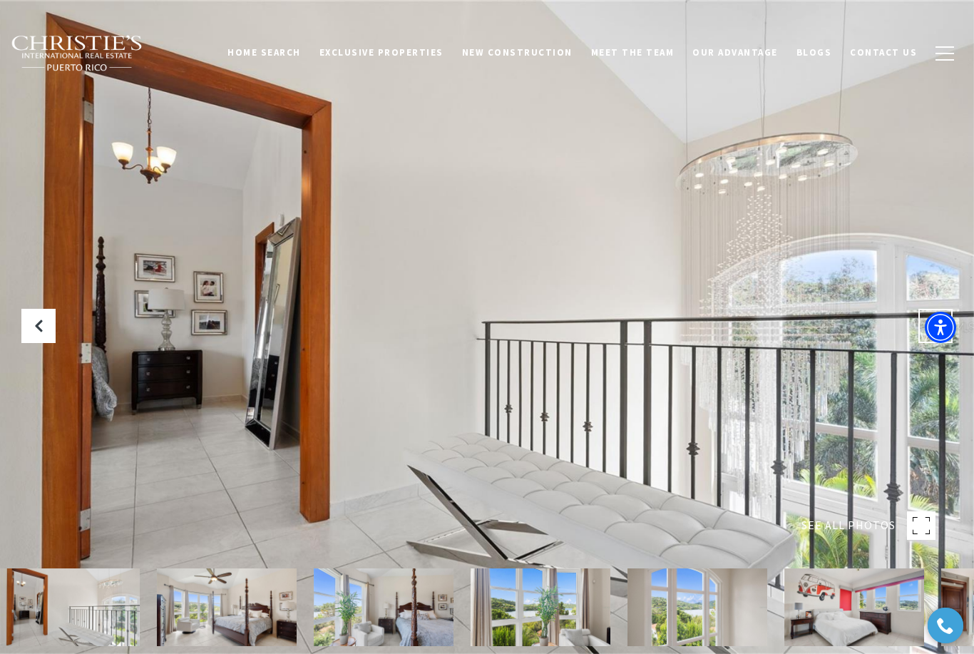
click at [933, 333] on icon "Next Slide" at bounding box center [935, 326] width 14 height 14
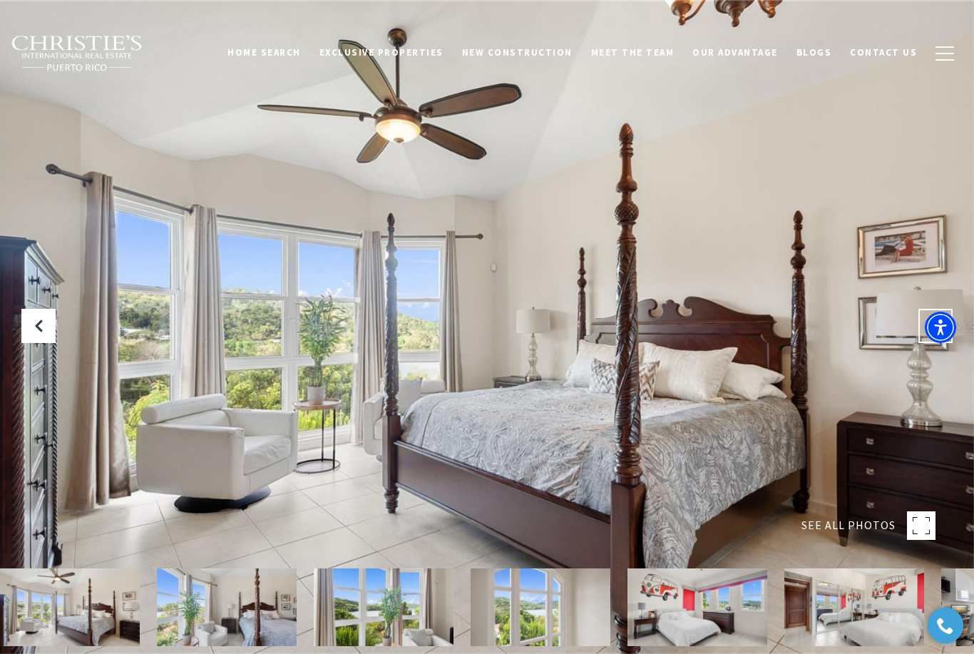
click at [928, 343] on button "Next Slide" at bounding box center [935, 326] width 34 height 34
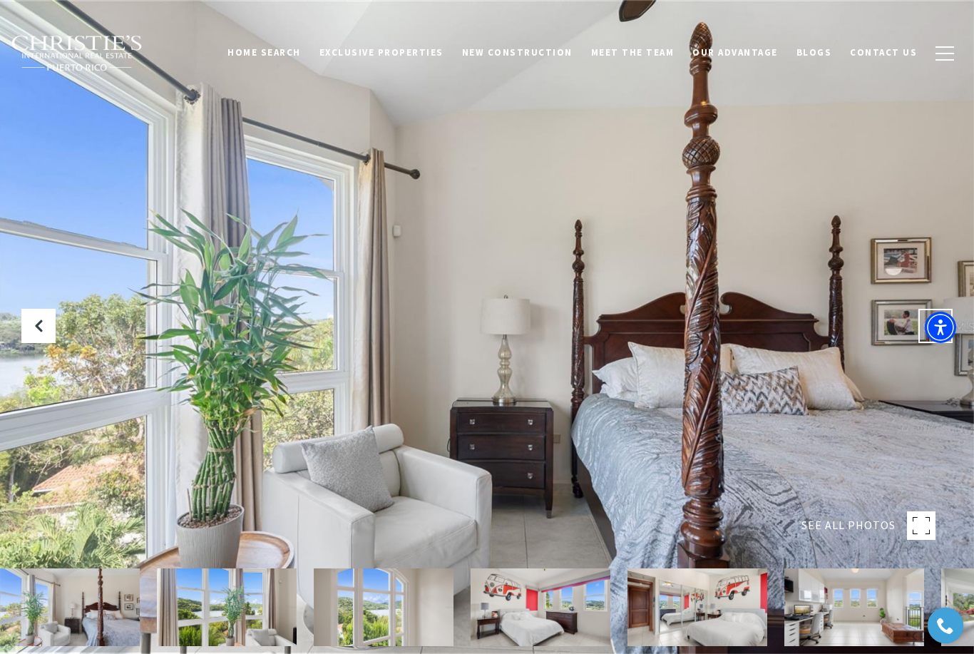
click at [928, 343] on button "Next Slide" at bounding box center [935, 326] width 34 height 34
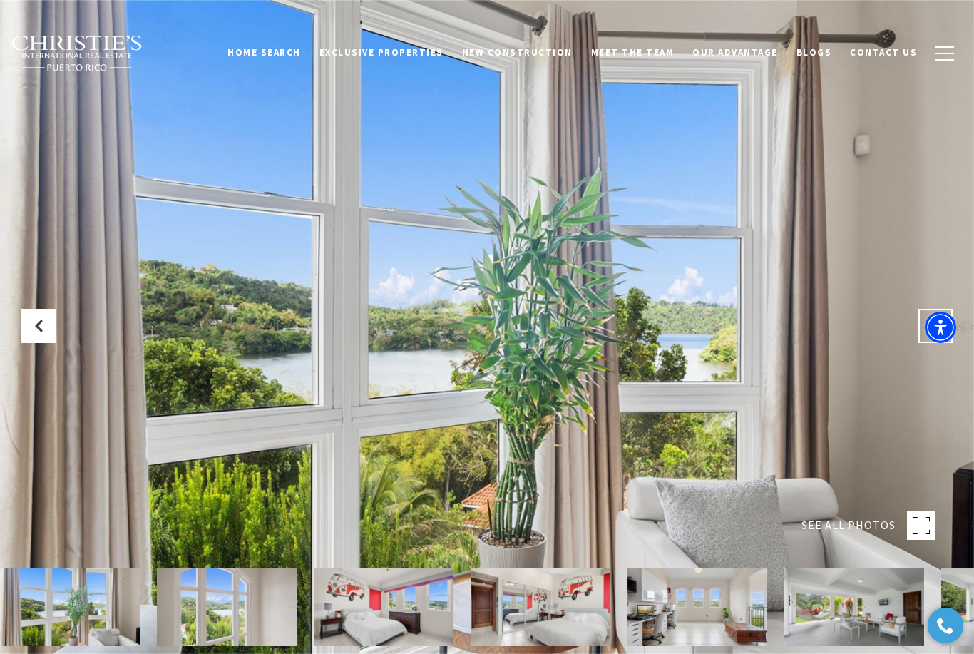
click at [926, 343] on button "Next Slide" at bounding box center [935, 326] width 34 height 34
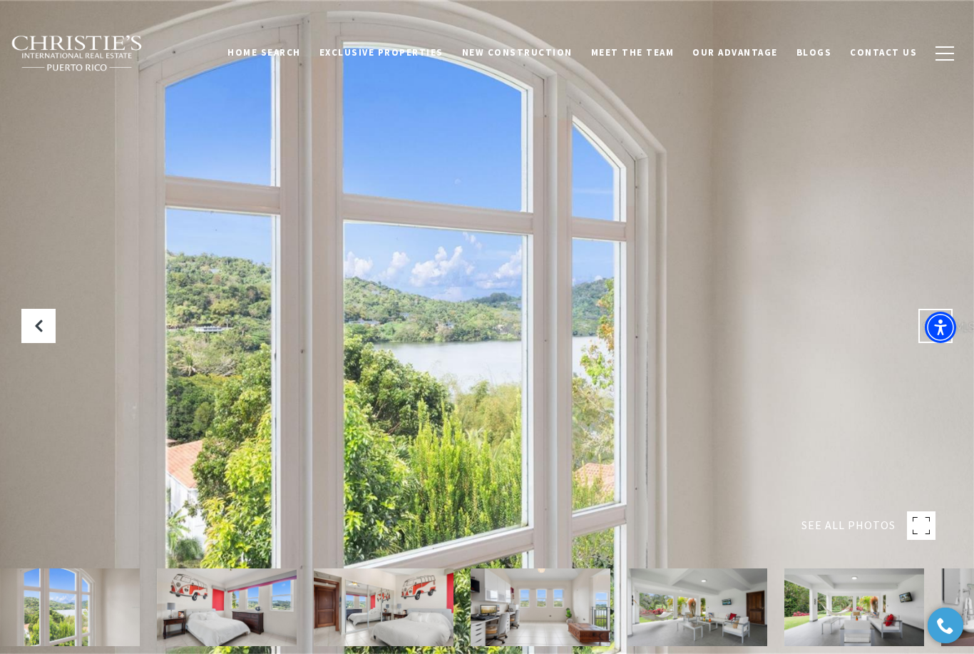
click at [930, 343] on button "Next Slide" at bounding box center [935, 326] width 34 height 34
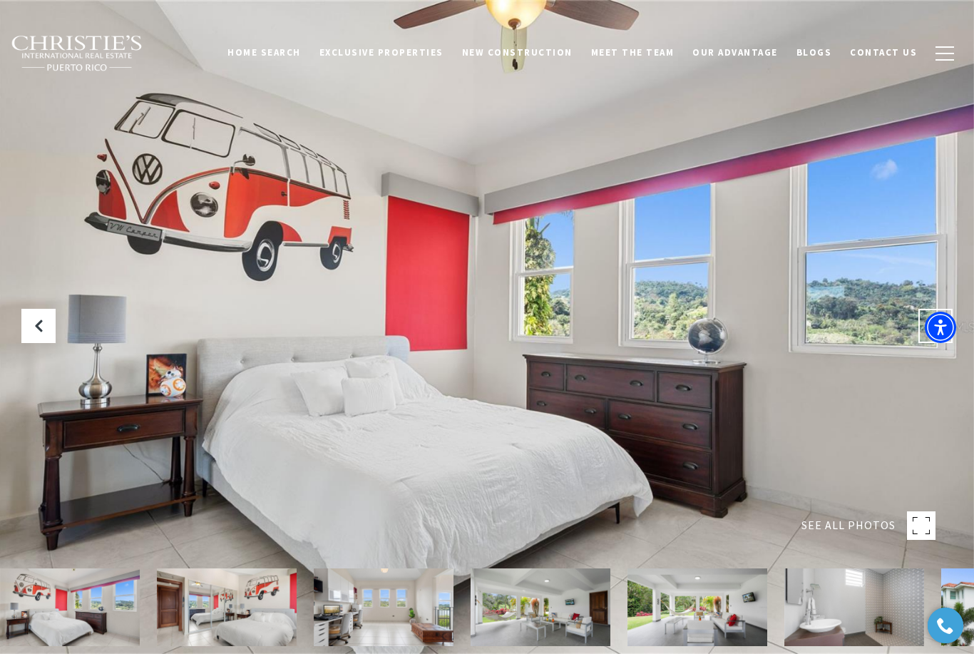
click at [929, 343] on button "Next Slide" at bounding box center [935, 326] width 34 height 34
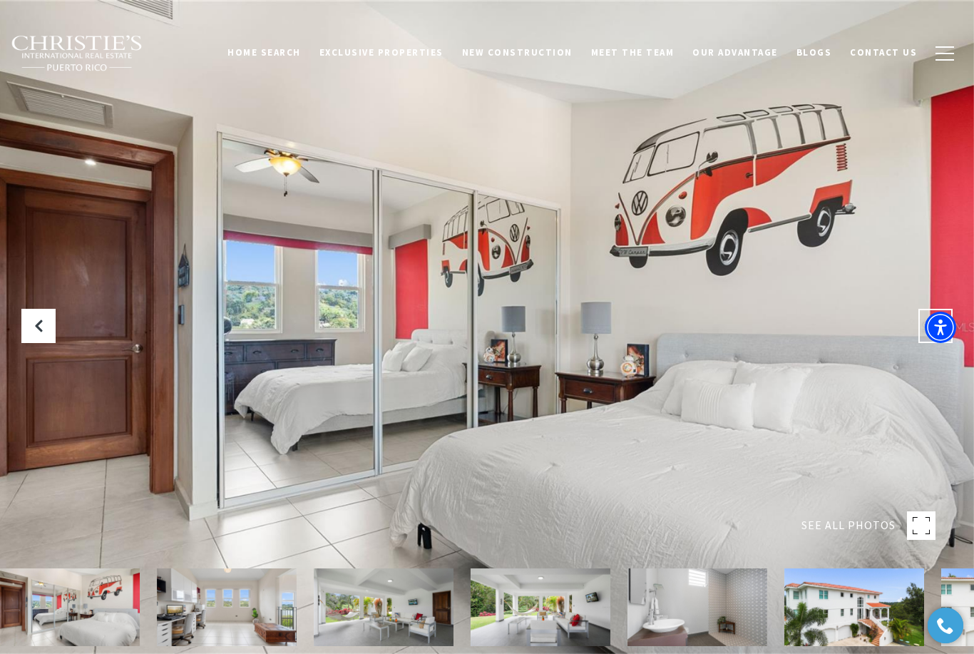
click at [931, 343] on button "Next Slide" at bounding box center [935, 326] width 34 height 34
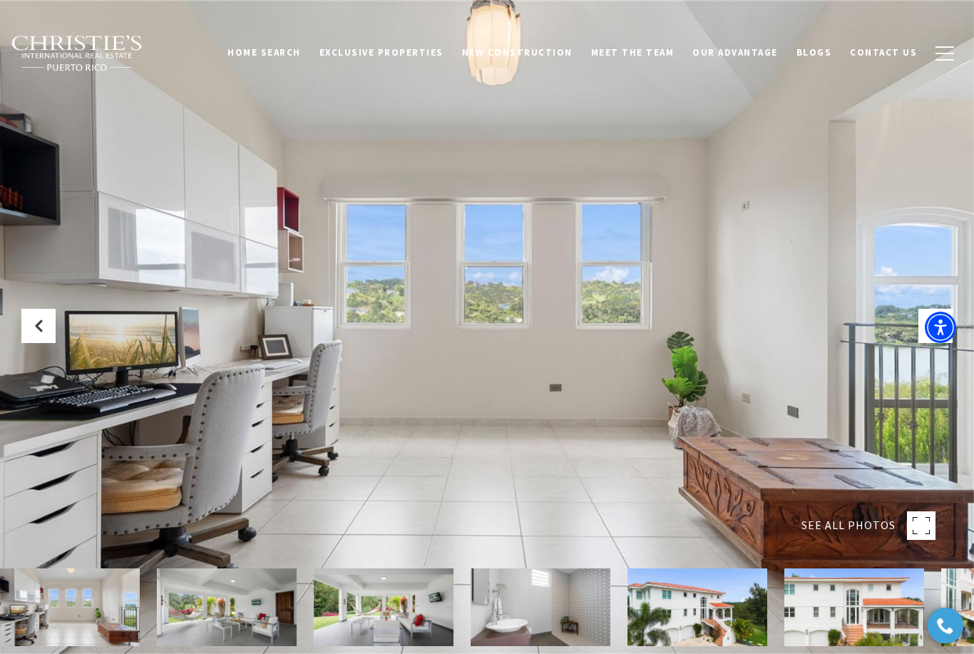
click at [926, 391] on div at bounding box center [487, 327] width 974 height 654
